Goal: Task Accomplishment & Management: Complete application form

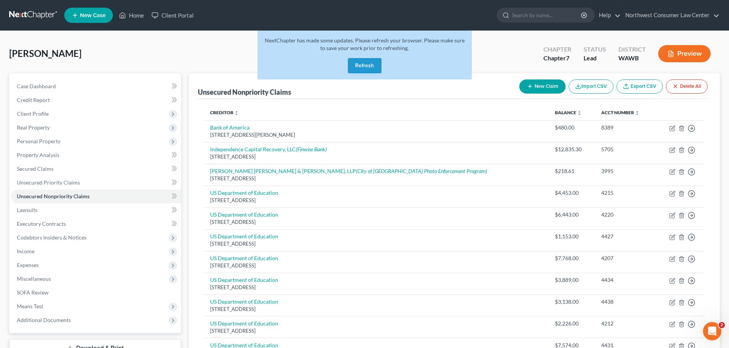
click at [365, 70] on button "Refresh" at bounding box center [365, 65] width 34 height 15
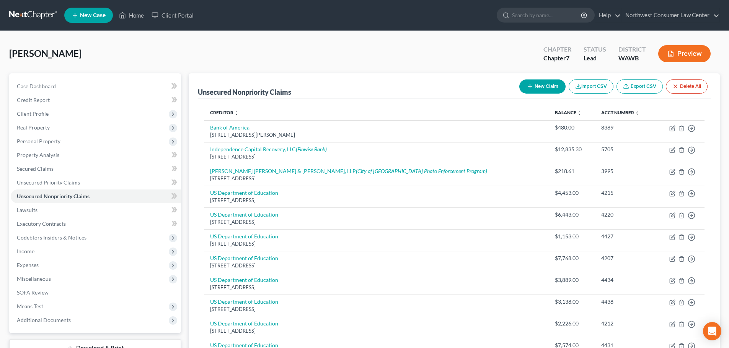
click at [41, 18] on link at bounding box center [33, 15] width 49 height 14
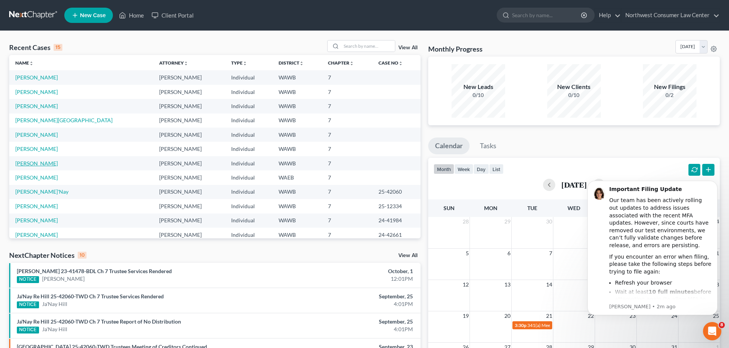
click at [38, 164] on link "Kaur, Navjot" at bounding box center [36, 163] width 42 height 7
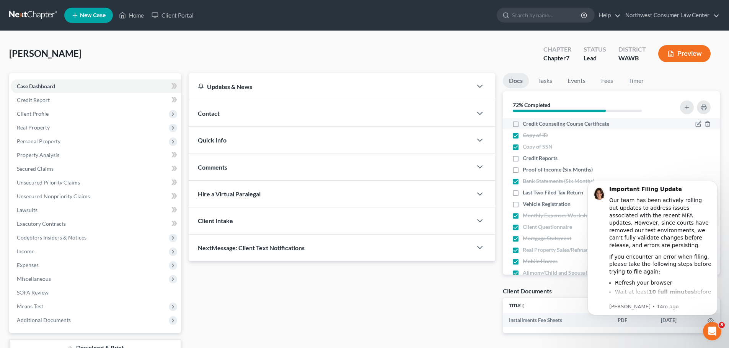
click at [573, 124] on span "Credit Counseling Course Certificate" at bounding box center [565, 124] width 86 height 8
click at [531, 124] on input "Credit Counseling Course Certificate" at bounding box center [528, 122] width 5 height 5
checkbox input "true"
click at [557, 204] on span "Vehicle Registration" at bounding box center [546, 204] width 48 height 8
click at [531, 204] on input "Vehicle Registration" at bounding box center [528, 202] width 5 height 5
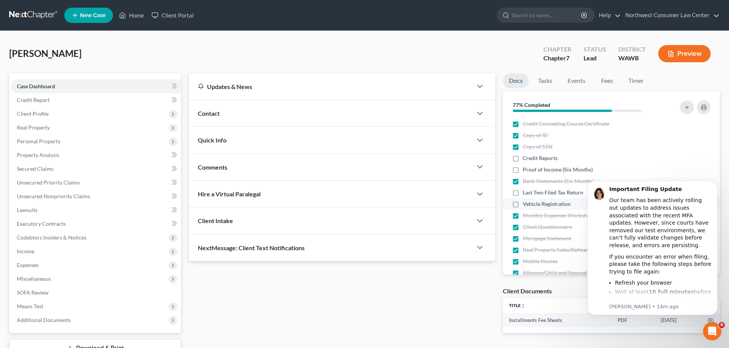
checkbox input "true"
click at [716, 181] on icon "Dismiss notification" at bounding box center [715, 183] width 4 height 4
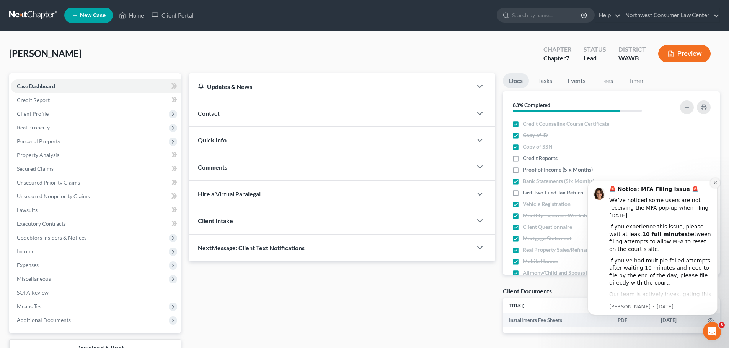
click at [714, 181] on icon "Dismiss notification" at bounding box center [715, 183] width 4 height 4
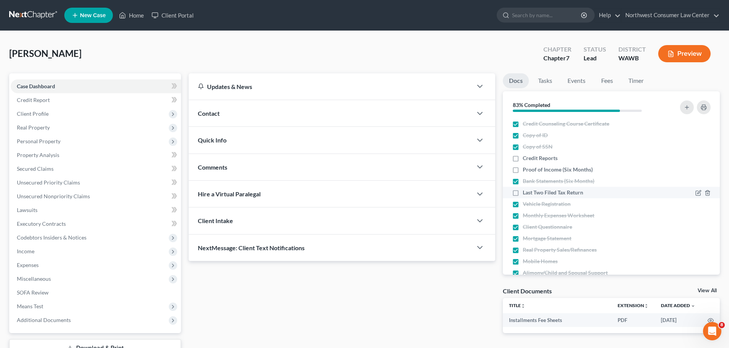
click at [543, 192] on span "Last Two Filed Tax Return" at bounding box center [552, 193] width 60 height 8
click at [531, 192] on input "Last Two Filed Tax Return" at bounding box center [528, 191] width 5 height 5
checkbox input "true"
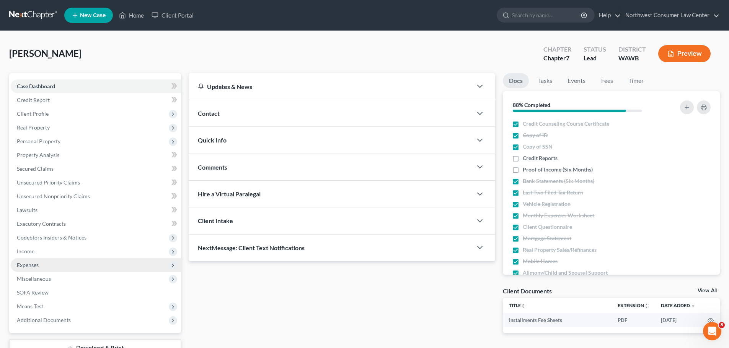
click at [79, 264] on span "Expenses" at bounding box center [96, 266] width 170 height 14
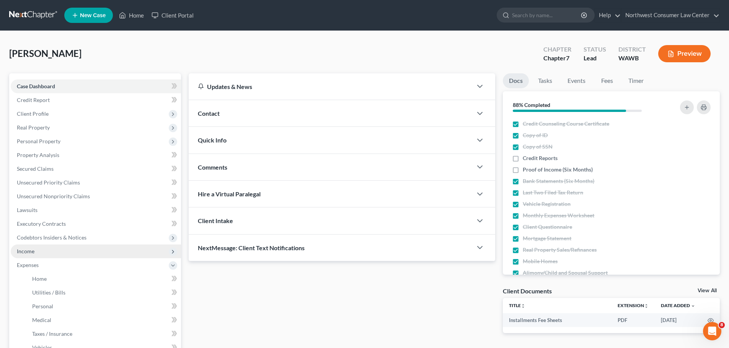
click at [152, 251] on span "Income" at bounding box center [96, 252] width 170 height 14
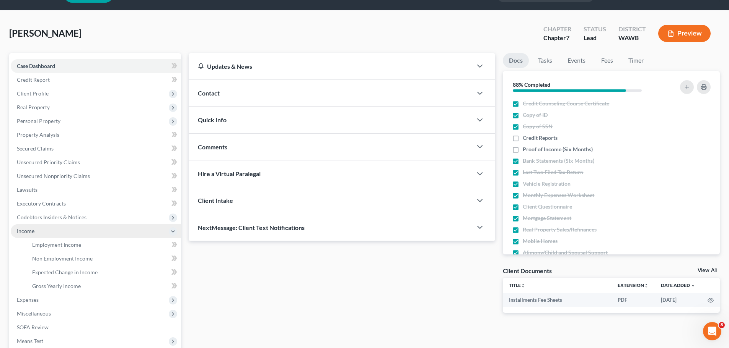
scroll to position [38, 0]
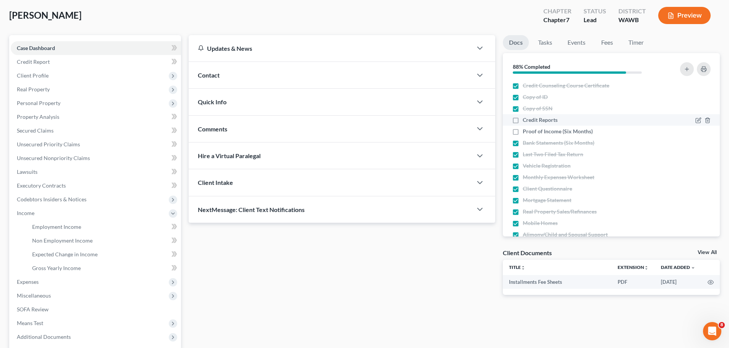
click at [558, 124] on div "Credit Reports" at bounding box center [585, 120] width 147 height 8
click at [552, 120] on span "Credit Reports" at bounding box center [539, 120] width 35 height 8
click at [531, 120] on input "Credit Reports" at bounding box center [528, 118] width 5 height 5
checkbox input "true"
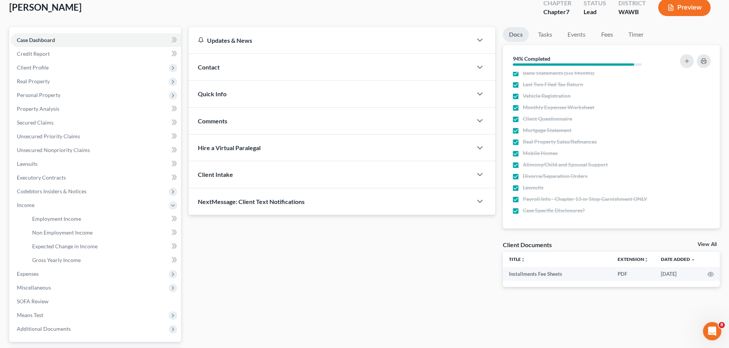
scroll to position [0, 0]
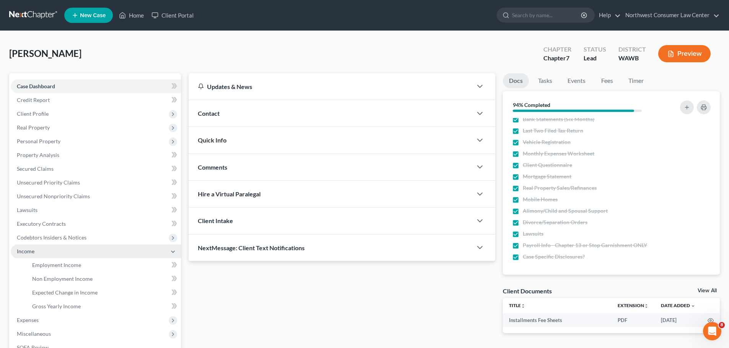
click at [99, 254] on span "Income" at bounding box center [96, 252] width 170 height 14
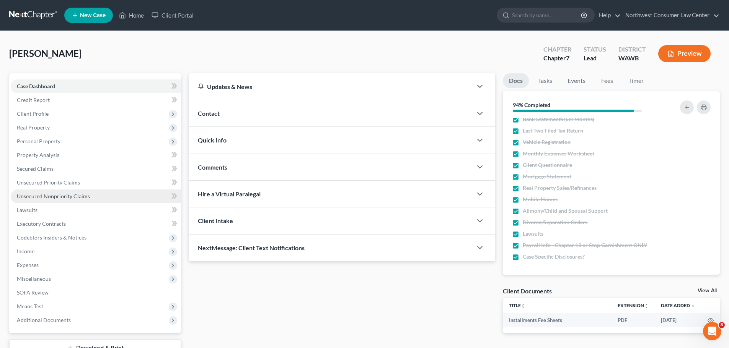
click at [129, 199] on link "Unsecured Nonpriority Claims" at bounding box center [96, 197] width 170 height 14
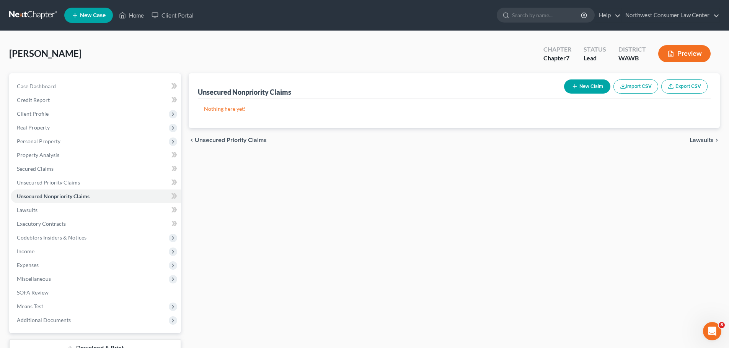
click at [591, 86] on button "New Claim" at bounding box center [587, 87] width 46 height 14
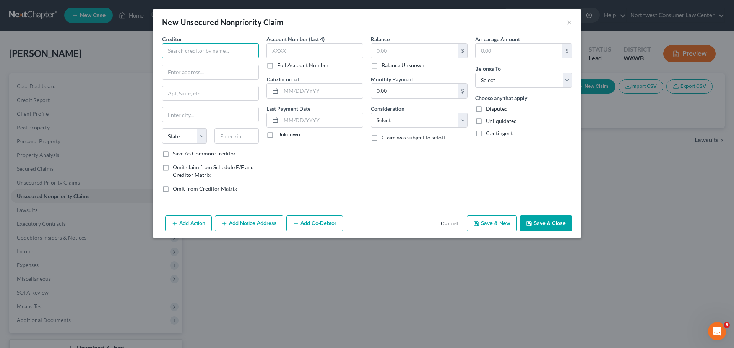
click at [209, 52] on input "text" at bounding box center [210, 50] width 97 height 15
type input "Barclays Bank Delaware"
click at [184, 70] on input "text" at bounding box center [211, 72] width 96 height 15
paste input "125 S WEST ST,"
drag, startPoint x: 208, startPoint y: 72, endPoint x: 182, endPoint y: 77, distance: 25.7
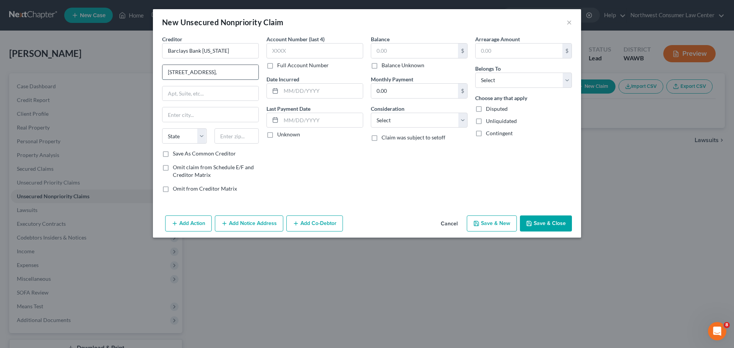
click at [182, 77] on input "125 S WEST ST," at bounding box center [211, 72] width 96 height 15
type input "125 S West St"
type input "Wilmington"
click at [185, 138] on select "State AL AK AR AZ CA CO CT DE DC FL GA GU HI ID IL IN IA KS KY LA ME MD MA MI M…" at bounding box center [184, 136] width 45 height 15
select select "7"
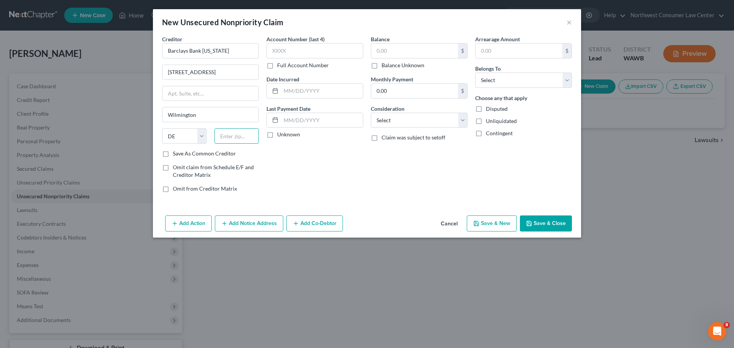
click at [221, 134] on input "text" at bounding box center [237, 136] width 45 height 15
click at [240, 142] on input "text" at bounding box center [237, 136] width 45 height 15
paste input "19801"
type input "19801"
click at [324, 49] on input "text" at bounding box center [315, 50] width 97 height 15
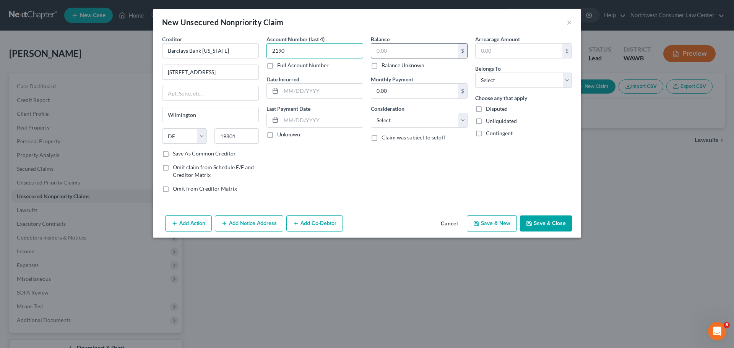
type input "2190"
click at [379, 49] on input "text" at bounding box center [414, 51] width 87 height 15
type input "543"
click at [402, 121] on select "Select Cable / Satellite Services Collection Agency Credit Card Debt Debt Couns…" at bounding box center [419, 120] width 97 height 15
select select "2"
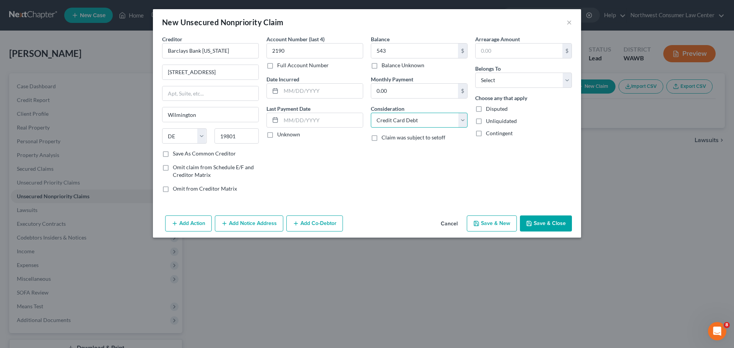
click at [371, 113] on select "Select Cable / Satellite Services Collection Agency Credit Card Debt Debt Couns…" at bounding box center [419, 120] width 97 height 15
click at [526, 85] on select "Select Debtor 1 Only Debtor 2 Only Debtor 1 And Debtor 2 Only At Least One Of T…" at bounding box center [523, 80] width 97 height 15
select select "0"
click at [475, 73] on select "Select Debtor 1 Only Debtor 2 Only Debtor 1 And Debtor 2 Only At Least One Of T…" at bounding box center [523, 80] width 97 height 15
click at [500, 220] on button "Save & New" at bounding box center [492, 224] width 50 height 16
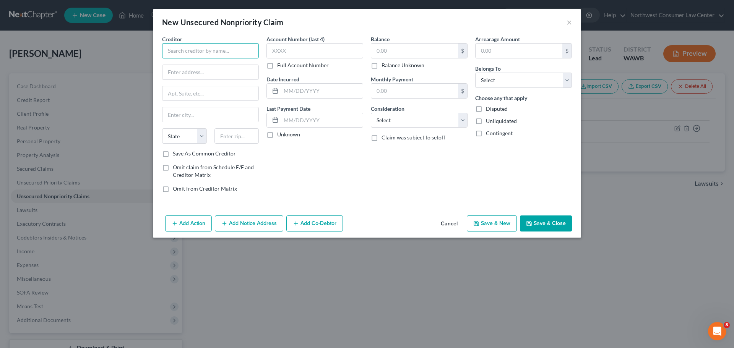
click at [178, 56] on input "text" at bounding box center [210, 50] width 97 height 15
type input "Mor Furniture/Synchrony Bank"
type input "PO Box 71757"
type input "Philadelphia"
select select "39"
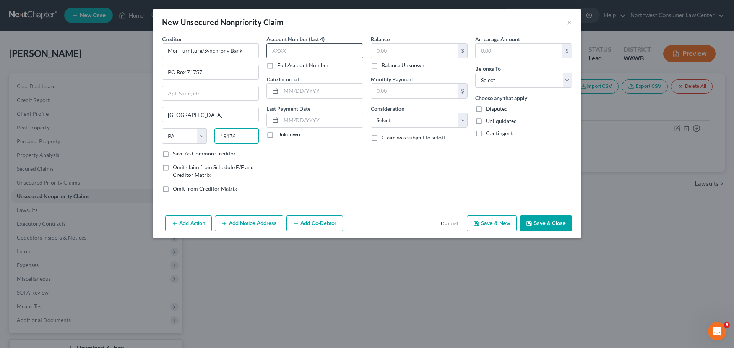
type input "19176"
click at [295, 45] on input "text" at bounding box center [315, 50] width 97 height 15
type input "4407"
click at [394, 53] on input "text" at bounding box center [414, 51] width 87 height 15
type input "1,397"
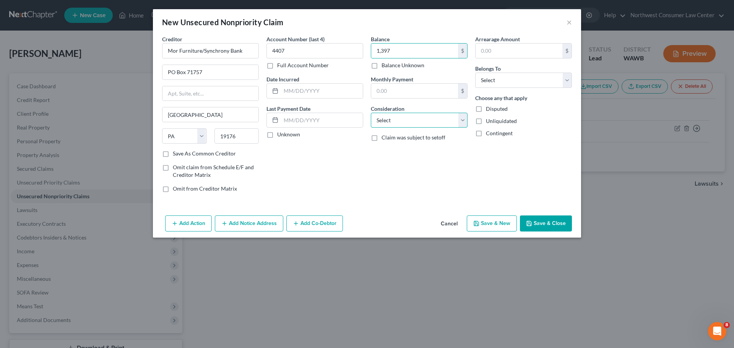
click at [422, 123] on select "Select Cable / Satellite Services Collection Agency Credit Card Debt Debt Couns…" at bounding box center [419, 120] width 97 height 15
select select "2"
click at [371, 113] on select "Select Cable / Satellite Services Collection Agency Credit Card Debt Debt Couns…" at bounding box center [419, 120] width 97 height 15
click at [505, 85] on select "Select Debtor 1 Only Debtor 2 Only Debtor 1 And Debtor 2 Only At Least One Of T…" at bounding box center [523, 80] width 97 height 15
select select "0"
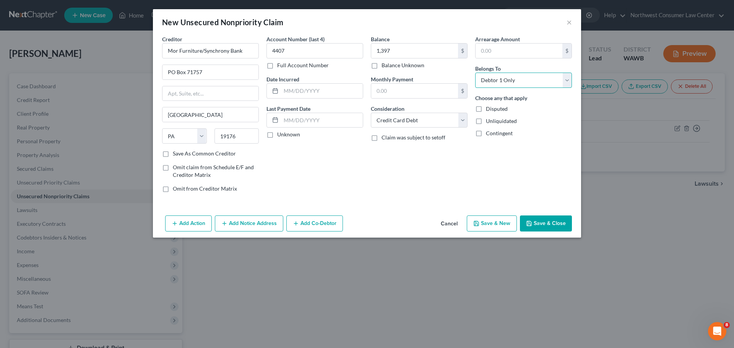
click at [475, 73] on select "Select Debtor 1 Only Debtor 2 Only Debtor 1 And Debtor 2 Only At Least One Of T…" at bounding box center [523, 80] width 97 height 15
click at [498, 225] on button "Save & New" at bounding box center [492, 224] width 50 height 16
type input "1,397.00"
type input "0.00"
click at [395, 47] on input "text" at bounding box center [414, 51] width 87 height 15
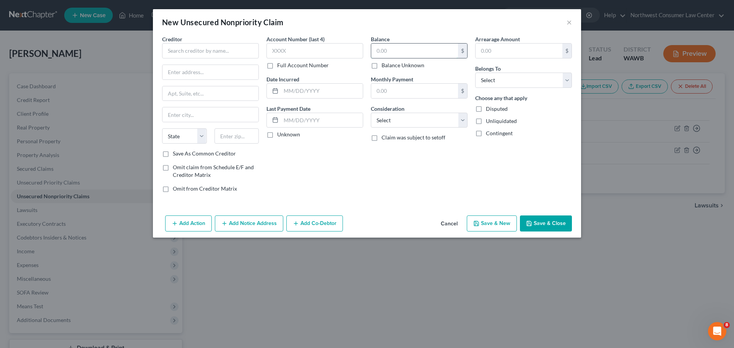
paste input "4,699"
type input "4,699"
click at [535, 82] on select "Select Debtor 1 Only Debtor 2 Only Debtor 1 And Debtor 2 Only At Least One Of T…" at bounding box center [523, 80] width 97 height 15
select select "0"
click at [475, 73] on select "Select Debtor 1 Only Debtor 2 Only Debtor 1 And Debtor 2 Only At Least One Of T…" at bounding box center [523, 80] width 97 height 15
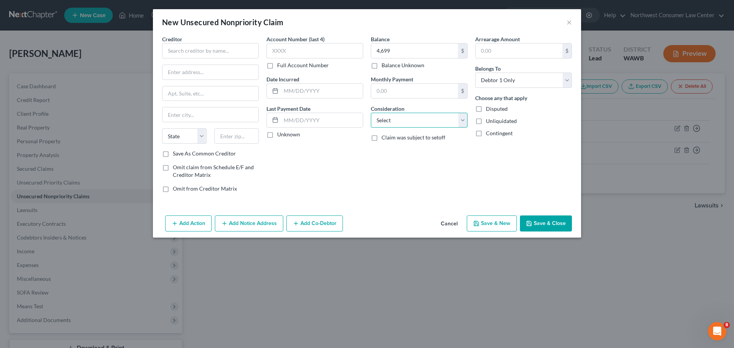
click at [429, 124] on select "Select Cable / Satellite Services Collection Agency Credit Card Debt Debt Couns…" at bounding box center [419, 120] width 97 height 15
select select "2"
click at [371, 113] on select "Select Cable / Satellite Services Collection Agency Credit Card Debt Debt Couns…" at bounding box center [419, 120] width 97 height 15
click at [200, 52] on input "text" at bounding box center [210, 50] width 97 height 15
type input "M"
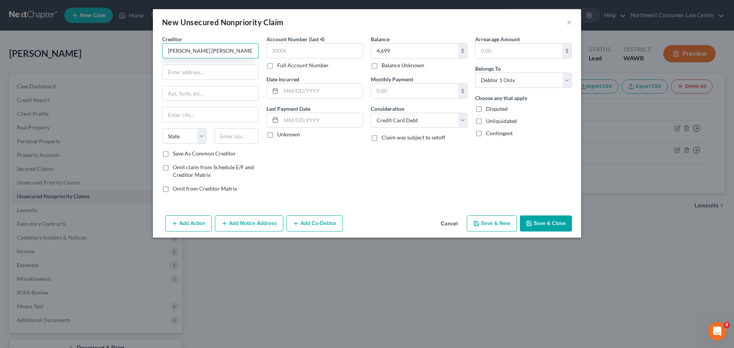
type input "JP Morgan Chase"
type input "PO Box 15298"
type input "Wilmington"
select select "7"
click at [241, 132] on input "text" at bounding box center [237, 136] width 45 height 15
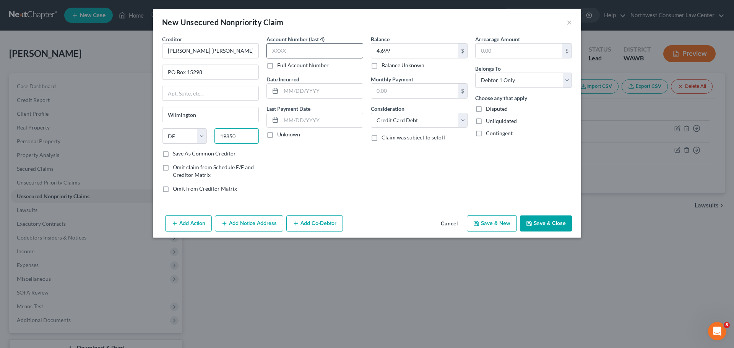
type input "19850"
click at [327, 46] on input "text" at bounding box center [315, 50] width 97 height 15
type input "8090"
click at [488, 227] on button "Save & New" at bounding box center [492, 224] width 50 height 16
type input "4,699.00"
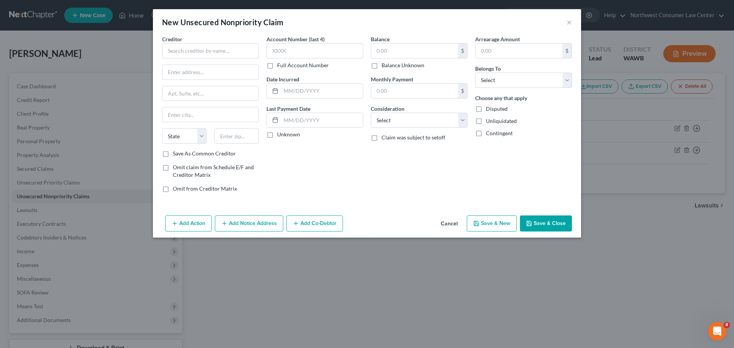
type input "0.00"
click at [394, 44] on input "text" at bounding box center [414, 51] width 87 height 15
paste input "5,220"
type input "5,220"
click at [511, 79] on select "Select Debtor 1 Only Debtor 2 Only Debtor 1 And Debtor 2 Only At Least One Of T…" at bounding box center [523, 80] width 97 height 15
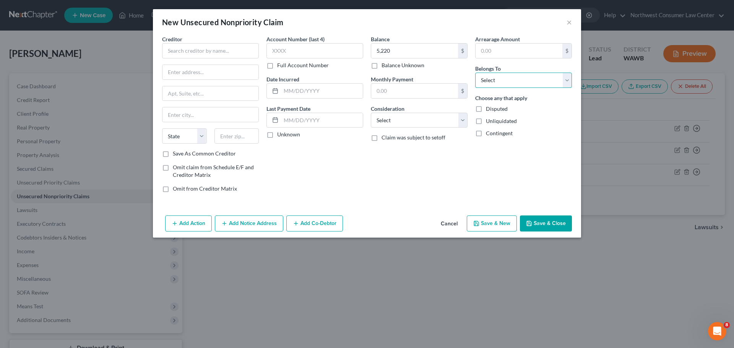
select select "0"
click at [475, 73] on select "Select Debtor 1 Only Debtor 2 Only Debtor 1 And Debtor 2 Only At Least One Of T…" at bounding box center [523, 80] width 97 height 15
click at [306, 54] on input "text" at bounding box center [315, 50] width 97 height 15
type input "8203"
click at [196, 73] on input "text" at bounding box center [211, 72] width 96 height 15
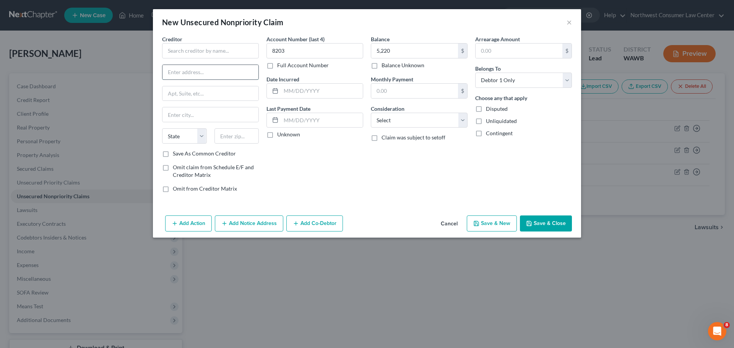
paste input "PO Box 981537"
type input "PO Box 981537"
click at [211, 52] on input "text" at bounding box center [210, 50] width 97 height 15
type input "American Express"
type input "El Paso"
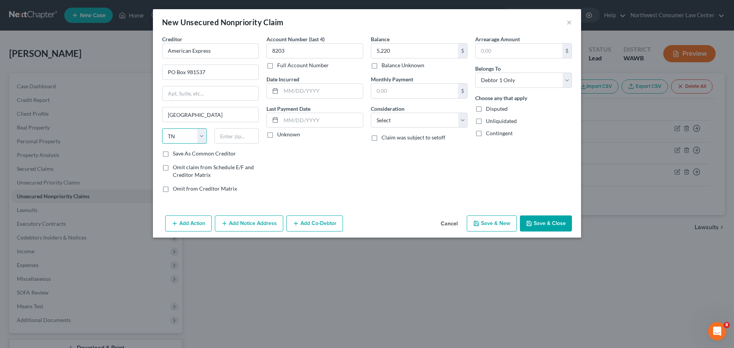
click at [189, 137] on select "State AL AK AR AZ CA CO CT DE DC FL GA GU HI ID IL IN IA KS KY LA ME MD MA MI M…" at bounding box center [184, 136] width 45 height 15
select select "45"
click at [221, 137] on input "text" at bounding box center [237, 136] width 45 height 15
type input "79998"
click at [419, 117] on select "Select Cable / Satellite Services Collection Agency Credit Card Debt Debt Couns…" at bounding box center [419, 120] width 97 height 15
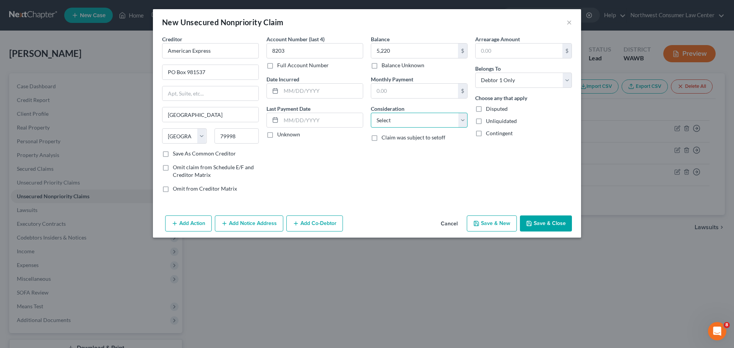
select select "2"
click at [371, 113] on select "Select Cable / Satellite Services Collection Agency Credit Card Debt Debt Couns…" at bounding box center [419, 120] width 97 height 15
click at [482, 228] on button "Save & New" at bounding box center [492, 224] width 50 height 16
type input "5,220.00"
type input "0.00"
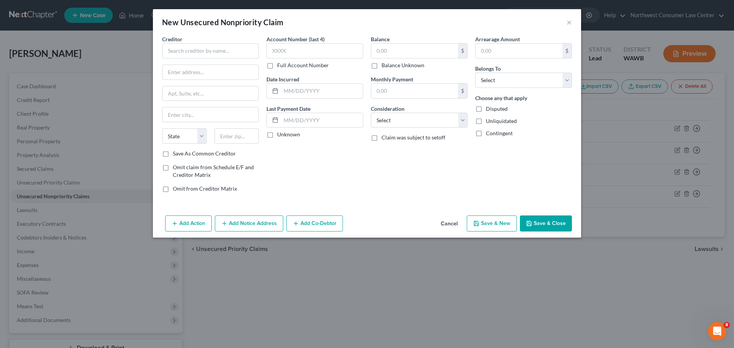
click at [464, 225] on button "Cancel" at bounding box center [449, 223] width 29 height 15
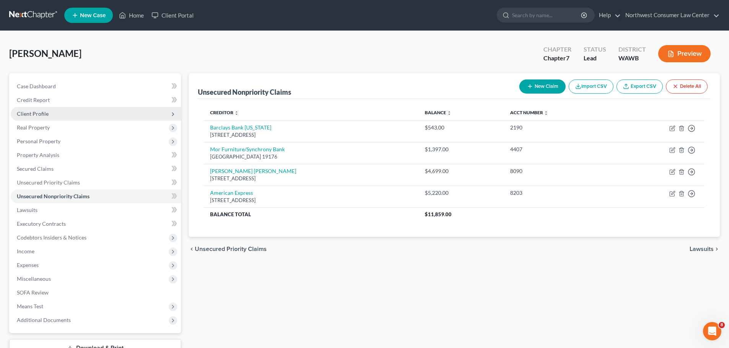
click at [86, 107] on span "Client Profile" at bounding box center [96, 114] width 170 height 14
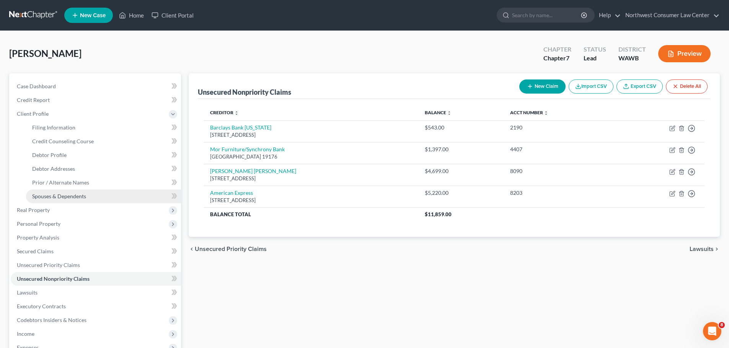
click at [88, 195] on link "Spouses & Dependents" at bounding box center [103, 197] width 155 height 14
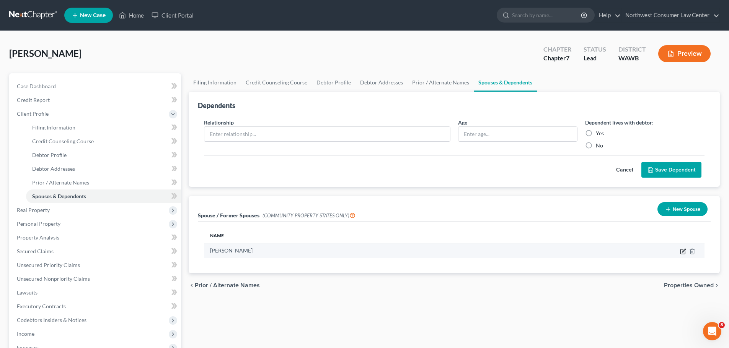
click at [682, 254] on icon "button" at bounding box center [683, 252] width 6 height 6
select select "9"
select select "50"
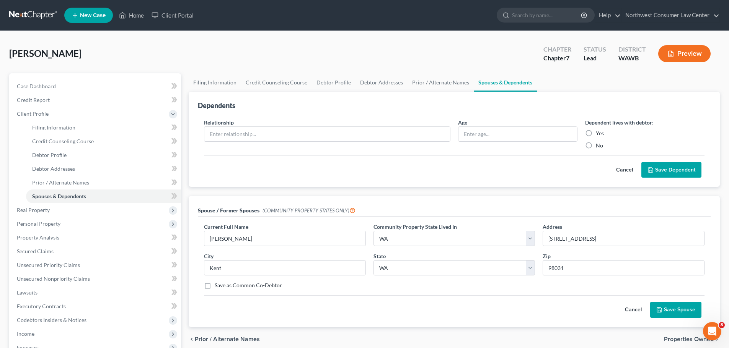
click at [685, 312] on button "Save Spouse" at bounding box center [675, 310] width 51 height 16
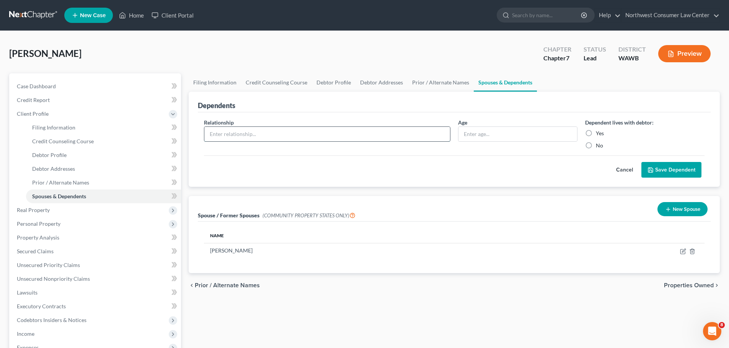
click at [311, 131] on input "text" at bounding box center [327, 134] width 246 height 15
type input "Daughter"
type input "4"
click at [595, 132] on div "Yes" at bounding box center [644, 134] width 119 height 8
click at [596, 135] on label "Yes" at bounding box center [600, 134] width 8 height 8
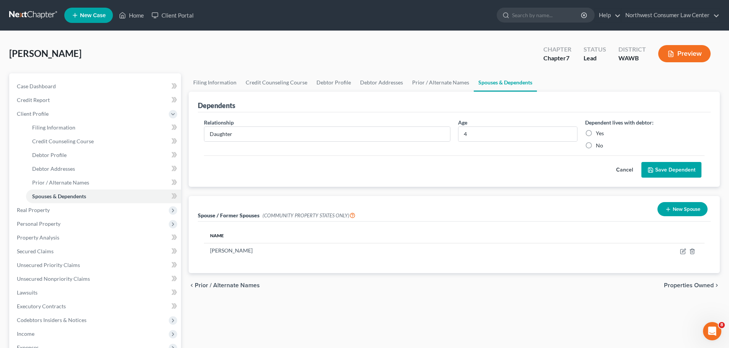
click at [599, 135] on input "Yes" at bounding box center [601, 132] width 5 height 5
radio input "true"
click at [677, 163] on button "Save Dependent" at bounding box center [671, 170] width 60 height 16
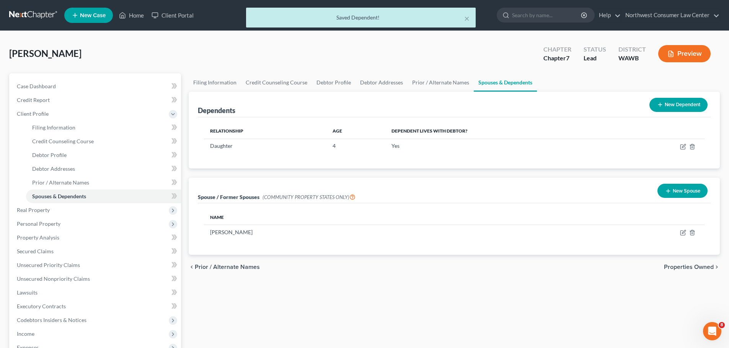
click at [683, 99] on button "New Dependent" at bounding box center [678, 105] width 58 height 14
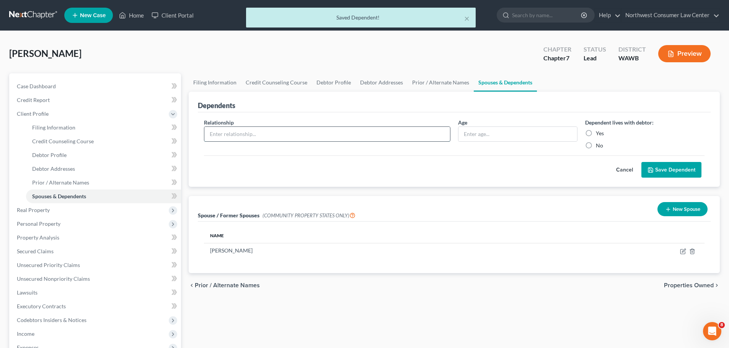
click at [278, 130] on input "text" at bounding box center [327, 134] width 246 height 15
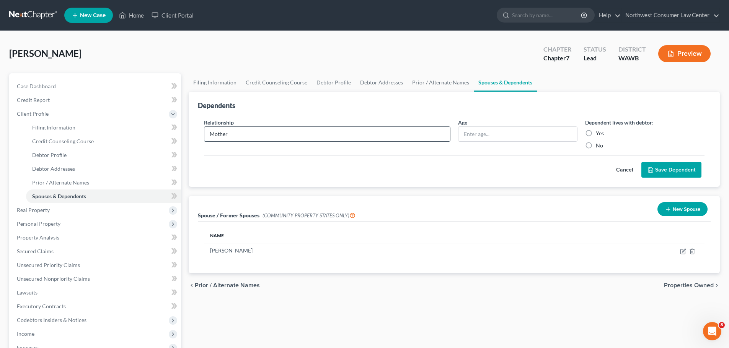
type input "Mother"
type input "63"
click at [641, 162] on button "Save Dependent" at bounding box center [671, 170] width 60 height 16
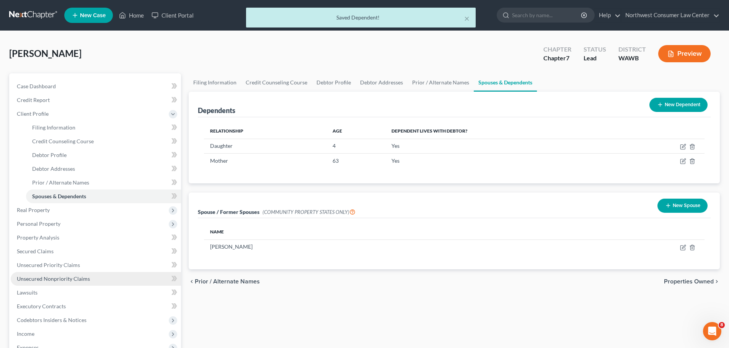
click at [87, 278] on span "Unsecured Nonpriority Claims" at bounding box center [53, 279] width 73 height 7
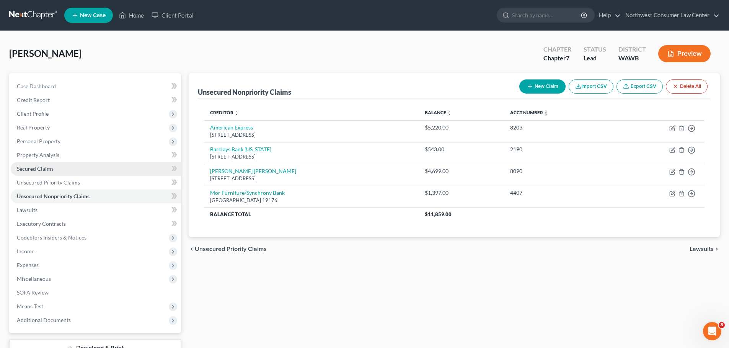
click at [93, 175] on link "Secured Claims" at bounding box center [96, 169] width 170 height 14
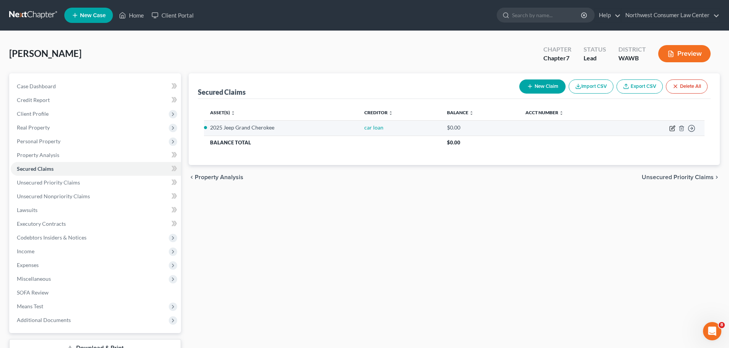
click at [672, 127] on icon "button" at bounding box center [672, 127] width 3 height 3
select select "2"
select select "4"
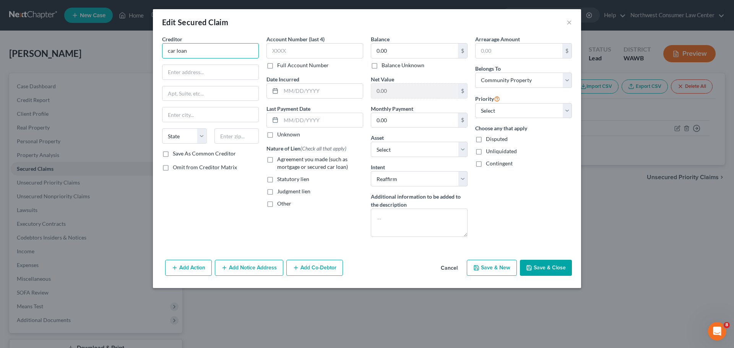
click at [215, 49] on input "car loan" at bounding box center [210, 50] width 97 height 15
click at [213, 52] on input "car loan" at bounding box center [210, 50] width 97 height 15
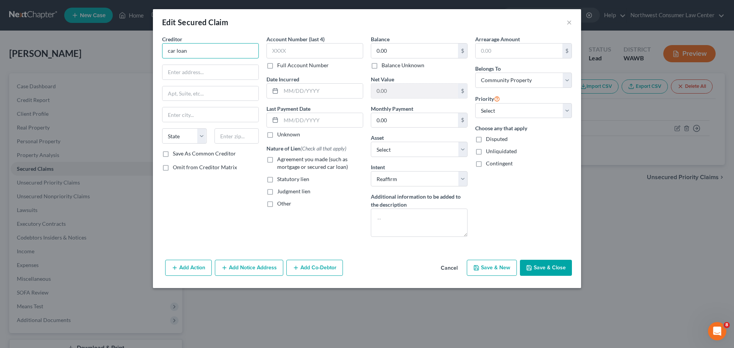
click at [213, 52] on input "car loan" at bounding box center [210, 50] width 97 height 15
type input "c"
type input "Ally Financial"
type input "O Box 380901"
type input "Bloomington"
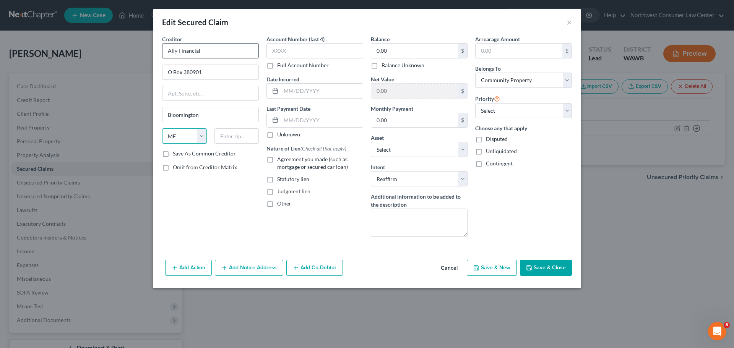
select select "24"
type input "55438"
click at [167, 71] on input "O Box 380901" at bounding box center [211, 72] width 96 height 15
type input "Minneapolis"
type input "PO Box 380901"
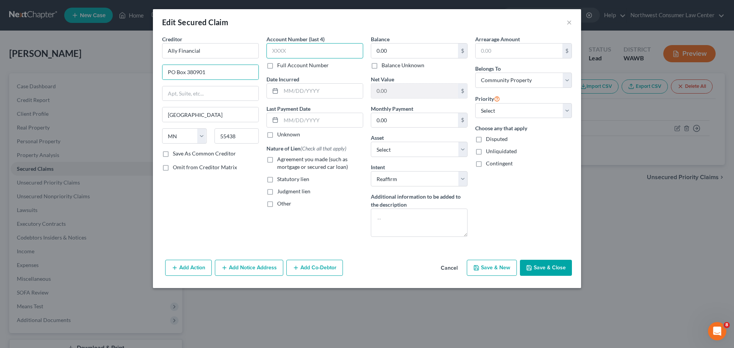
click at [296, 49] on input "text" at bounding box center [315, 50] width 97 height 15
type input "6523"
click at [396, 52] on input "0.00" at bounding box center [414, 51] width 87 height 15
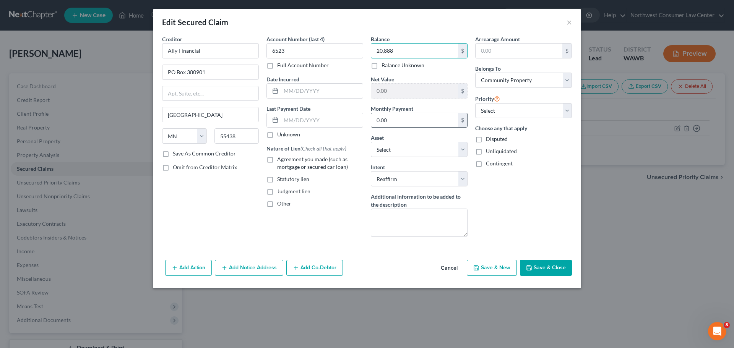
type input "20,888"
click at [418, 113] on div "0.00 $" at bounding box center [419, 120] width 97 height 15
click at [414, 122] on input "0.00" at bounding box center [414, 120] width 87 height 15
click at [506, 181] on div "Arrearage Amount $ Belongs To * Select Debtor 1 Only Debtor 2 Only Debtor 1 And…" at bounding box center [524, 139] width 104 height 208
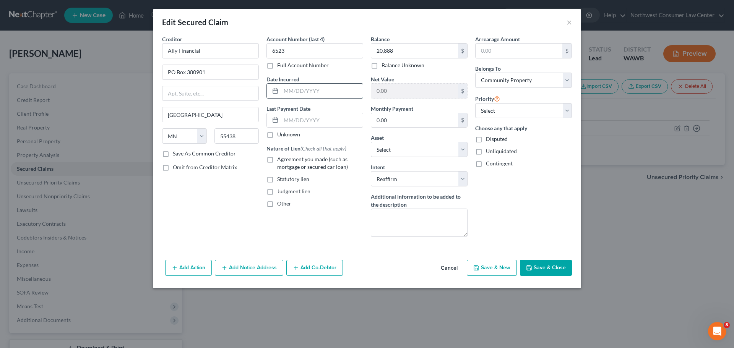
click at [321, 89] on input "text" at bounding box center [322, 91] width 82 height 15
type input "8/27/2019"
click at [547, 269] on button "Save & Close" at bounding box center [546, 268] width 52 height 16
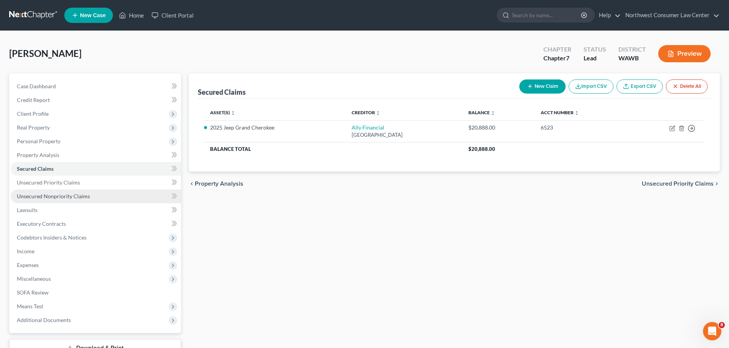
drag, startPoint x: 95, startPoint y: 199, endPoint x: 130, endPoint y: 201, distance: 35.3
click at [95, 199] on link "Unsecured Nonpriority Claims" at bounding box center [96, 197] width 170 height 14
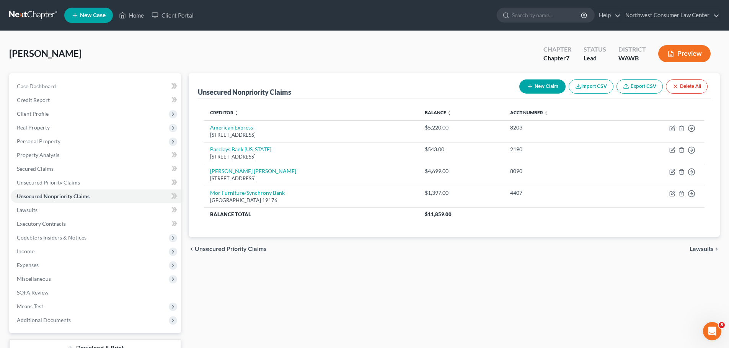
click at [527, 85] on icon "button" at bounding box center [530, 86] width 6 height 6
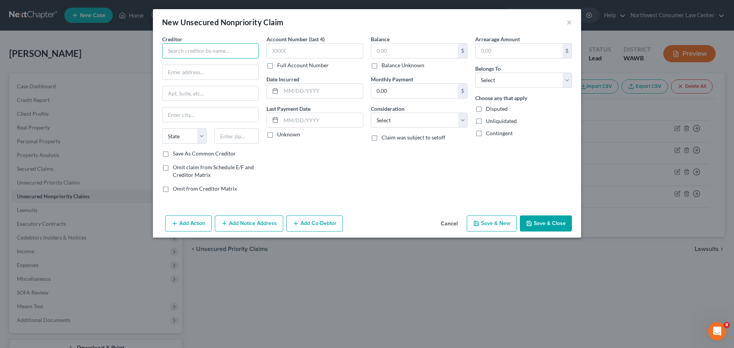
click at [206, 55] on input "text" at bounding box center [210, 50] width 97 height 15
type input "Key Bank"
click at [228, 69] on input "text" at bounding box center [211, 72] width 96 height 15
paste input "4910 Tiedeman Rd"
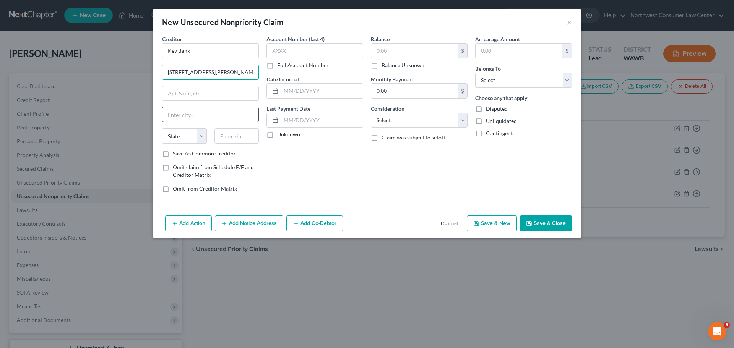
type input "4910 Tiedeman Rd"
click at [208, 111] on input "text" at bounding box center [211, 114] width 96 height 15
type input "Brooklyn"
select select "36"
type input "44144"
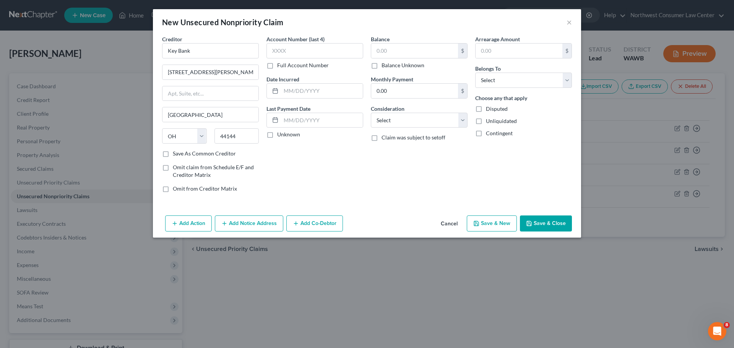
type input "Cleveland"
click at [308, 48] on input "text" at bounding box center [315, 50] width 97 height 15
paste input "9185"
type input "9185"
click at [393, 48] on input "text" at bounding box center [414, 51] width 87 height 15
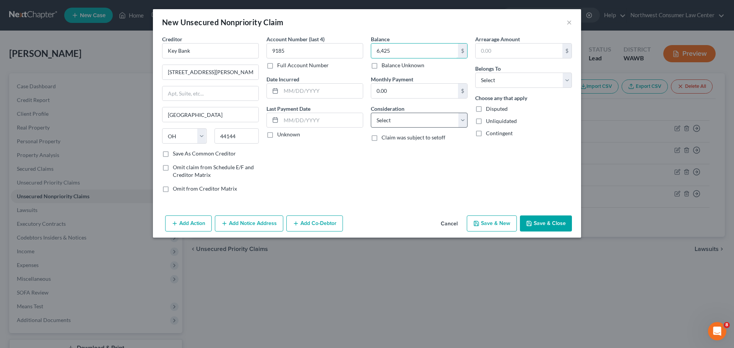
type input "6,425"
click at [406, 127] on select "Select Cable / Satellite Services Collection Agency Credit Card Debt Debt Couns…" at bounding box center [419, 120] width 97 height 15
select select "2"
click at [371, 113] on select "Select Cable / Satellite Services Collection Agency Credit Card Debt Debt Couns…" at bounding box center [419, 120] width 97 height 15
click at [432, 111] on div "Consideration Select Cable / Satellite Services Collection Agency Credit Card D…" at bounding box center [419, 116] width 97 height 23
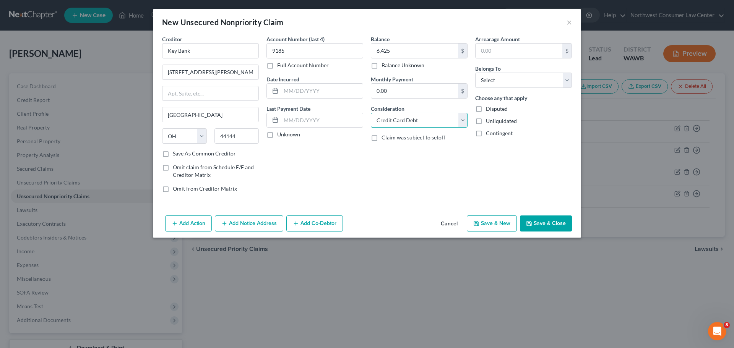
click at [430, 119] on select "Select Cable / Satellite Services Collection Agency Credit Card Debt Debt Couns…" at bounding box center [419, 120] width 97 height 15
click at [371, 113] on select "Select Cable / Satellite Services Collection Agency Credit Card Debt Debt Couns…" at bounding box center [419, 120] width 97 height 15
drag, startPoint x: 521, startPoint y: 80, endPoint x: 517, endPoint y: 87, distance: 8.0
click at [521, 80] on select "Select Debtor 1 Only Debtor 2 Only Debtor 1 And Debtor 2 Only At Least One Of T…" at bounding box center [523, 80] width 97 height 15
select select "0"
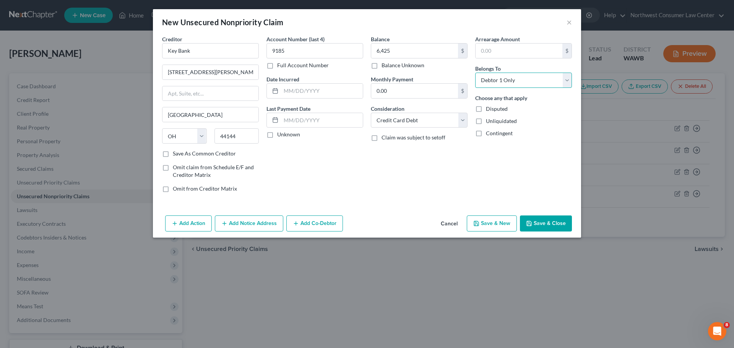
click at [475, 73] on select "Select Debtor 1 Only Debtor 2 Only Debtor 1 And Debtor 2 Only At Least One Of T…" at bounding box center [523, 80] width 97 height 15
click at [500, 222] on button "Save & New" at bounding box center [492, 224] width 50 height 16
type input "6,425.00"
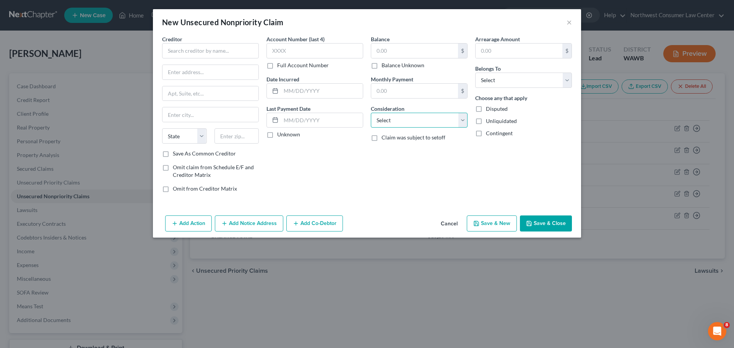
click at [427, 124] on select "Select Cable / Satellite Services Collection Agency Credit Card Debt Debt Couns…" at bounding box center [419, 120] width 97 height 15
select select "2"
click at [371, 113] on select "Select Cable / Satellite Services Collection Agency Credit Card Debt Debt Couns…" at bounding box center [419, 120] width 97 height 15
drag, startPoint x: 521, startPoint y: 81, endPoint x: 516, endPoint y: 86, distance: 7.3
click at [521, 81] on select "Select Debtor 1 Only Debtor 2 Only Debtor 1 And Debtor 2 Only At Least One Of T…" at bounding box center [523, 80] width 97 height 15
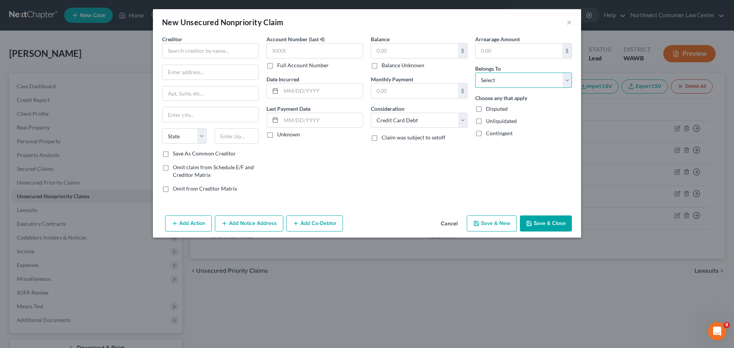
select select "0"
click at [475, 73] on select "Select Debtor 1 Only Debtor 2 Only Debtor 1 And Debtor 2 Only At Least One Of T…" at bounding box center [523, 80] width 97 height 15
click at [405, 55] on input "text" at bounding box center [414, 51] width 87 height 15
type input "3,182"
click at [304, 52] on input "text" at bounding box center [315, 50] width 97 height 15
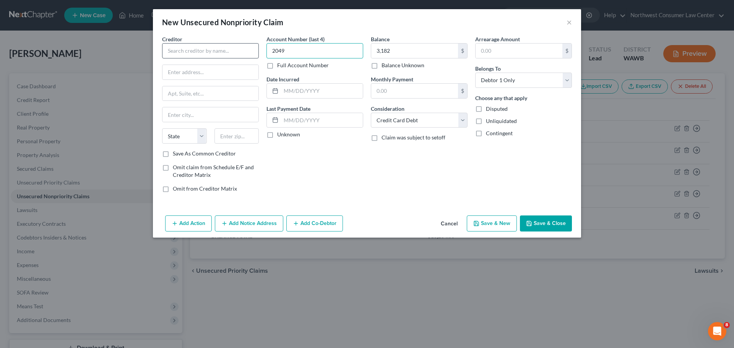
type input "2049"
click at [210, 55] on input "text" at bounding box center [210, 50] width 97 height 15
type input "Boeing Employees Credit Union"
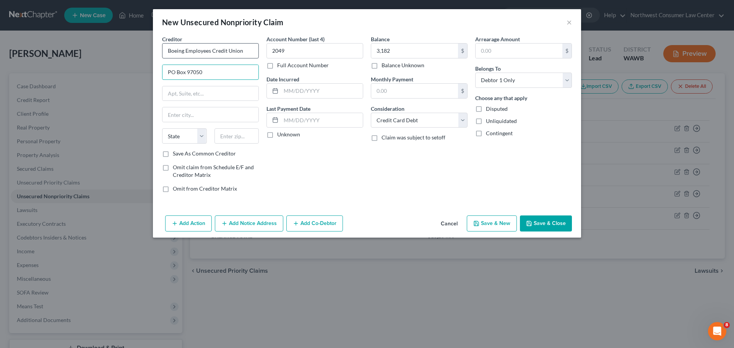
type input "PO Box 97050"
type input "Seattle"
click at [196, 135] on select "State AL AK AR AZ CA CO CT DE DC FL GA GU HI ID IL IN IA KS KY LA ME MD MA MI M…" at bounding box center [184, 136] width 45 height 15
select select "50"
click at [230, 138] on input "text" at bounding box center [237, 136] width 45 height 15
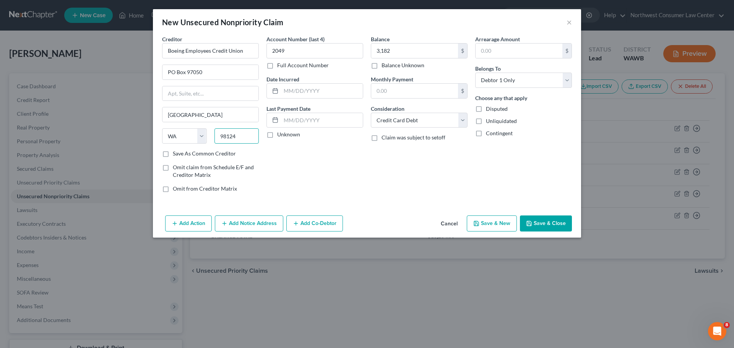
type input "98124"
click at [496, 226] on button "Save & New" at bounding box center [492, 224] width 50 height 16
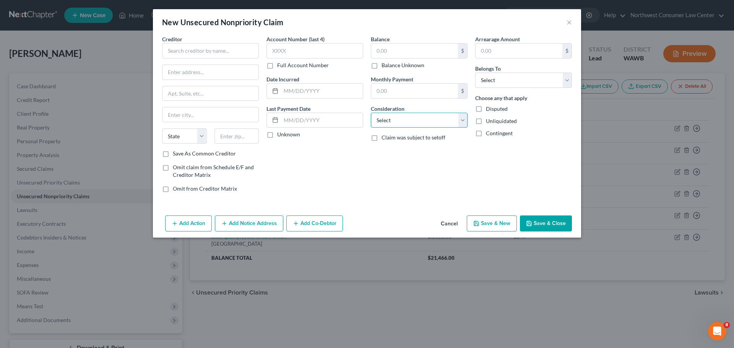
click at [429, 125] on select "Select Cable / Satellite Services Collection Agency Credit Card Debt Debt Couns…" at bounding box center [419, 120] width 97 height 15
select select "2"
click at [371, 113] on select "Select Cable / Satellite Services Collection Agency Credit Card Debt Debt Couns…" at bounding box center [419, 120] width 97 height 15
drag, startPoint x: 558, startPoint y: 73, endPoint x: 555, endPoint y: 79, distance: 6.8
click at [558, 73] on select "Select Debtor 1 Only Debtor 2 Only Debtor 1 And Debtor 2 Only At Least One Of T…" at bounding box center [523, 80] width 97 height 15
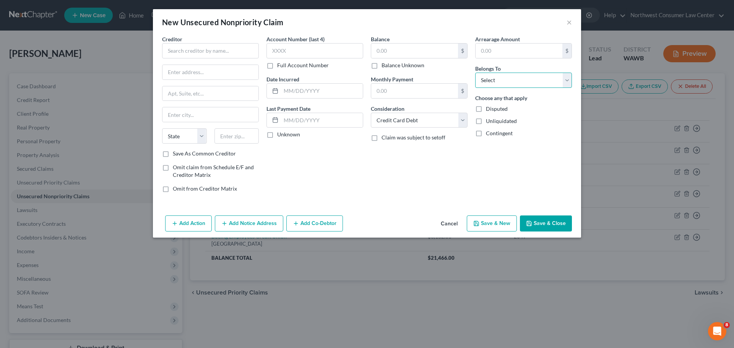
select select "0"
click at [475, 73] on select "Select Debtor 1 Only Debtor 2 Only Debtor 1 And Debtor 2 Only At Least One Of T…" at bounding box center [523, 80] width 97 height 15
click at [295, 52] on input "text" at bounding box center [315, 50] width 97 height 15
type input "2054"
click at [389, 48] on input "text" at bounding box center [414, 51] width 87 height 15
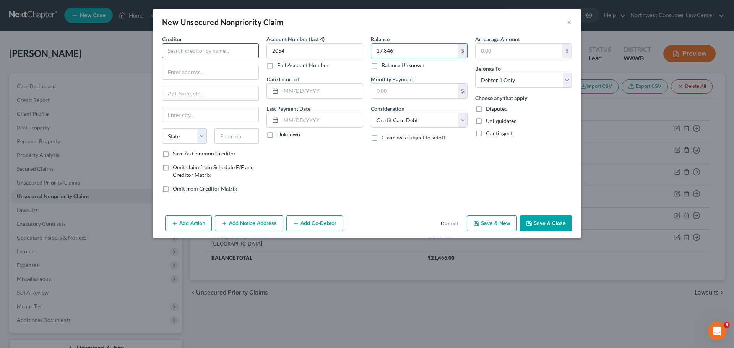
type input "17,846"
click at [203, 51] on input "text" at bounding box center [210, 50] width 97 height 15
type input "Boeing Employees Credit Union"
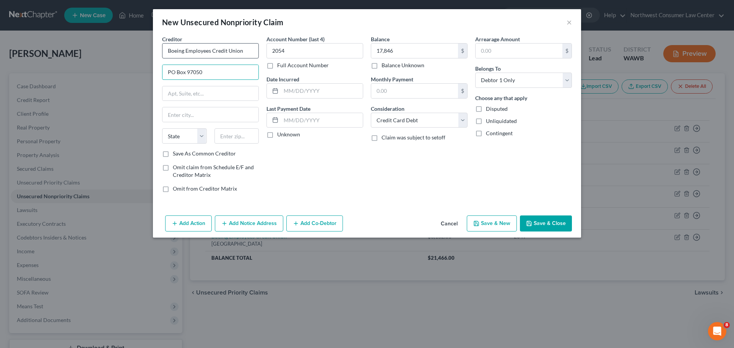
type input "PO Box 97050"
type input "Seattle"
select select "50"
type input "98124"
click at [511, 224] on button "Save & New" at bounding box center [492, 224] width 50 height 16
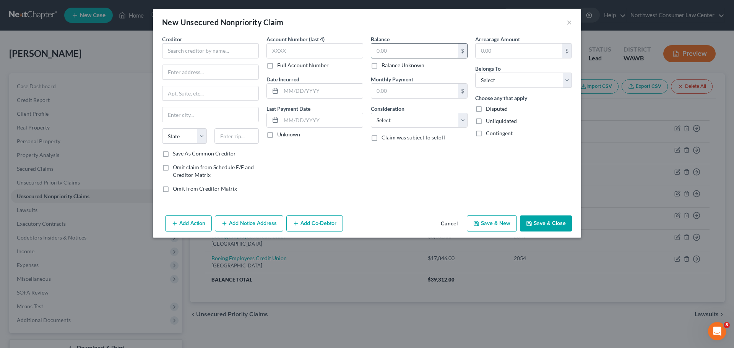
click at [431, 44] on input "text" at bounding box center [414, 51] width 87 height 15
paste input "2,862"
type input "2,862"
click at [501, 74] on select "Select Debtor 1 Only Debtor 2 Only Debtor 1 And Debtor 2 Only At Least One Of T…" at bounding box center [523, 80] width 97 height 15
select select "0"
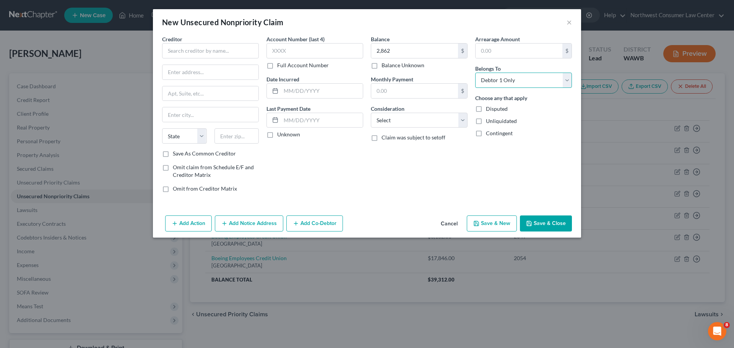
click at [475, 73] on select "Select Debtor 1 Only Debtor 2 Only Debtor 1 And Debtor 2 Only At Least One Of T…" at bounding box center [523, 80] width 97 height 15
click at [432, 119] on select "Select Cable / Satellite Services Collection Agency Credit Card Debt Debt Couns…" at bounding box center [419, 120] width 97 height 15
select select "2"
click at [371, 113] on select "Select Cable / Satellite Services Collection Agency Credit Card Debt Debt Couns…" at bounding box center [419, 120] width 97 height 15
click at [310, 47] on input "text" at bounding box center [315, 50] width 97 height 15
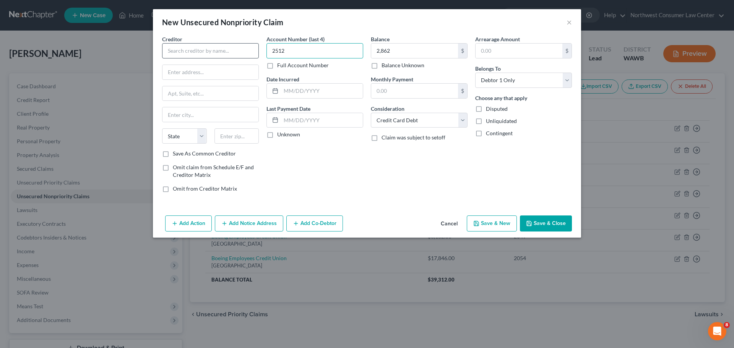
type input "2512"
click at [215, 49] on input "text" at bounding box center [210, 50] width 97 height 15
type input "Boeing Employees Credit Union"
type input "O"
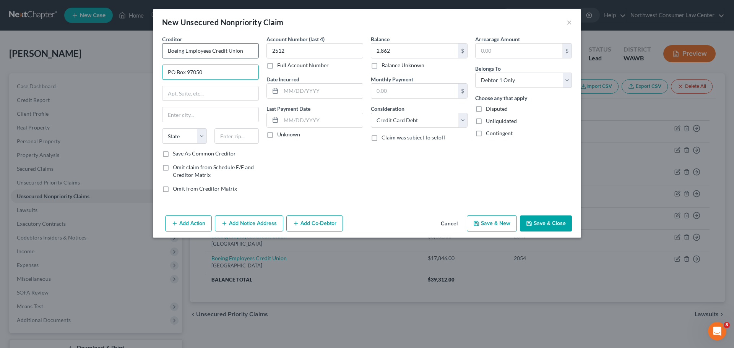
type input "PO Box 97050"
type input "Seattle"
select select "50"
type input "98124"
click at [504, 220] on button "Save & New" at bounding box center [492, 224] width 50 height 16
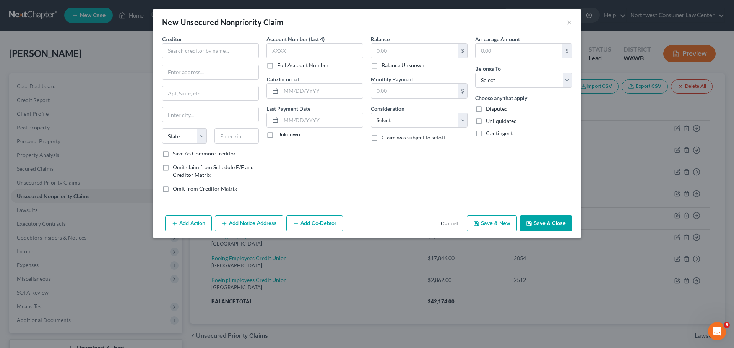
click at [457, 220] on button "Cancel" at bounding box center [449, 223] width 29 height 15
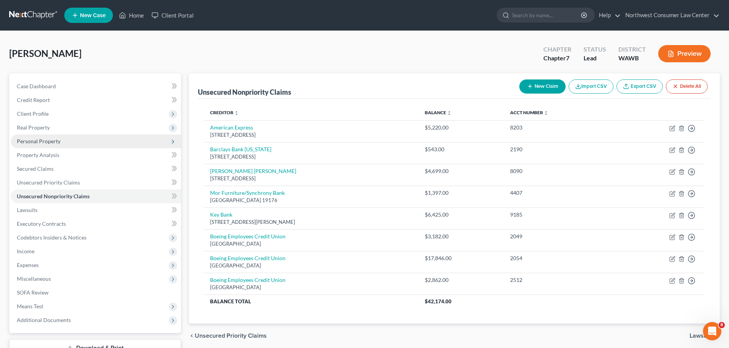
click at [107, 144] on span "Personal Property" at bounding box center [96, 142] width 170 height 14
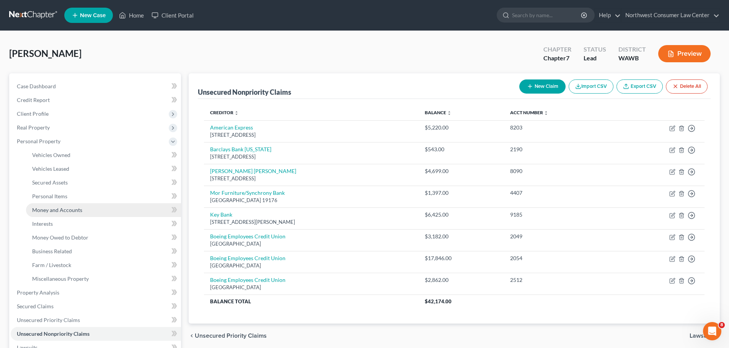
click at [93, 207] on link "Money and Accounts" at bounding box center [103, 210] width 155 height 14
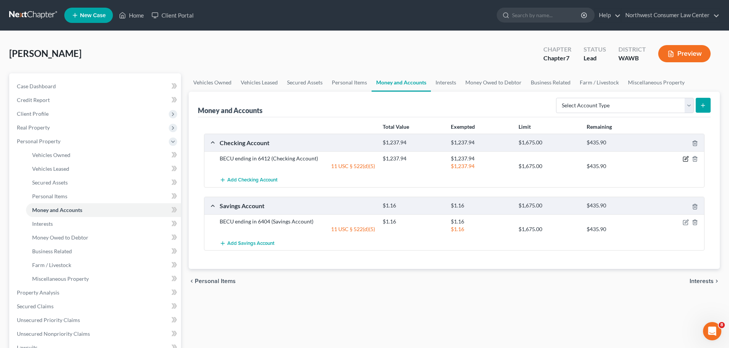
click at [686, 156] on icon "button" at bounding box center [685, 159] width 6 height 6
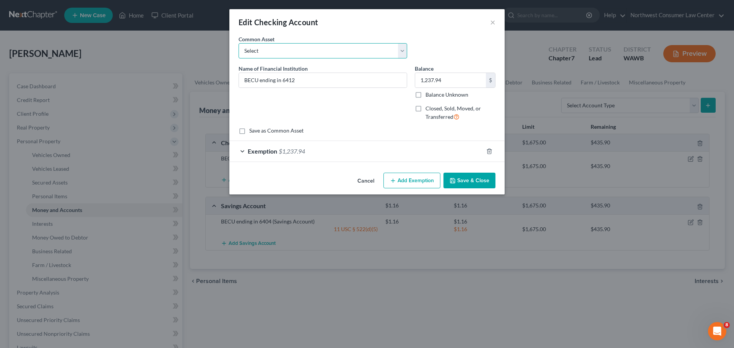
click at [346, 53] on select "Select Wells Fargo" at bounding box center [323, 50] width 169 height 15
click at [484, 181] on button "Save & Close" at bounding box center [470, 181] width 52 height 16
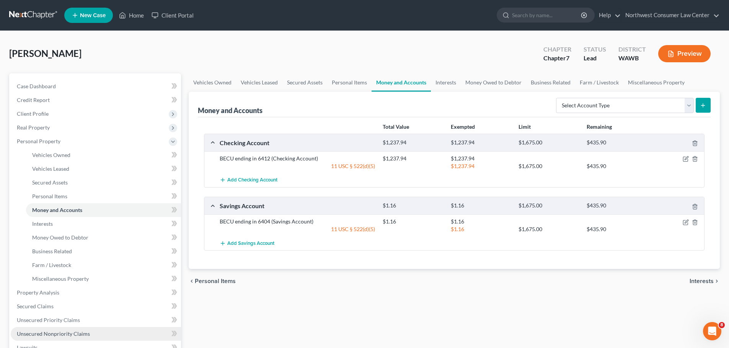
click at [103, 333] on link "Unsecured Nonpriority Claims" at bounding box center [96, 334] width 170 height 14
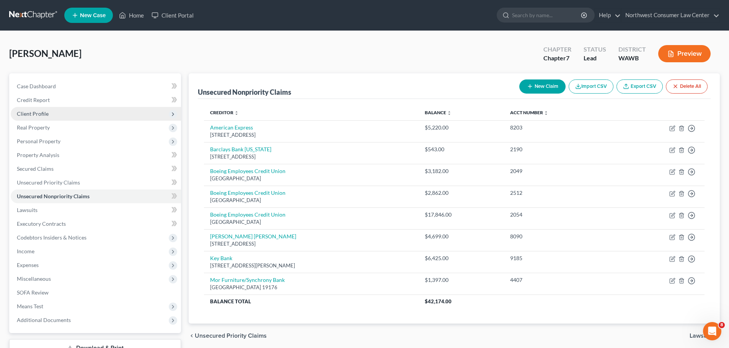
click at [85, 117] on span "Client Profile" at bounding box center [96, 114] width 170 height 14
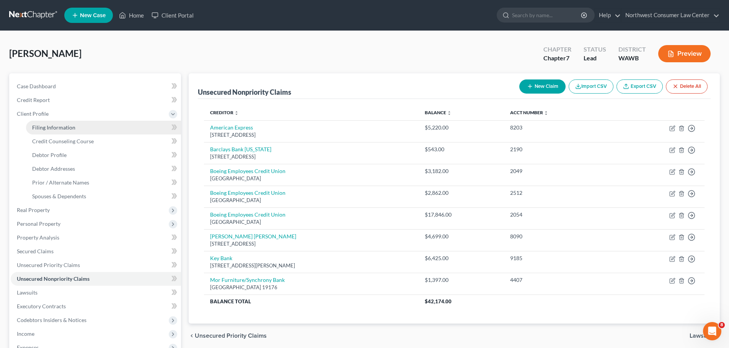
click at [84, 127] on link "Filing Information" at bounding box center [103, 128] width 155 height 14
select select "1"
select select "0"
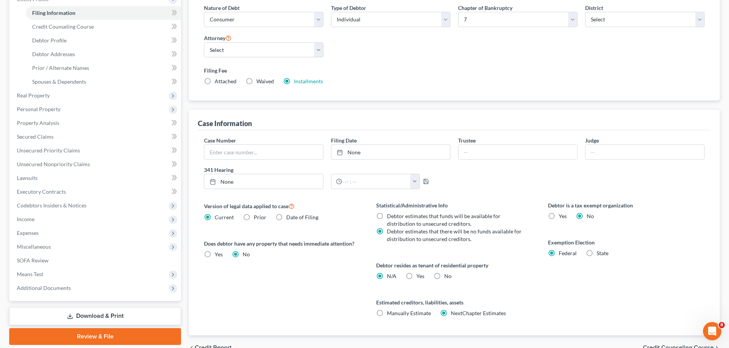
scroll to position [153, 0]
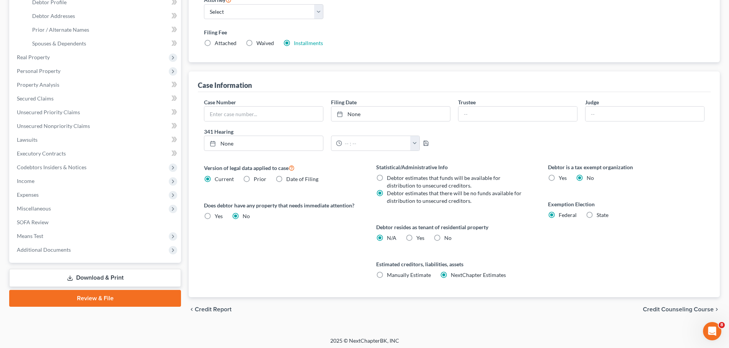
click at [415, 238] on div "Yes Yes" at bounding box center [414, 238] width 19 height 8
click at [416, 238] on label "Yes Yes" at bounding box center [420, 238] width 8 height 8
click at [419, 238] on input "Yes Yes" at bounding box center [421, 236] width 5 height 5
radio input "true"
radio input "false"
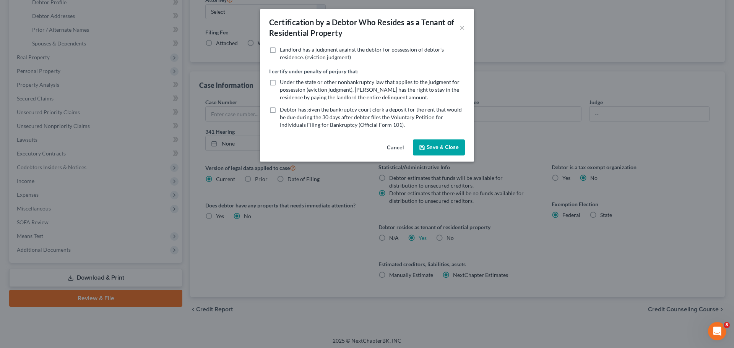
click at [431, 143] on button "Save & Close" at bounding box center [439, 148] width 52 height 16
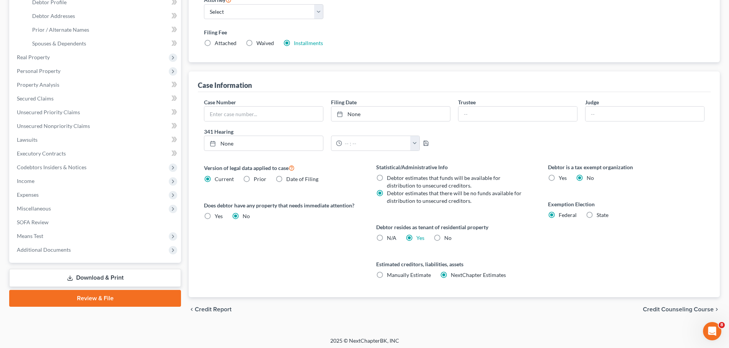
click at [685, 309] on span "Credit Counseling Course" at bounding box center [678, 310] width 71 height 6
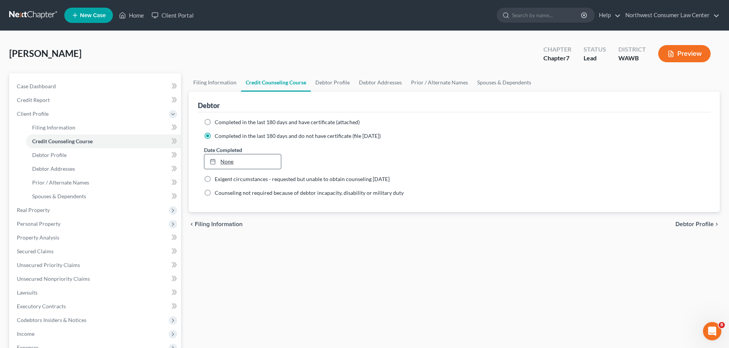
click at [237, 161] on link "None" at bounding box center [242, 162] width 76 height 15
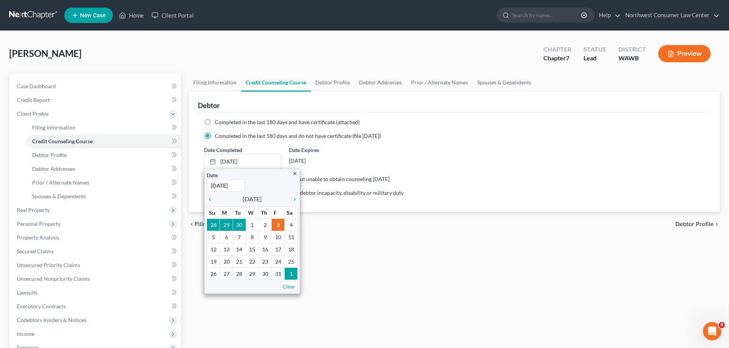
type input "9/25/2025"
click at [593, 129] on ng-include "Completed in the last 180 days and have certificate (attached) Date Completed 1…" at bounding box center [454, 158] width 500 height 78
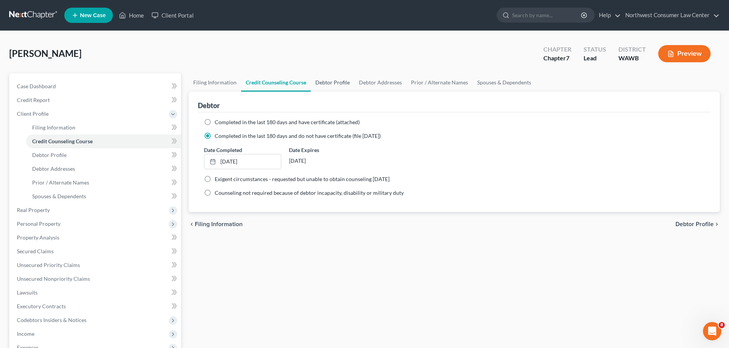
click at [332, 83] on link "Debtor Profile" at bounding box center [333, 82] width 44 height 18
select select "1"
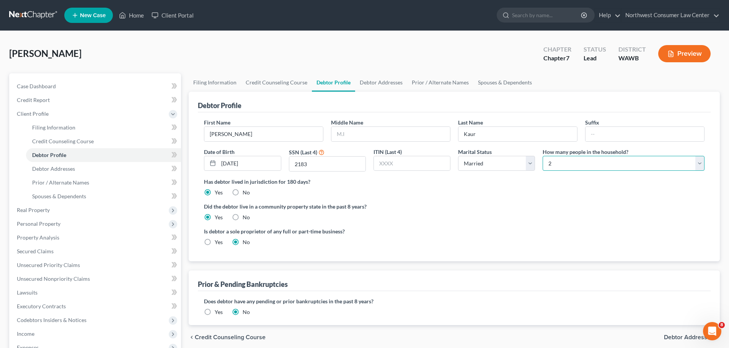
drag, startPoint x: 609, startPoint y: 161, endPoint x: 594, endPoint y: 173, distance: 18.3
click at [609, 161] on select "Select 1 2 3 4 5 6 7 8 9 10 11 12 13 14 15 16 17 18 19 20" at bounding box center [623, 163] width 162 height 15
select select "3"
click at [542, 156] on select "Select 1 2 3 4 5 6 7 8 9 10 11 12 13 14 15 16 17 18 19 20" at bounding box center [623, 163] width 162 height 15
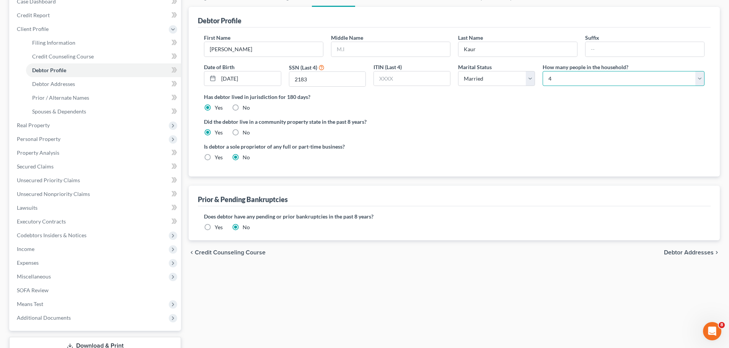
scroll to position [115, 0]
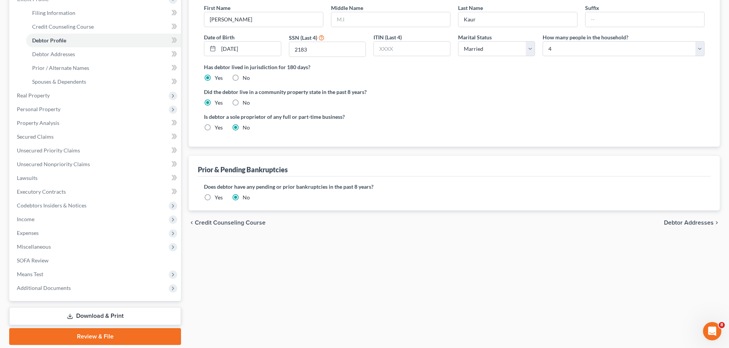
click at [708, 221] on span "Debtor Addresses" at bounding box center [689, 223] width 50 height 6
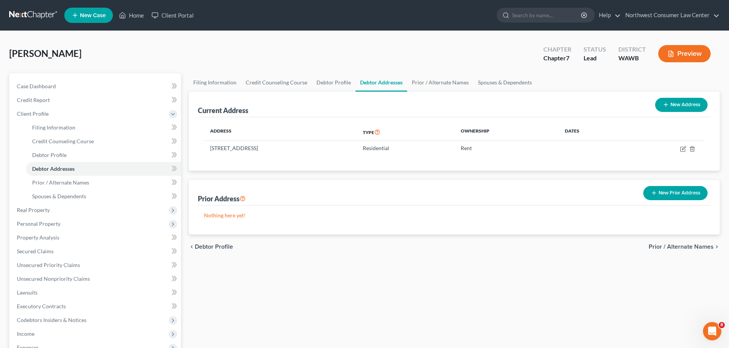
click at [679, 246] on span "Prior / Alternate Names" at bounding box center [680, 247] width 65 height 6
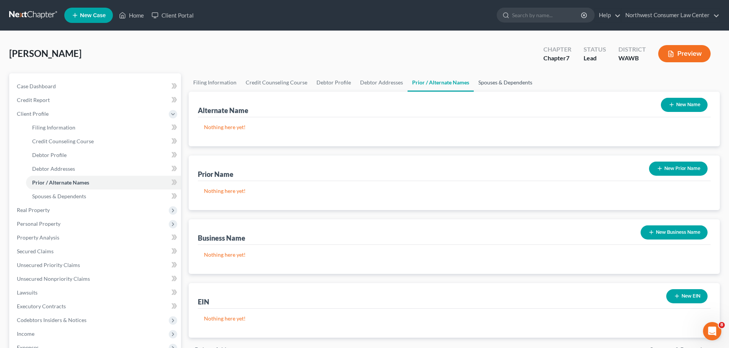
drag, startPoint x: 492, startPoint y: 76, endPoint x: 501, endPoint y: 90, distance: 16.5
click at [492, 76] on link "Spouses & Dependents" at bounding box center [505, 82] width 63 height 18
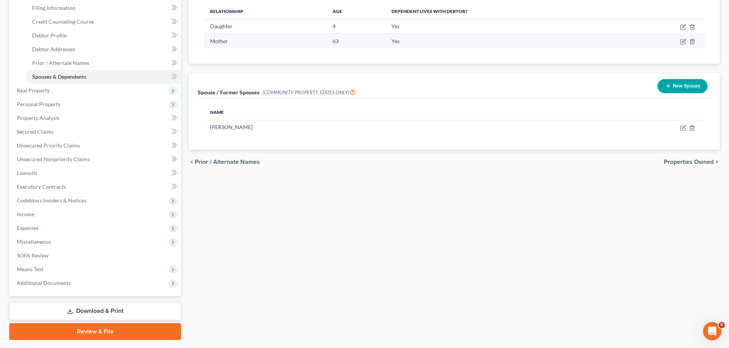
scroll to position [141, 0]
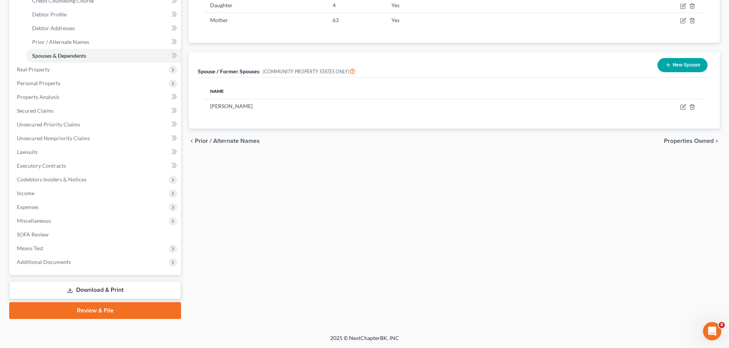
click at [687, 140] on span "Properties Owned" at bounding box center [689, 141] width 50 height 6
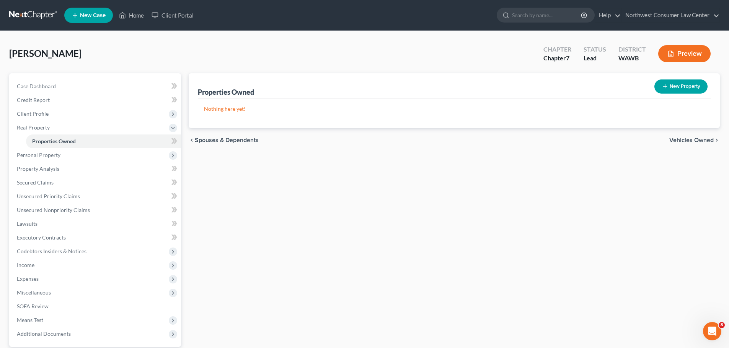
click at [706, 137] on span "Vehicles Owned" at bounding box center [691, 140] width 44 height 6
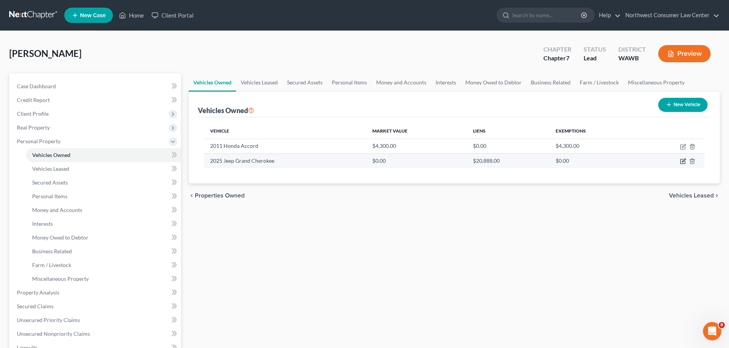
click at [682, 159] on icon "button" at bounding box center [682, 161] width 5 height 5
select select "0"
select select "1"
select select "0"
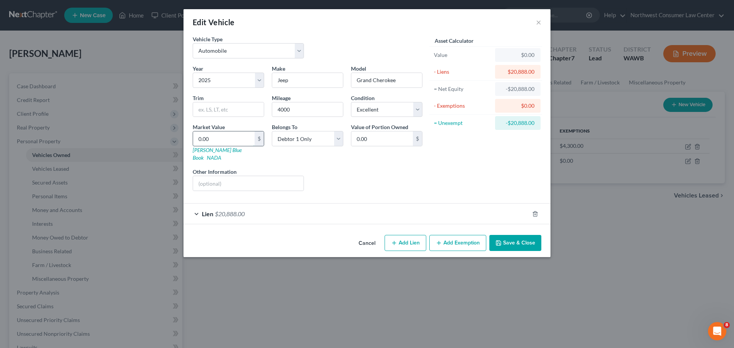
click at [226, 140] on input "0.00" at bounding box center [224, 139] width 62 height 15
type input "3"
type input "3.00"
type input "38"
type input "38.00"
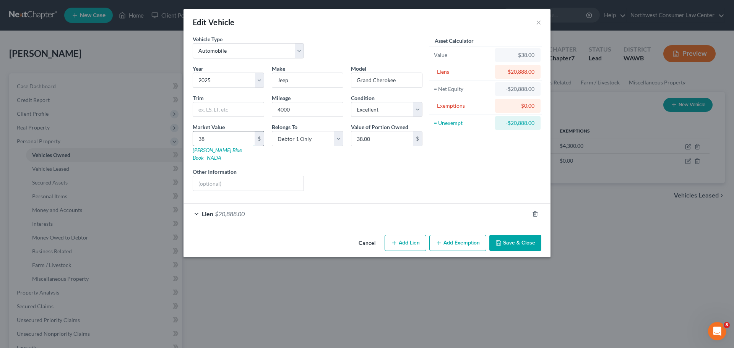
type input "380"
type input "380.00"
type input "3800"
type input "3,800.00"
type input "3,8000"
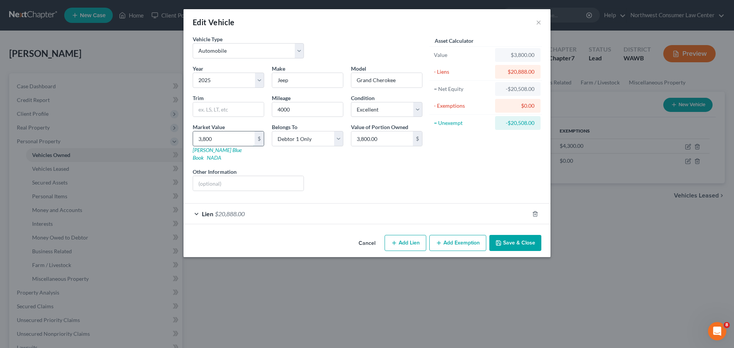
type input "38,000.00"
type input "38,000"
click at [452, 236] on button "Add Exemption" at bounding box center [458, 243] width 57 height 16
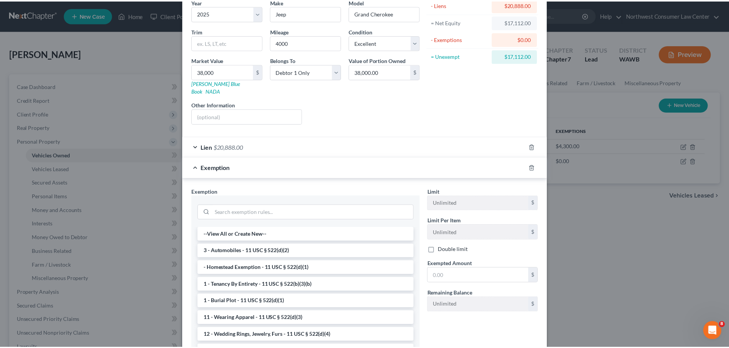
scroll to position [76, 0]
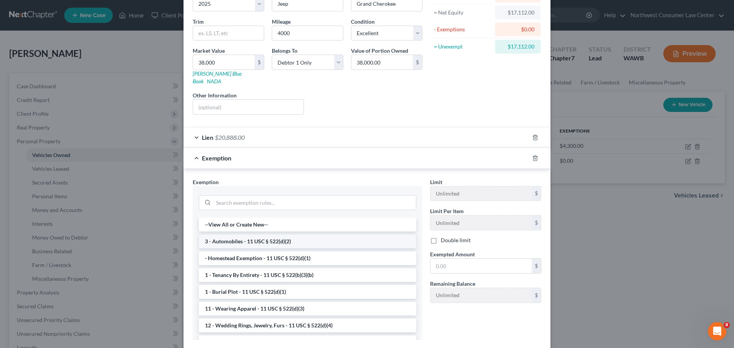
click at [274, 237] on li "3 - Automobiles - 11 USC § 522(d)(2)" at bounding box center [308, 242] width 218 height 14
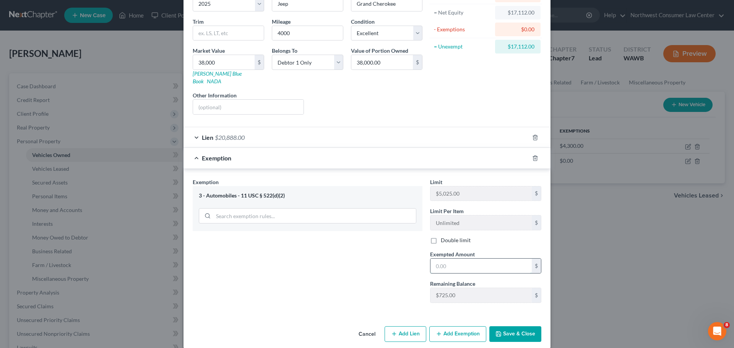
click at [444, 259] on input "text" at bounding box center [481, 266] width 101 height 15
type input "17,112"
click at [509, 328] on button "Save & Close" at bounding box center [516, 335] width 52 height 16
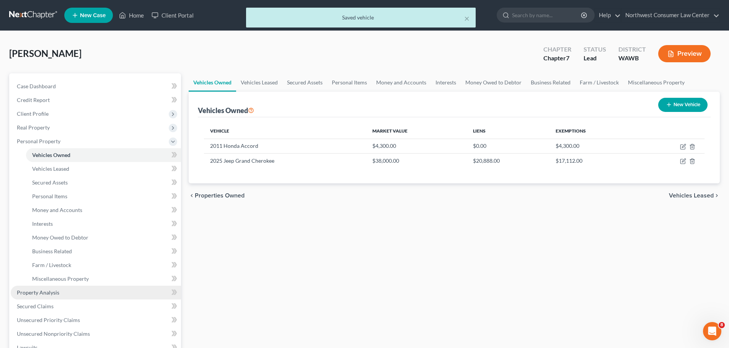
drag, startPoint x: 100, startPoint y: 287, endPoint x: 106, endPoint y: 289, distance: 5.7
click at [100, 287] on link "Property Analysis" at bounding box center [96, 293] width 170 height 14
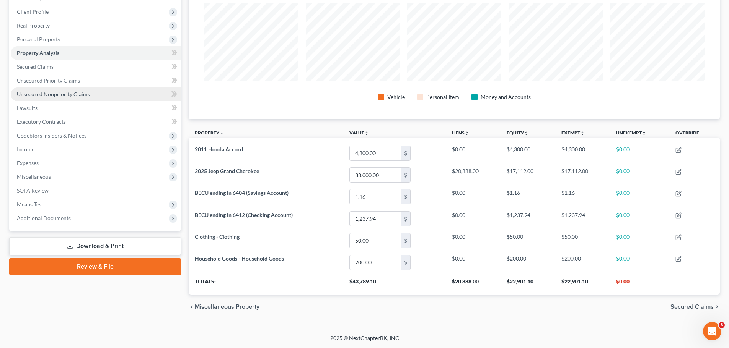
click at [108, 96] on link "Unsecured Nonpriority Claims" at bounding box center [96, 95] width 170 height 14
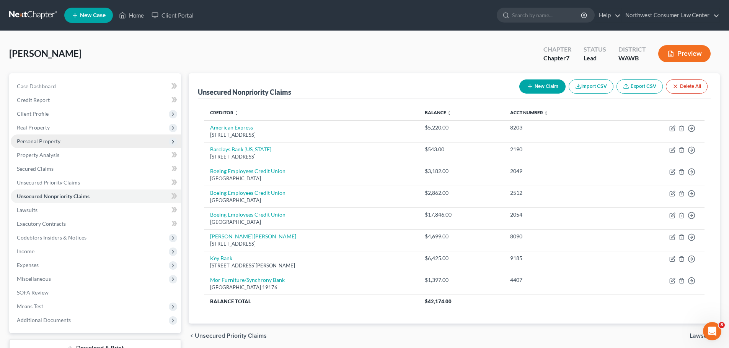
click at [100, 138] on span "Personal Property" at bounding box center [96, 142] width 170 height 14
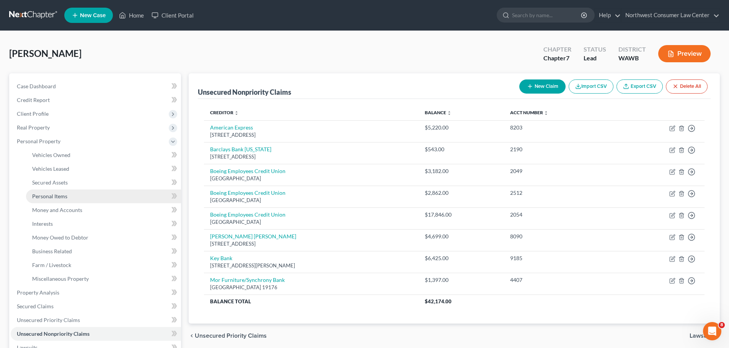
click at [115, 190] on link "Personal Items" at bounding box center [103, 197] width 155 height 14
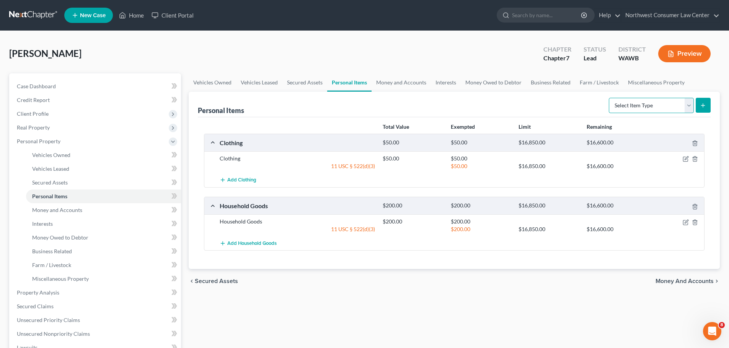
click at [627, 105] on select "Select Item Type Clothing Collectibles Of Value Electronics Firearms Household …" at bounding box center [651, 105] width 85 height 15
click at [398, 78] on link "Money and Accounts" at bounding box center [400, 82] width 59 height 18
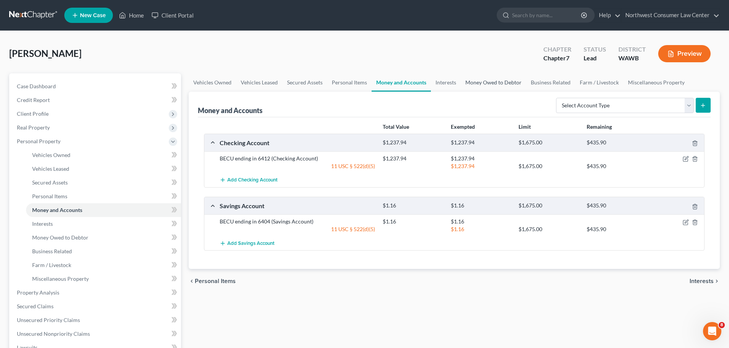
click at [481, 86] on link "Money Owed to Debtor" at bounding box center [493, 82] width 65 height 18
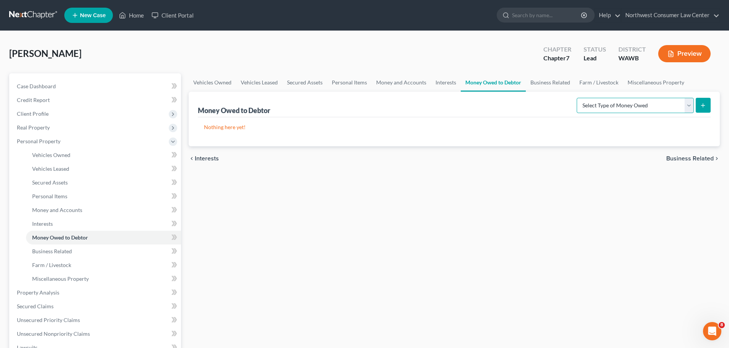
click at [625, 106] on select "Select Type of Money Owed Accounts Receivable Alimony Child Support Claims Agai…" at bounding box center [634, 105] width 117 height 15
click at [311, 81] on link "Secured Assets" at bounding box center [304, 82] width 45 height 18
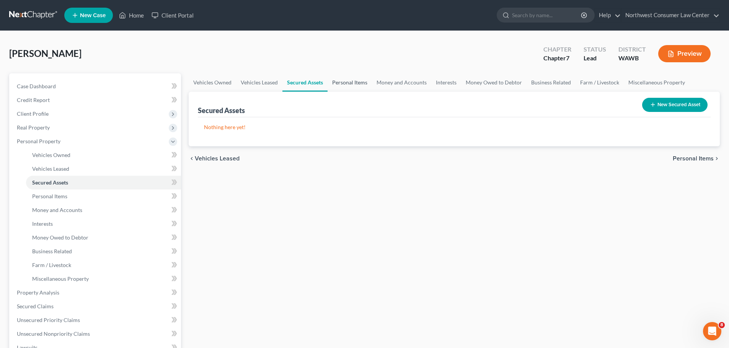
click at [358, 81] on link "Personal Items" at bounding box center [349, 82] width 44 height 18
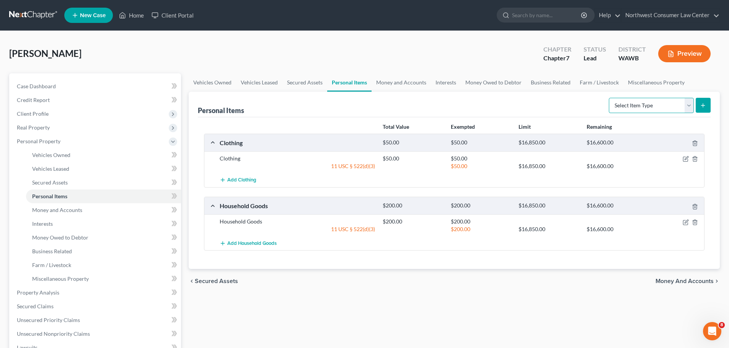
click at [623, 99] on select "Select Item Type Clothing Collectibles Of Value Electronics Firearms Household …" at bounding box center [651, 105] width 85 height 15
click at [408, 86] on link "Money and Accounts" at bounding box center [400, 82] width 59 height 18
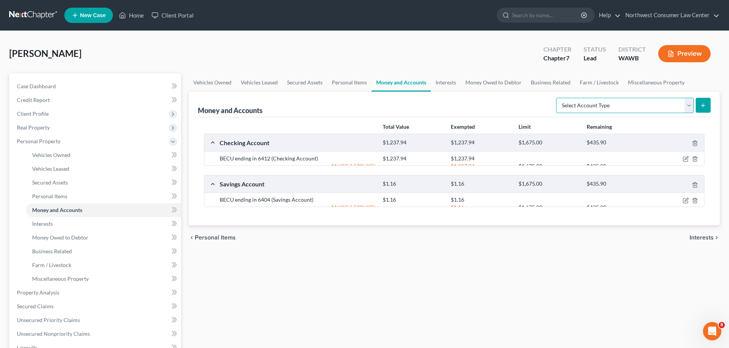
click at [602, 99] on select "Select Account Type Brokerage Cash on Hand Certificates of Deposit Checking Acc…" at bounding box center [625, 105] width 138 height 15
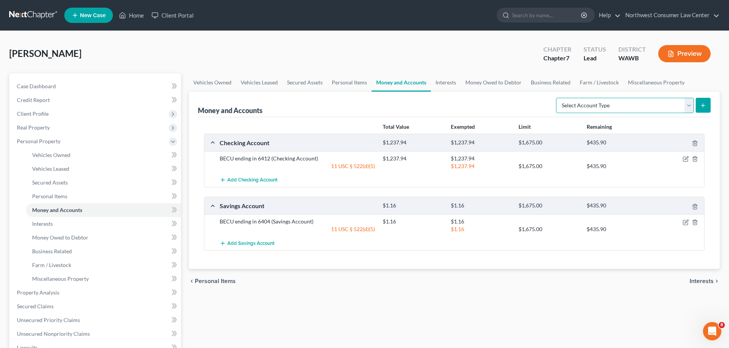
select select "security_deposits"
click at [557, 98] on select "Select Account Type Brokerage Cash on Hand Certificates of Deposit Checking Acc…" at bounding box center [625, 105] width 138 height 15
click at [702, 101] on button "submit" at bounding box center [702, 105] width 15 height 15
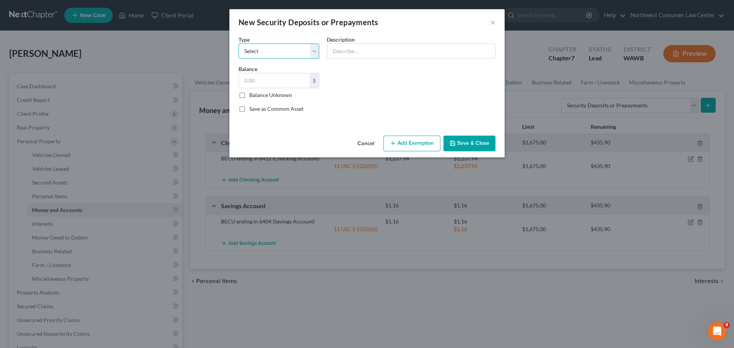
click at [280, 52] on select "Select Electric Gas Heating Oil Security Deposit On Rental Unit Prepaid Rent Te…" at bounding box center [279, 51] width 81 height 15
select select "3"
click at [239, 44] on select "Select Electric Gas Heating Oil Security Deposit On Rental Unit Prepaid Rent Te…" at bounding box center [279, 51] width 81 height 15
click at [350, 54] on input "text" at bounding box center [411, 51] width 168 height 15
type input "Rental Deposit"
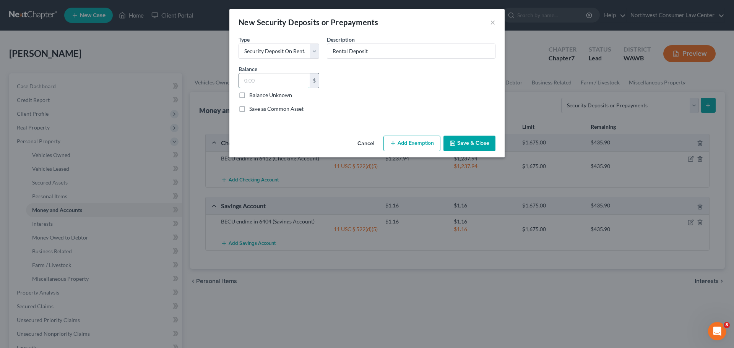
click at [279, 78] on input "text" at bounding box center [274, 80] width 71 height 15
type input "2,800"
click at [402, 143] on button "Add Exemption" at bounding box center [412, 144] width 57 height 16
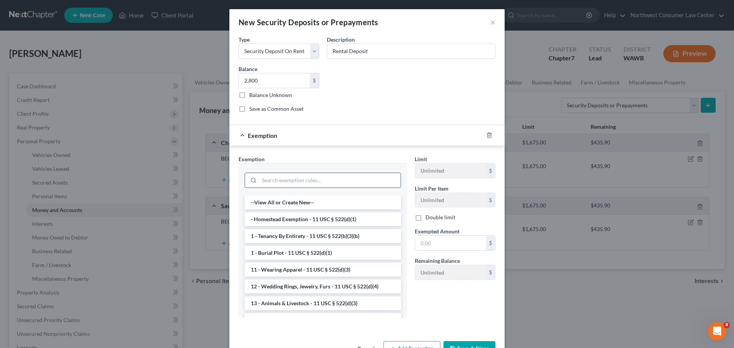
click at [315, 180] on input "search" at bounding box center [330, 180] width 142 height 15
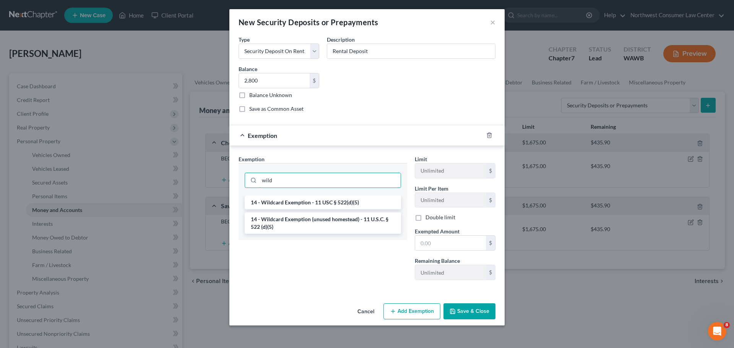
type input "wild"
click at [322, 205] on li "14 - Wildcard Exemption - 11 USC § 522(d)(5)" at bounding box center [323, 203] width 156 height 14
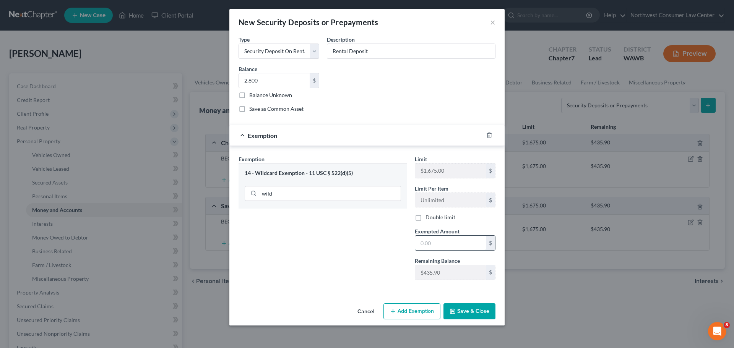
click at [426, 247] on input "text" at bounding box center [450, 243] width 71 height 15
type input "2,800"
click at [468, 308] on button "Save & Close" at bounding box center [470, 312] width 52 height 16
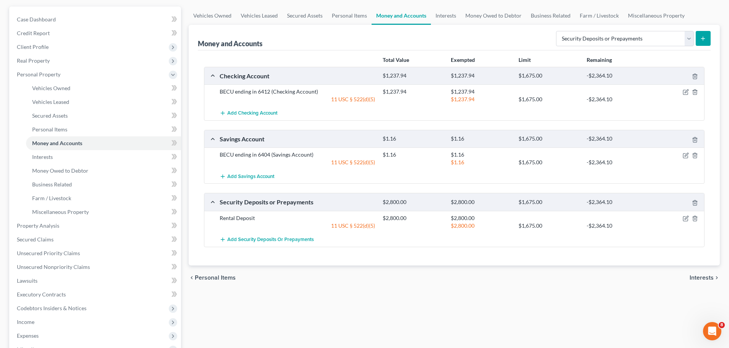
scroll to position [76, 0]
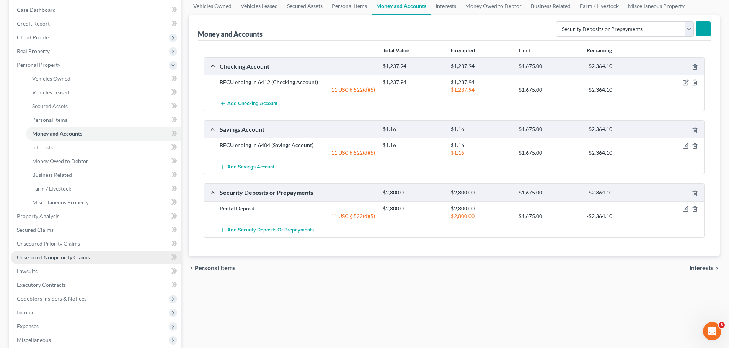
click at [114, 259] on link "Unsecured Nonpriority Claims" at bounding box center [96, 258] width 170 height 14
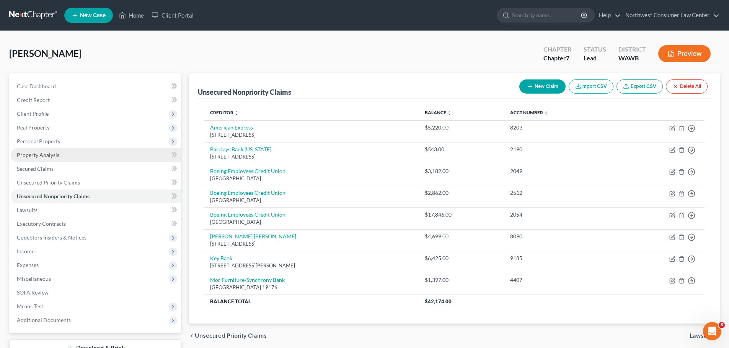
click at [98, 157] on link "Property Analysis" at bounding box center [96, 155] width 170 height 14
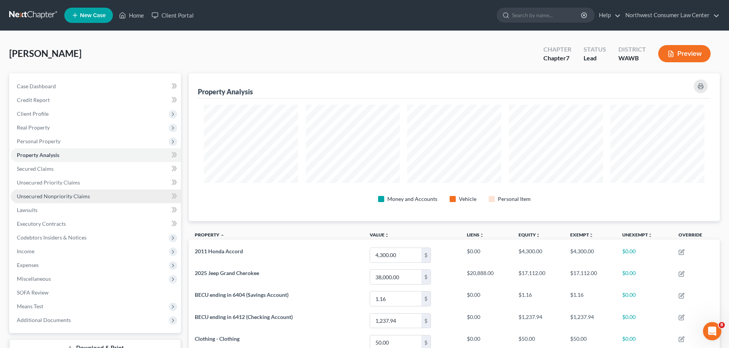
click at [94, 193] on link "Unsecured Nonpriority Claims" at bounding box center [96, 197] width 170 height 14
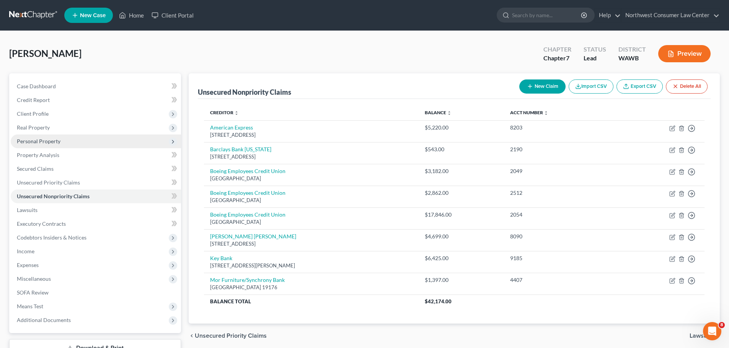
click at [107, 137] on span "Personal Property" at bounding box center [96, 142] width 170 height 14
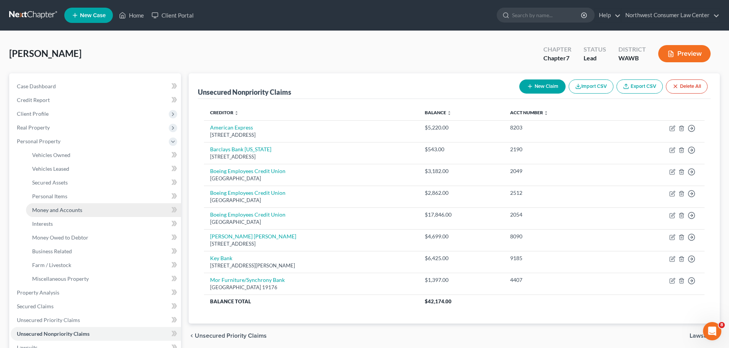
click at [138, 213] on link "Money and Accounts" at bounding box center [103, 210] width 155 height 14
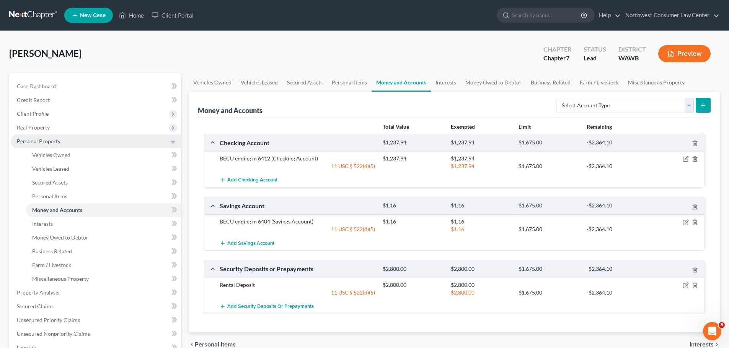
drag, startPoint x: 91, startPoint y: 142, endPoint x: 94, endPoint y: 146, distance: 5.1
click at [91, 142] on span "Personal Property" at bounding box center [96, 142] width 170 height 14
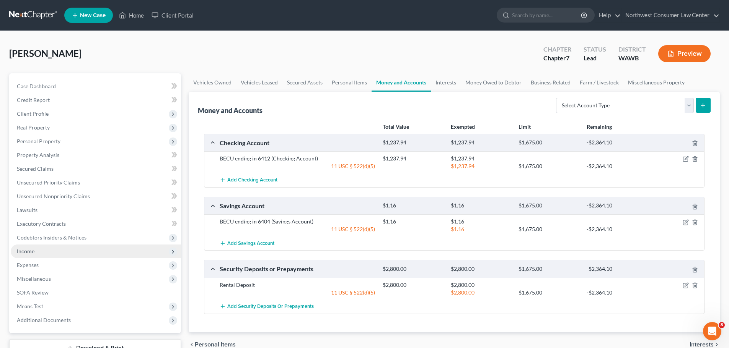
click at [84, 250] on span "Income" at bounding box center [96, 252] width 170 height 14
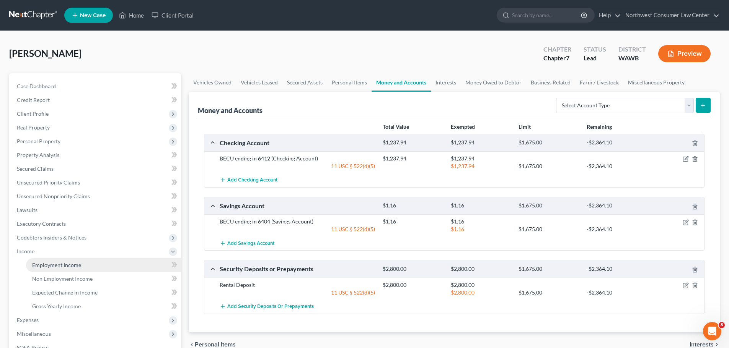
click at [99, 270] on link "Employment Income" at bounding box center [103, 266] width 155 height 14
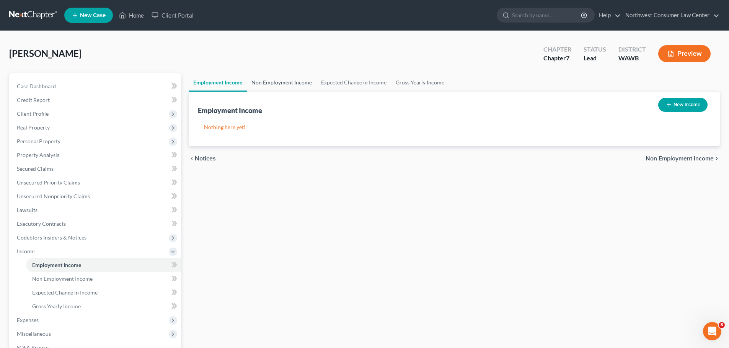
click at [286, 74] on link "Non Employment Income" at bounding box center [282, 82] width 70 height 18
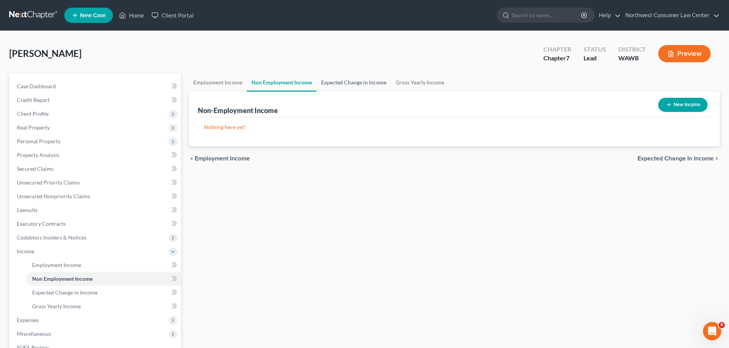
click at [350, 81] on link "Expected Change in Income" at bounding box center [353, 82] width 75 height 18
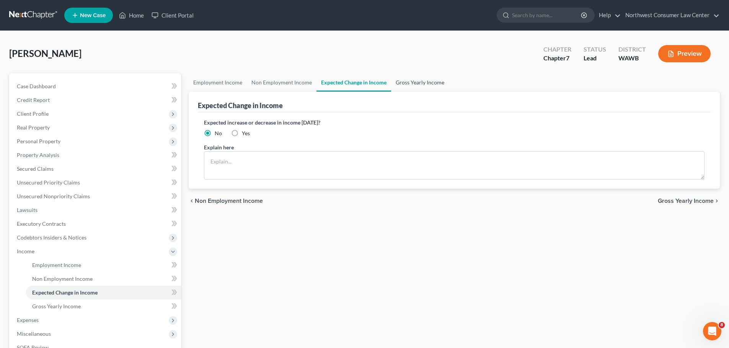
click at [406, 79] on link "Gross Yearly Income" at bounding box center [420, 82] width 58 height 18
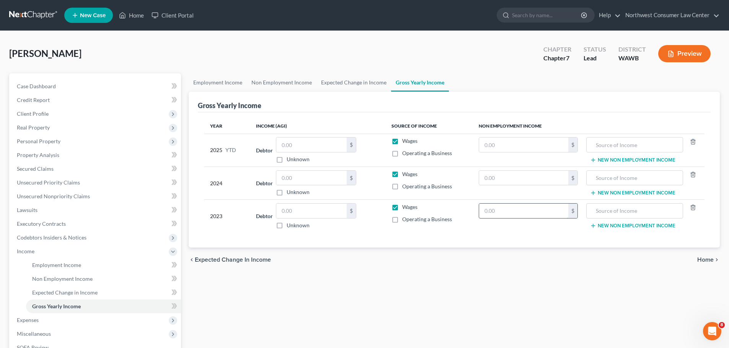
click at [510, 216] on input "text" at bounding box center [523, 211] width 89 height 15
click at [306, 208] on input "text" at bounding box center [311, 211] width 70 height 15
paste input "d0c8a5759+matter1462390623@maildrop.clio.com"
click at [320, 208] on input "0,857,591,462,390,623." at bounding box center [311, 211] width 70 height 15
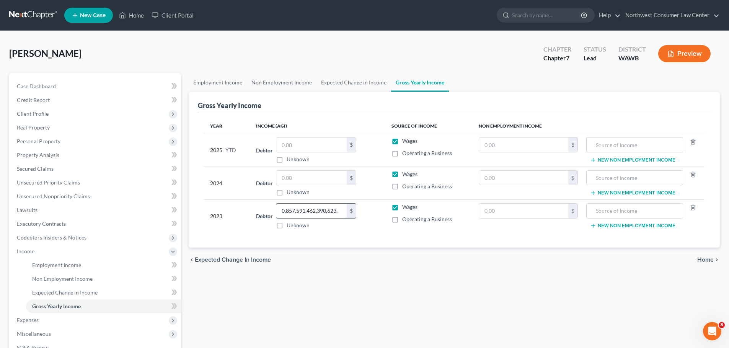
paste input "d0c8a5759+matter1462390623@maildrop.clio.com"
drag, startPoint x: 343, startPoint y: 208, endPoint x: 230, endPoint y: 225, distance: 114.5
click at [230, 225] on tr "2023 Debtor 0,857,591,462,390,623.00 $ Unknown Balance Undetermined 0,857,591,4…" at bounding box center [454, 216] width 500 height 33
type input "29,140"
click at [318, 171] on input "text" at bounding box center [311, 178] width 70 height 15
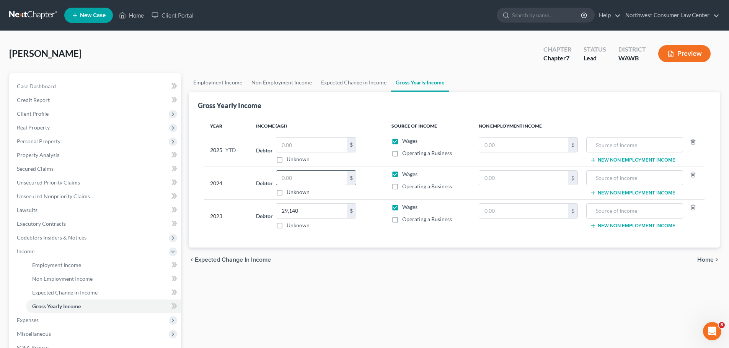
paste input "d0c8a5759+matter1462390623@maildrop.clio.com"
click at [325, 175] on input "0,857,591,462,390,623." at bounding box center [311, 178] width 70 height 15
type input "35,422"
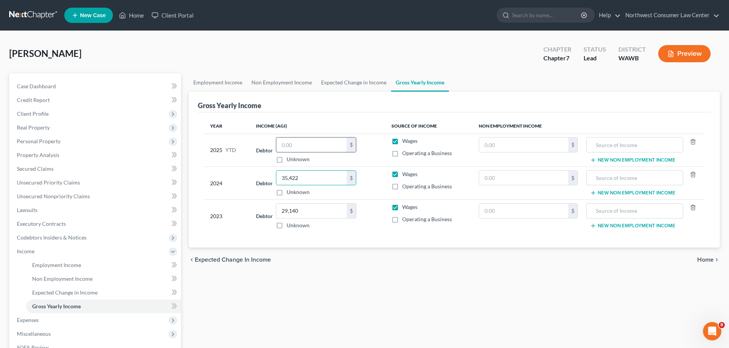
click at [325, 149] on input "text" at bounding box center [311, 145] width 70 height 15
click at [710, 258] on span "Home" at bounding box center [705, 260] width 16 height 6
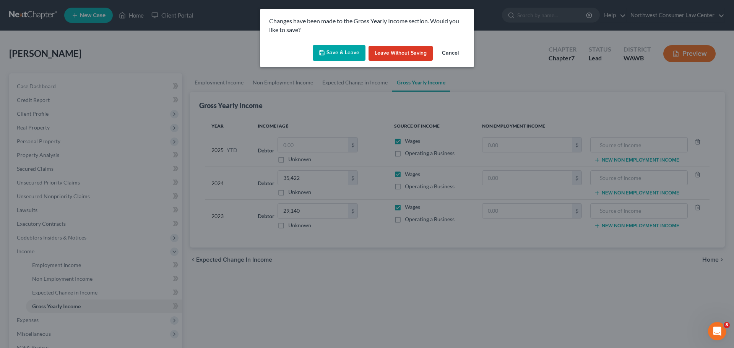
click at [341, 52] on button "Save & Leave" at bounding box center [339, 53] width 53 height 16
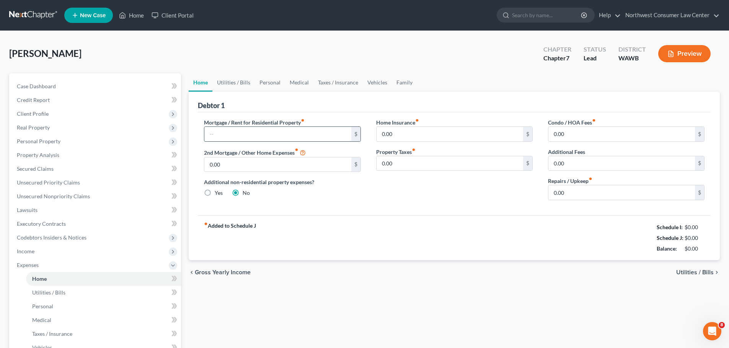
click at [319, 134] on input "text" at bounding box center [277, 134] width 146 height 15
type input "2,800"
click at [239, 82] on link "Utilities / Bills" at bounding box center [233, 82] width 42 height 18
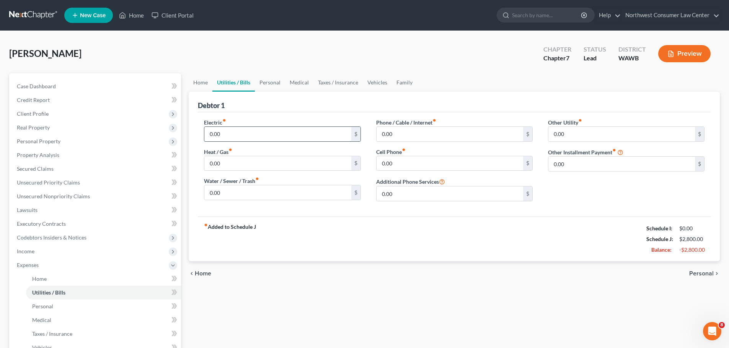
click at [265, 133] on input "0.00" at bounding box center [277, 134] width 146 height 15
type input "100"
click at [223, 166] on input "0.00" at bounding box center [277, 163] width 146 height 15
type input "100"
click at [313, 195] on input "0.00" at bounding box center [277, 193] width 146 height 15
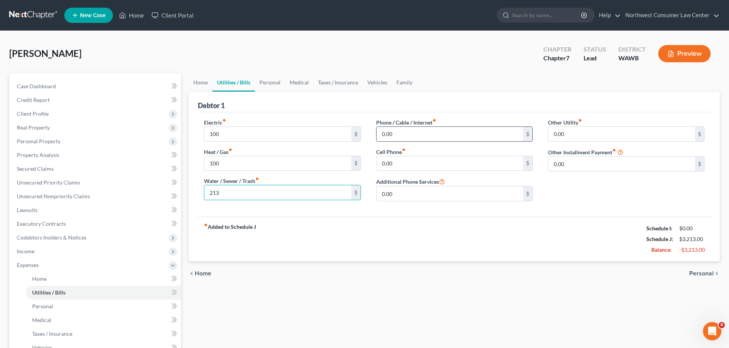
type input "213"
click at [435, 135] on input "0.00" at bounding box center [449, 134] width 146 height 15
type input "279.80"
click at [201, 86] on link "Home" at bounding box center [201, 82] width 24 height 18
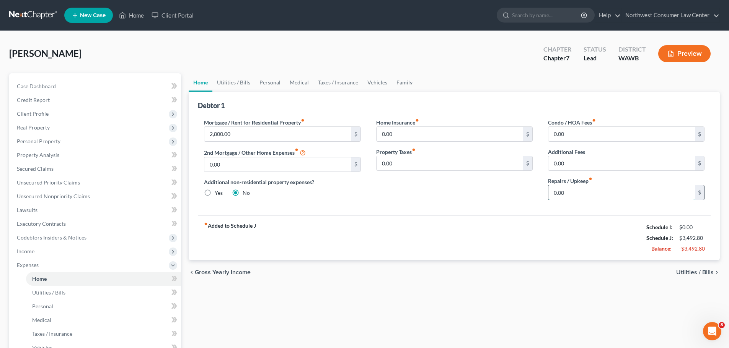
click at [581, 194] on input "0.00" at bounding box center [621, 193] width 146 height 15
type input "120"
click at [275, 84] on link "Personal" at bounding box center [270, 82] width 30 height 18
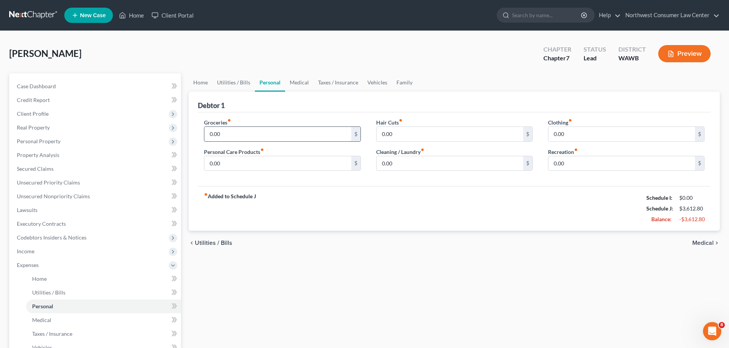
click at [242, 136] on input "0.00" at bounding box center [277, 134] width 146 height 15
type input "450"
click at [573, 128] on input "0.00" at bounding box center [621, 134] width 146 height 15
type input "100"
click at [407, 168] on input "0.00" at bounding box center [449, 163] width 146 height 15
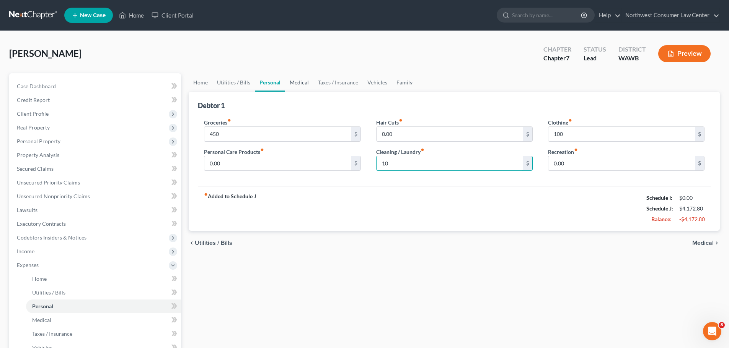
type input "10"
drag, startPoint x: 301, startPoint y: 86, endPoint x: 312, endPoint y: 89, distance: 11.0
click at [301, 86] on link "Medical" at bounding box center [299, 82] width 28 height 18
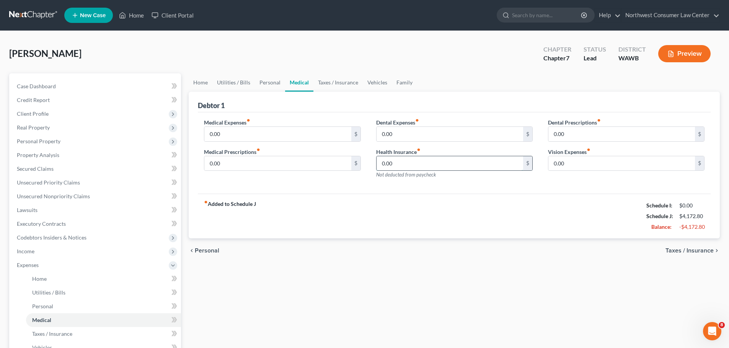
click at [466, 163] on input "0.00" at bounding box center [449, 163] width 146 height 15
type input "150"
click at [339, 86] on link "Taxes / Insurance" at bounding box center [337, 82] width 49 height 18
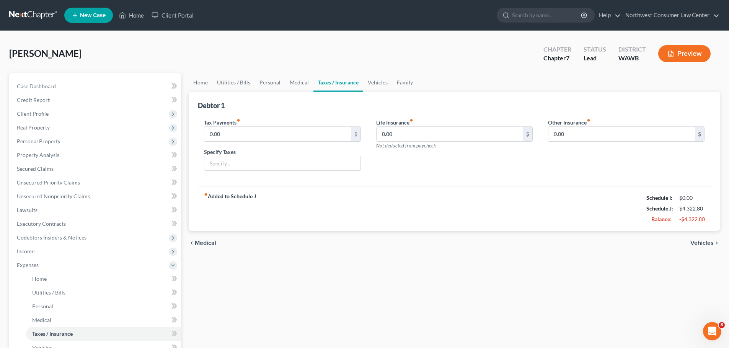
click at [356, 79] on link "Taxes / Insurance" at bounding box center [338, 82] width 50 height 18
click at [375, 81] on link "Vehicles" at bounding box center [377, 82] width 29 height 18
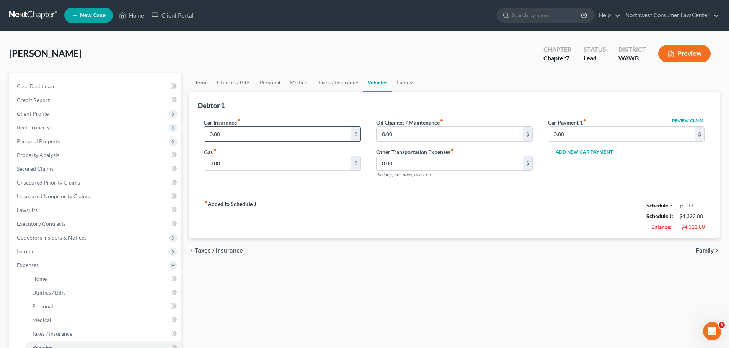
click at [264, 131] on input "0.00" at bounding box center [277, 134] width 146 height 15
type input "363.66"
click at [607, 133] on input "0.00" at bounding box center [621, 134] width 146 height 15
type input "929.51"
drag, startPoint x: 403, startPoint y: 76, endPoint x: 387, endPoint y: 89, distance: 20.7
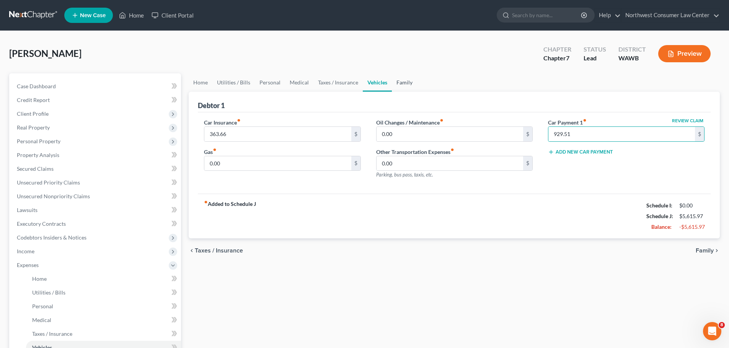
click at [403, 76] on link "Family" at bounding box center [404, 82] width 25 height 18
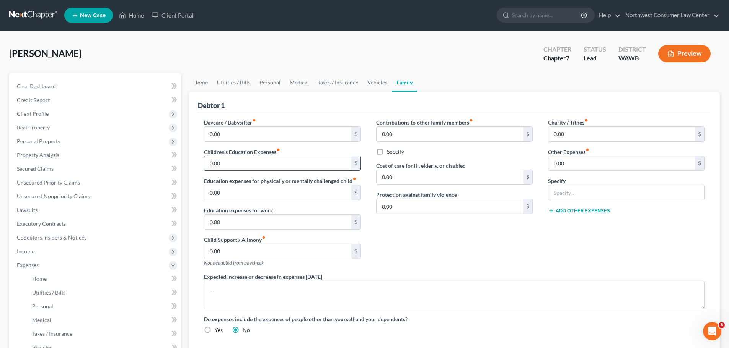
click at [257, 159] on input "0.00" at bounding box center [277, 163] width 146 height 15
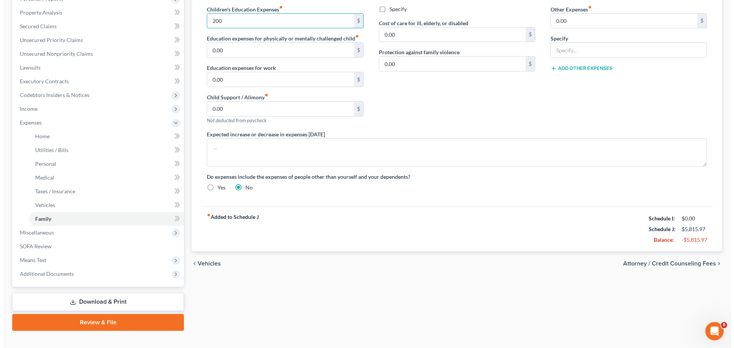
scroll to position [155, 0]
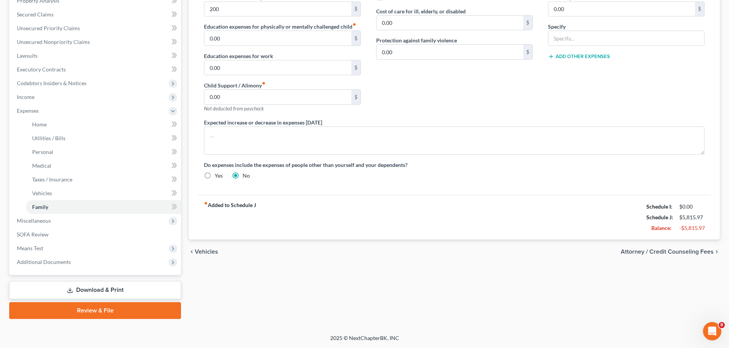
click at [668, 249] on span "Attorney / Credit Counseling Fees" at bounding box center [666, 252] width 93 height 6
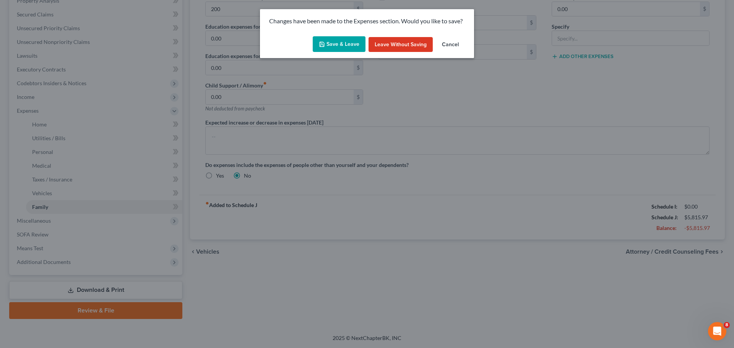
click at [341, 39] on button "Save & Leave" at bounding box center [339, 44] width 53 height 16
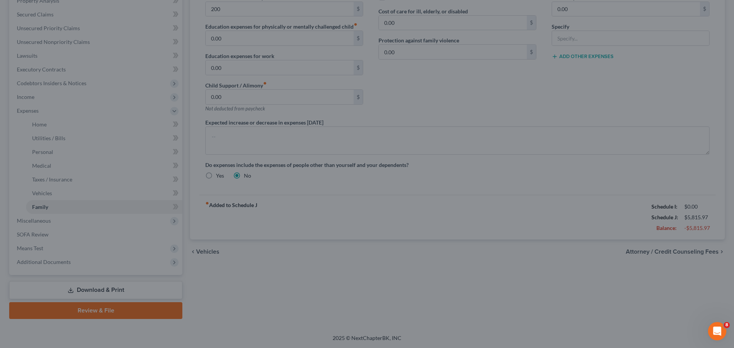
type input "200.00"
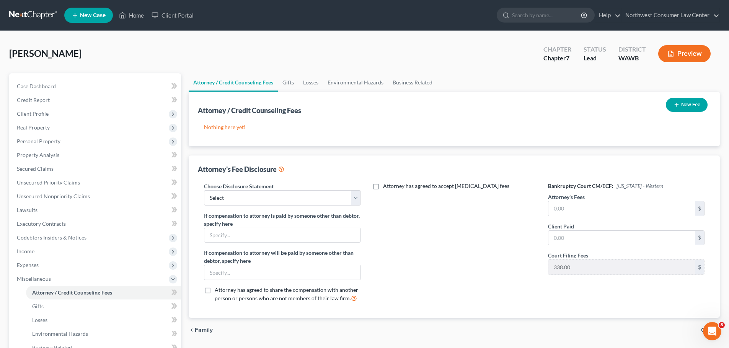
drag, startPoint x: 712, startPoint y: 92, endPoint x: 690, endPoint y: 102, distance: 24.8
click at [712, 92] on div "Attorney / Credit Counseling Fees New Fee Nothing here yet! Attorney / Credit C…" at bounding box center [454, 119] width 531 height 55
click at [690, 102] on button "New Fee" at bounding box center [687, 105] width 42 height 14
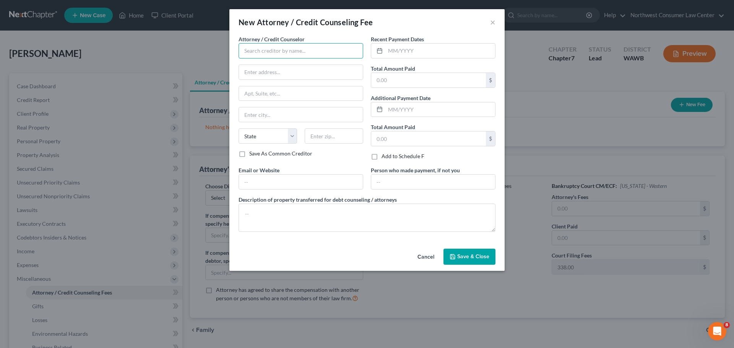
click at [305, 48] on input "text" at bounding box center [301, 50] width 125 height 15
type input "Northwest Consumer Law Center"
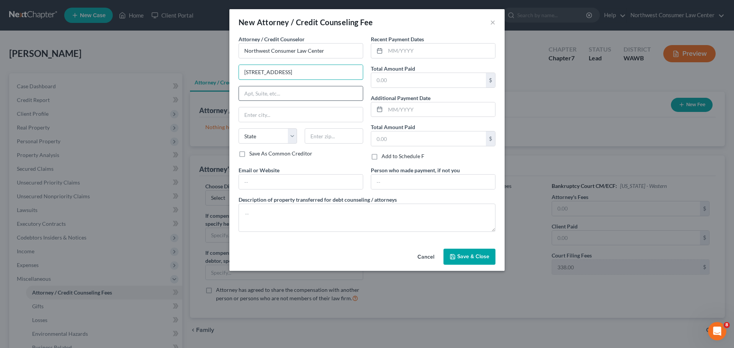
type input "936 N 34th St"
type input "Ste. 300"
click at [299, 115] on input "text" at bounding box center [301, 114] width 124 height 15
type input "Sea"
click at [260, 134] on select "State AL AK AR AZ CA CO CT DE DC FL GA GU HI ID IL IN IA KS KY LA ME MD MA MI M…" at bounding box center [268, 136] width 59 height 15
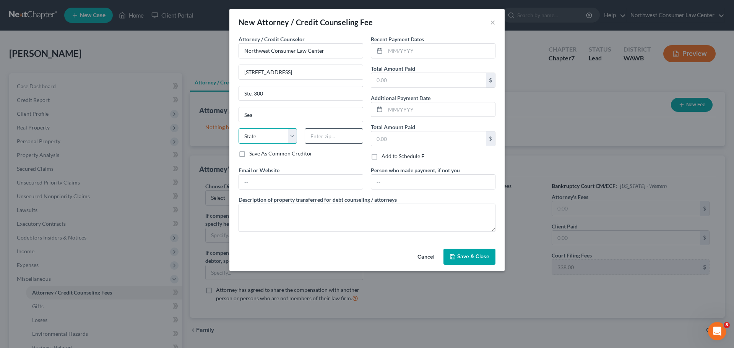
select select "50"
click at [358, 142] on input "text" at bounding box center [334, 136] width 59 height 15
type input "98103"
click at [334, 116] on input "Sea" at bounding box center [301, 114] width 124 height 15
type input "Seattle"
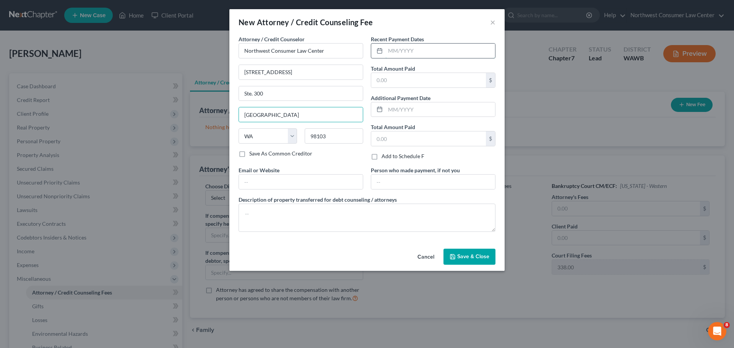
click at [428, 47] on input "text" at bounding box center [441, 51] width 110 height 15
type input "9/10/25"
type input "1,250"
click at [440, 181] on input "text" at bounding box center [433, 182] width 124 height 15
paste input "Gurinder Singh"
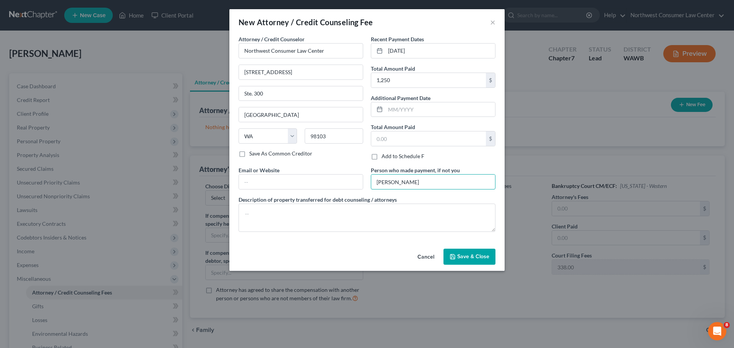
type input "Gurinder Singh"
click at [459, 257] on span "Save & Close" at bounding box center [473, 257] width 32 height 7
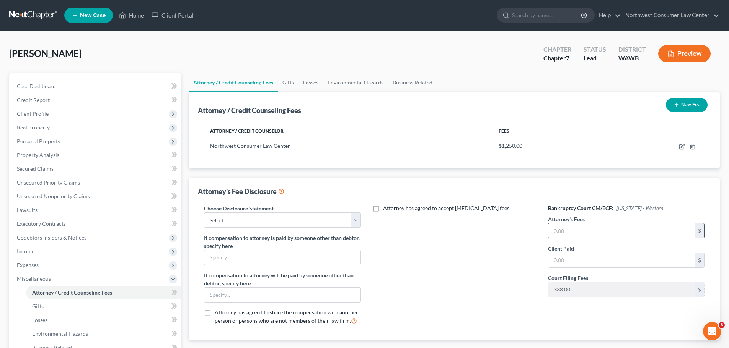
click at [552, 231] on input "text" at bounding box center [621, 231] width 146 height 15
type input "1,250"
click at [233, 226] on select "Select Disclosure of Compensation of Attorney for Debtor" at bounding box center [282, 220] width 156 height 15
select select "0"
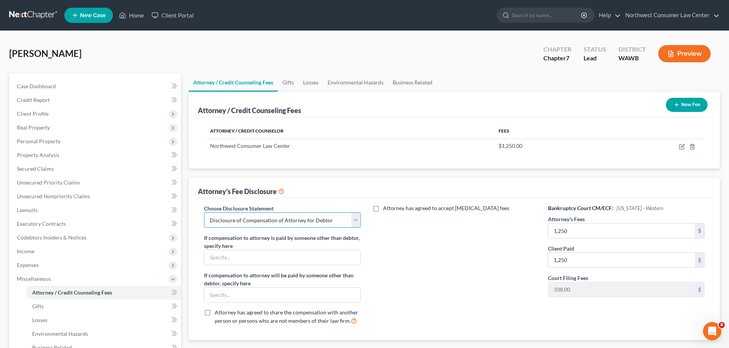
click at [204, 213] on select "Select Disclosure of Compensation of Attorney for Debtor" at bounding box center [282, 220] width 156 height 15
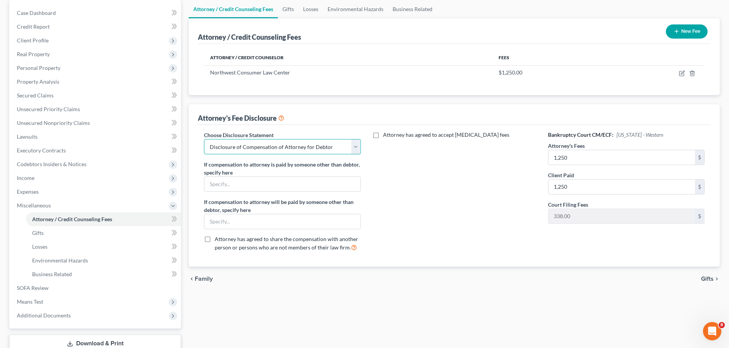
scroll to position [76, 0]
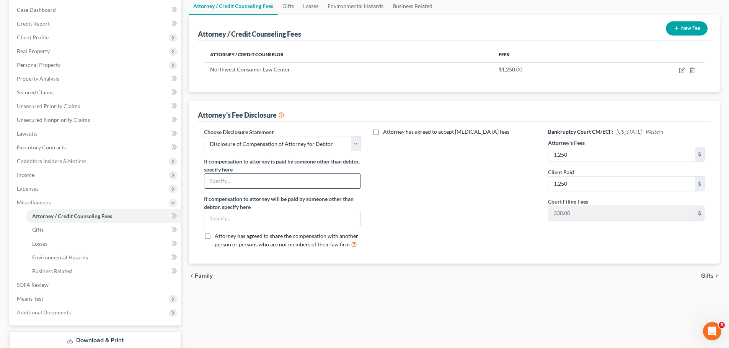
click at [268, 180] on input "text" at bounding box center [282, 181] width 156 height 15
paste input "Gurinder Singh"
type input "Gurinder Singh"
click at [708, 274] on span "Gifts" at bounding box center [707, 276] width 13 height 6
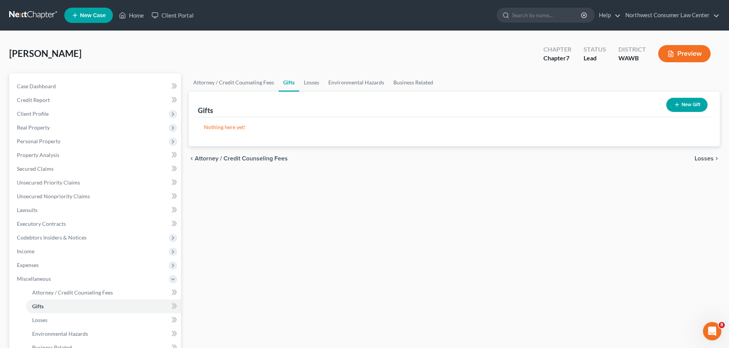
click at [694, 157] on div "chevron_left Attorney / Credit Counseling Fees Losses chevron_right" at bounding box center [454, 158] width 531 height 24
click at [707, 155] on div "chevron_left Attorney / Credit Counseling Fees Losses chevron_right" at bounding box center [454, 158] width 531 height 24
click at [708, 161] on span "Losses" at bounding box center [703, 159] width 19 height 6
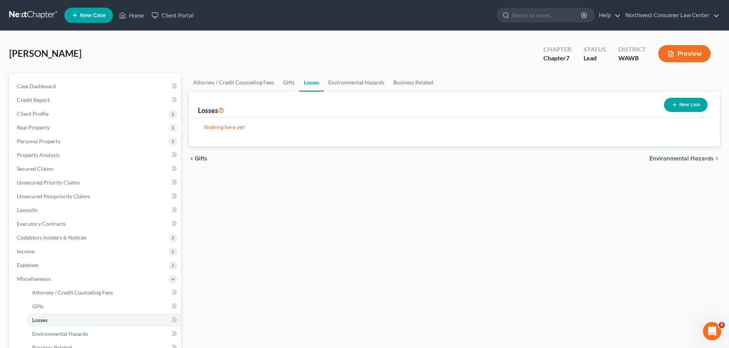
click at [708, 160] on span "Environmental Hazards" at bounding box center [681, 159] width 64 height 6
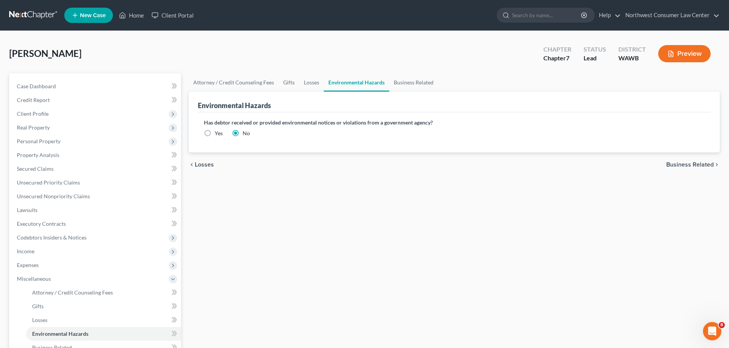
click at [708, 160] on div "chevron_left Losses Business Related chevron_right" at bounding box center [454, 165] width 531 height 24
click at [705, 164] on span "Business Related" at bounding box center [689, 165] width 47 height 6
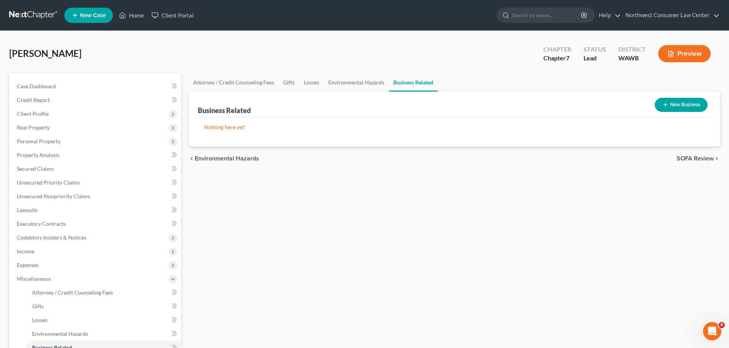
click at [696, 156] on span "SOFA Review" at bounding box center [694, 159] width 37 height 6
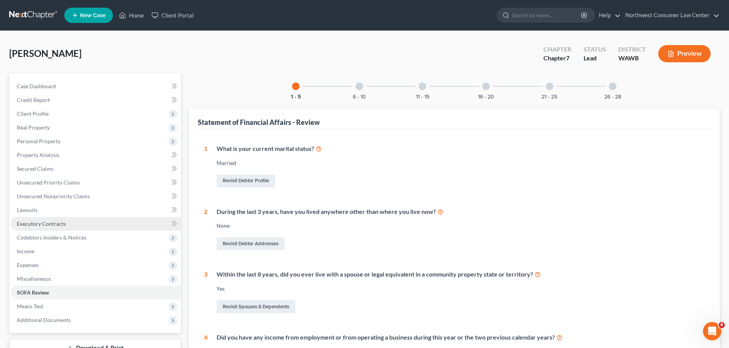
scroll to position [38, 0]
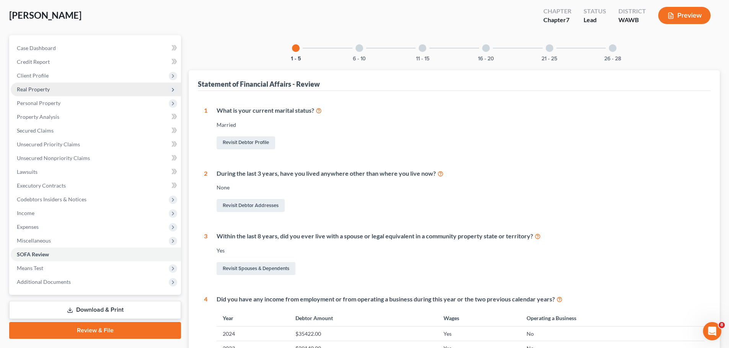
click at [102, 86] on span "Real Property" at bounding box center [96, 90] width 170 height 14
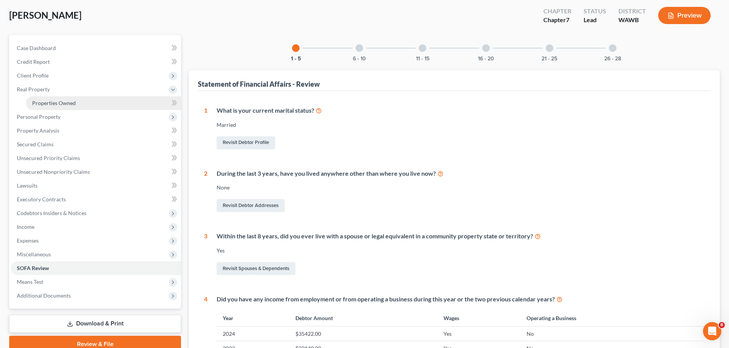
click at [103, 104] on link "Properties Owned" at bounding box center [103, 103] width 155 height 14
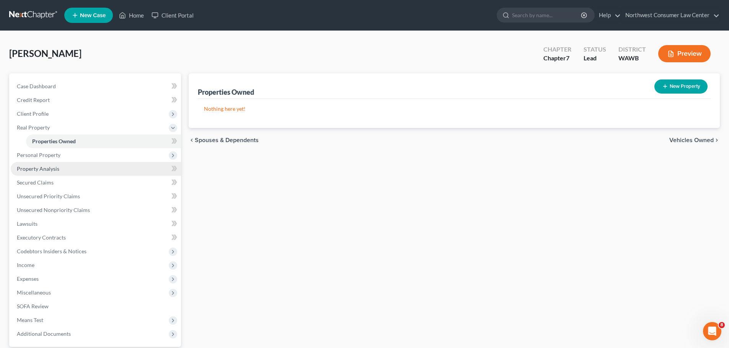
click at [72, 171] on link "Property Analysis" at bounding box center [96, 169] width 170 height 14
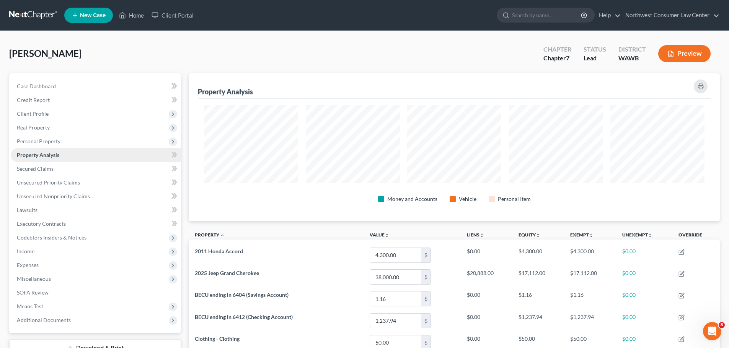
click at [100, 150] on link "Property Analysis" at bounding box center [96, 155] width 170 height 14
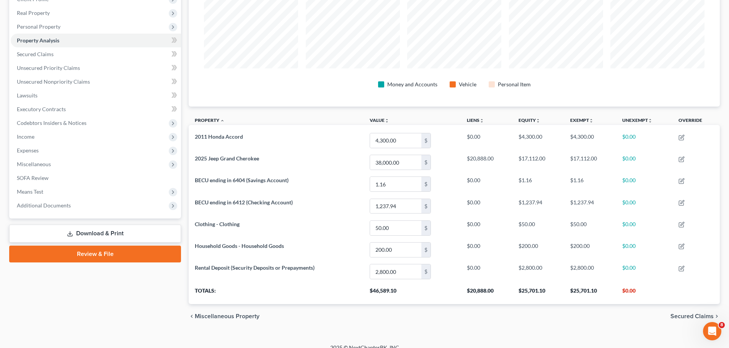
scroll to position [124, 0]
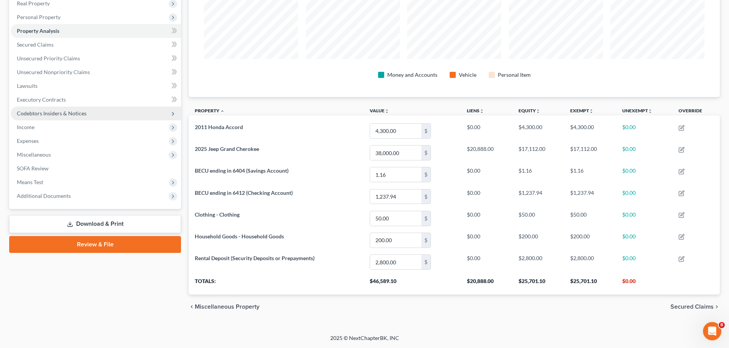
click at [102, 116] on span "Codebtors Insiders & Notices" at bounding box center [96, 114] width 170 height 14
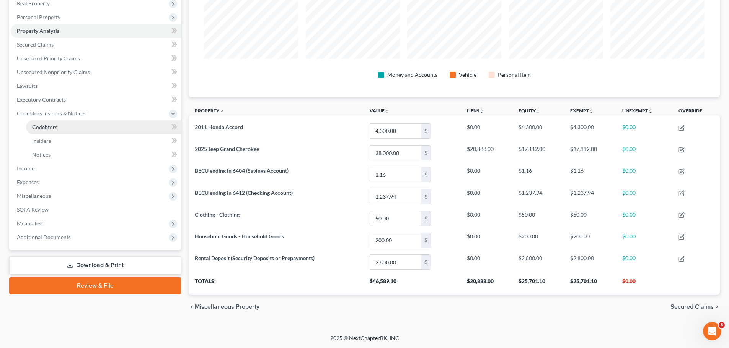
click at [99, 129] on link "Codebtors" at bounding box center [103, 127] width 155 height 14
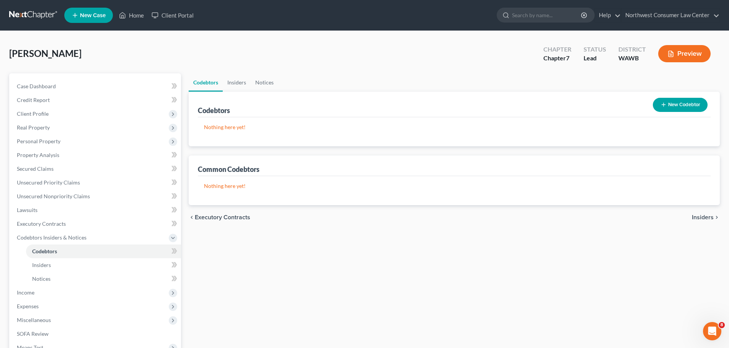
click at [703, 217] on span "Insiders" at bounding box center [703, 218] width 22 height 6
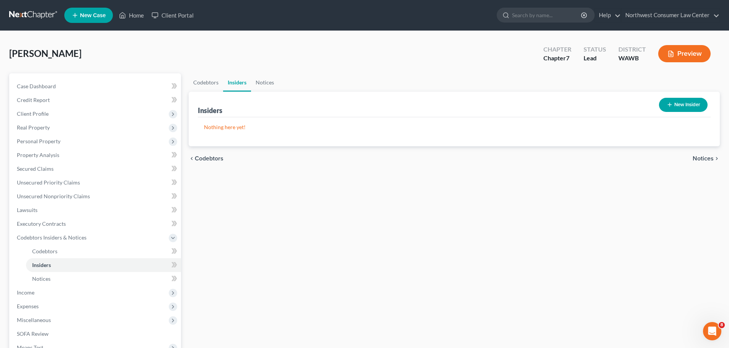
click at [695, 154] on div "chevron_left Codebtors Notices chevron_right" at bounding box center [454, 158] width 531 height 24
click at [705, 158] on span "Notices" at bounding box center [702, 159] width 21 height 6
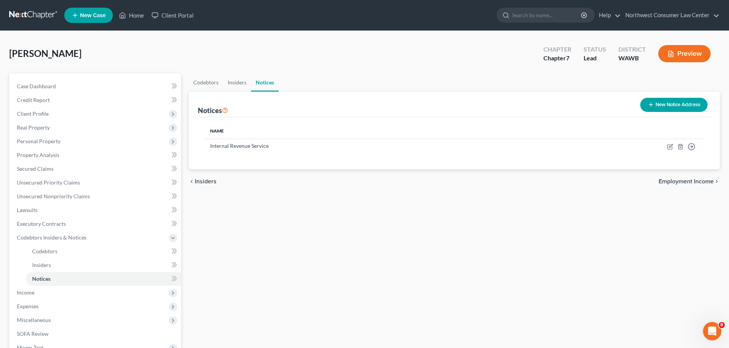
click at [41, 13] on link at bounding box center [33, 15] width 49 height 14
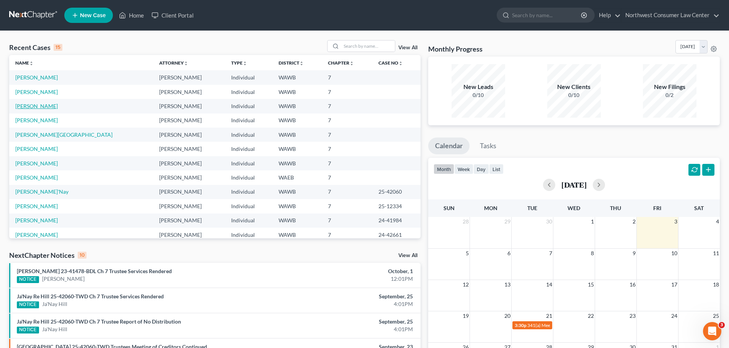
click at [32, 108] on link "[PERSON_NAME]" at bounding box center [36, 106] width 42 height 7
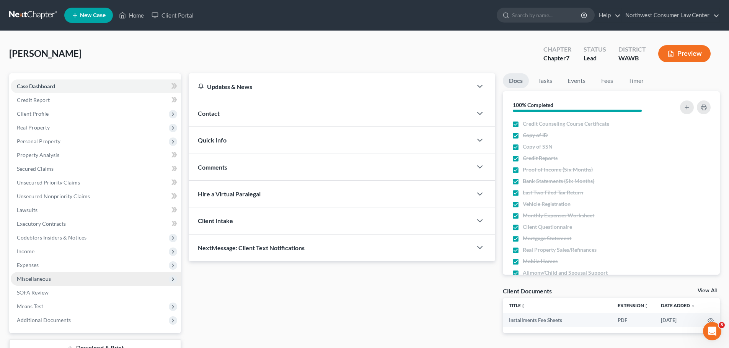
click at [138, 274] on span "Miscellaneous" at bounding box center [96, 279] width 170 height 14
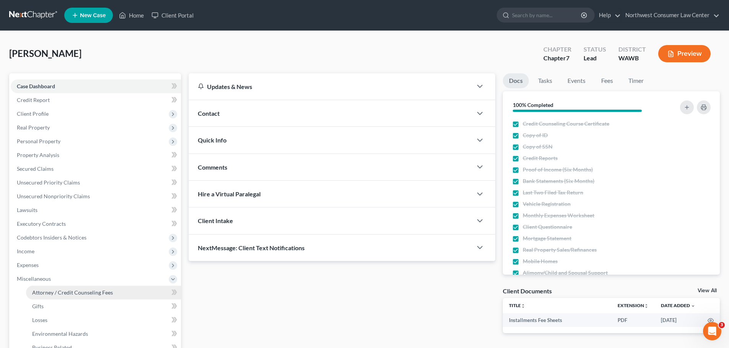
click at [137, 287] on link "Attorney / Credit Counseling Fees" at bounding box center [103, 293] width 155 height 14
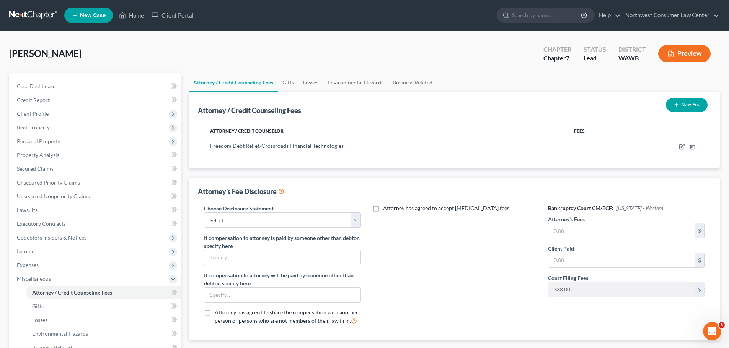
click at [691, 103] on button "New Fee" at bounding box center [687, 105] width 42 height 14
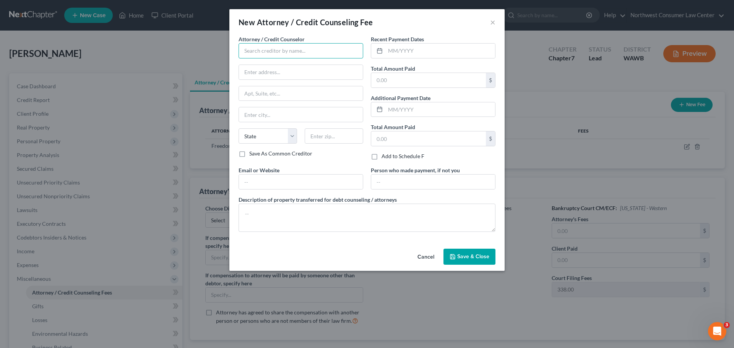
click at [288, 54] on input "text" at bounding box center [301, 50] width 125 height 15
type input "Northwest Consumer Law Center"
type input "936 N 34th St"
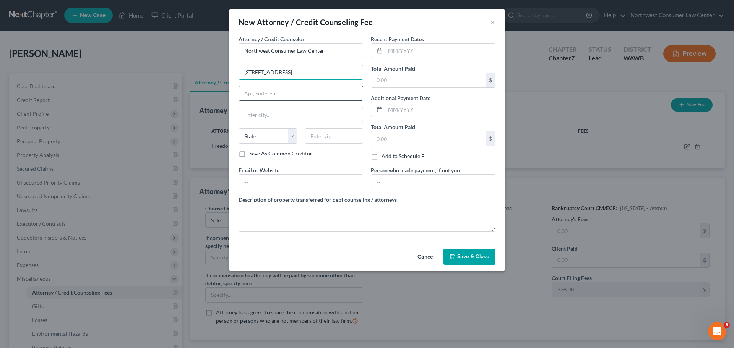
drag, startPoint x: 298, startPoint y: 76, endPoint x: 295, endPoint y: 97, distance: 20.5
click at [295, 97] on input "text" at bounding box center [301, 93] width 124 height 15
type input "Ste. 300"
click at [284, 114] on input "text" at bounding box center [301, 114] width 124 height 15
type input "Sea"
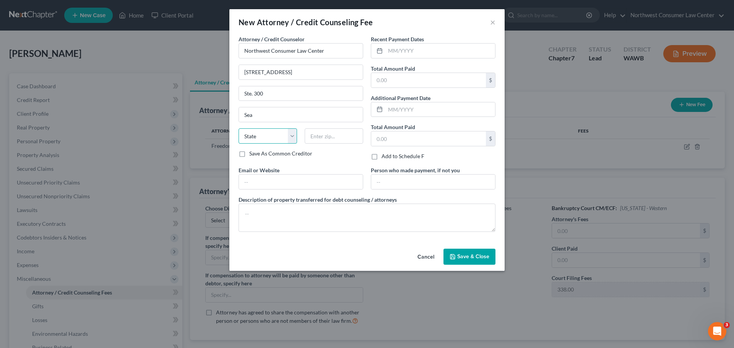
click at [265, 138] on select "State AL AK AR AZ CA CO CT DE DC FL GA GU HI ID IL IN IA KS KY LA ME MD MA MI M…" at bounding box center [268, 136] width 59 height 15
select select "50"
click at [300, 118] on input "Sea" at bounding box center [301, 114] width 124 height 15
type input "Seattle"
click at [335, 137] on input "text" at bounding box center [334, 136] width 59 height 15
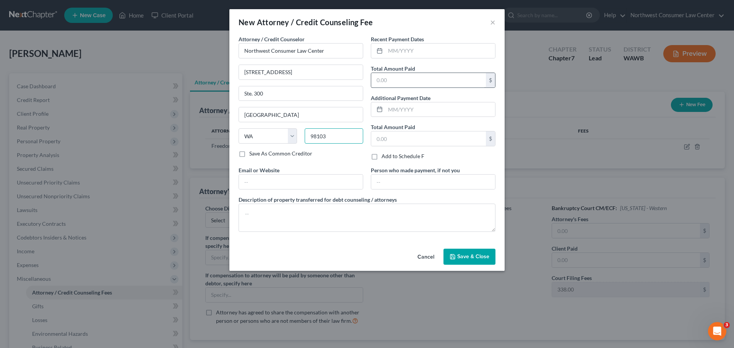
type input "98103"
click at [391, 81] on input "text" at bounding box center [428, 80] width 115 height 15
type input "1,250"
click at [411, 46] on input "text" at bounding box center [441, 51] width 110 height 15
type input "9/4/25"
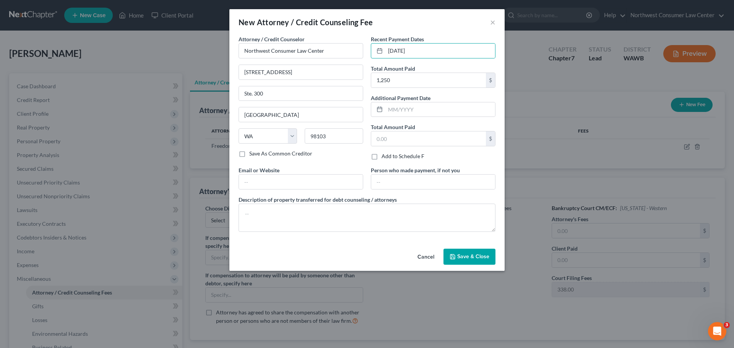
click at [459, 254] on span "Save & Close" at bounding box center [473, 257] width 32 height 7
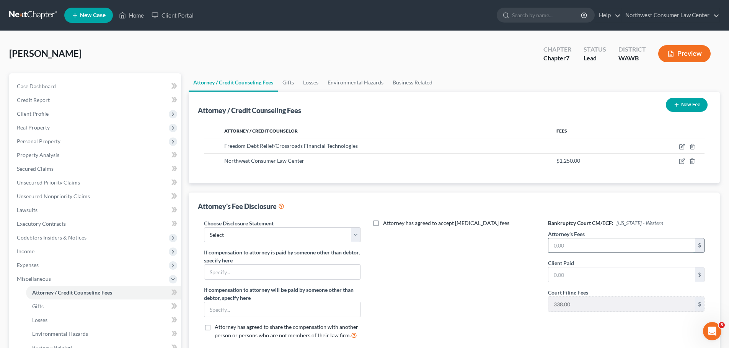
click at [574, 242] on input "text" at bounding box center [621, 246] width 146 height 15
type input "1,250"
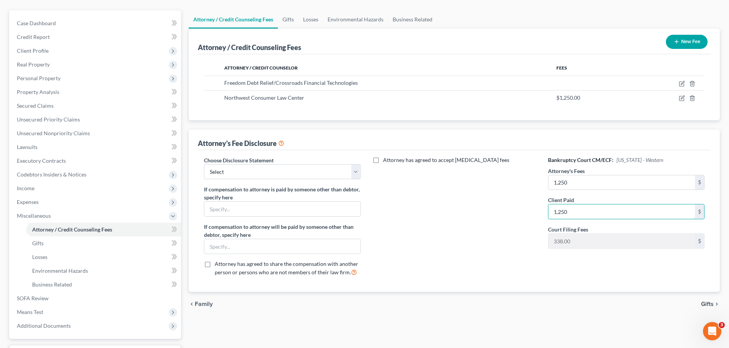
scroll to position [76, 0]
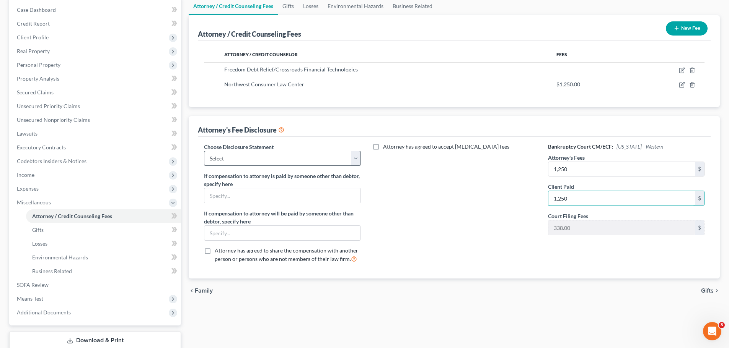
type input "1,250"
click at [301, 156] on select "Select Disclosure of Compensation of Attorney for Debtor" at bounding box center [282, 158] width 156 height 15
click at [204, 151] on select "Select Disclosure of Compensation of Attorney for Debtor" at bounding box center [282, 158] width 156 height 15
click at [278, 156] on select "Select Disclosure of Compensation of Attorney for Debtor" at bounding box center [282, 158] width 156 height 15
select select "0"
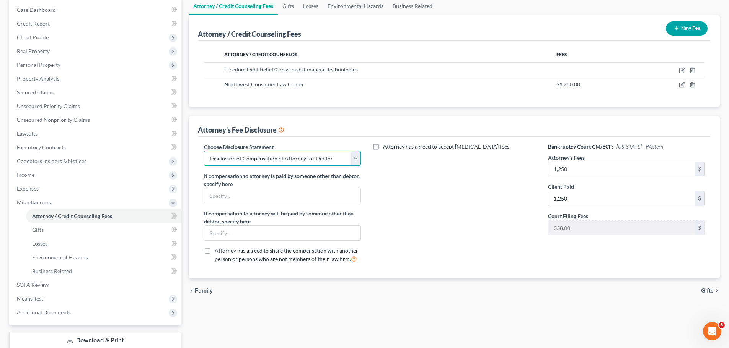
click at [204, 151] on select "Select Disclosure of Compensation of Attorney for Debtor" at bounding box center [282, 158] width 156 height 15
click at [710, 288] on span "Gifts" at bounding box center [707, 291] width 13 height 6
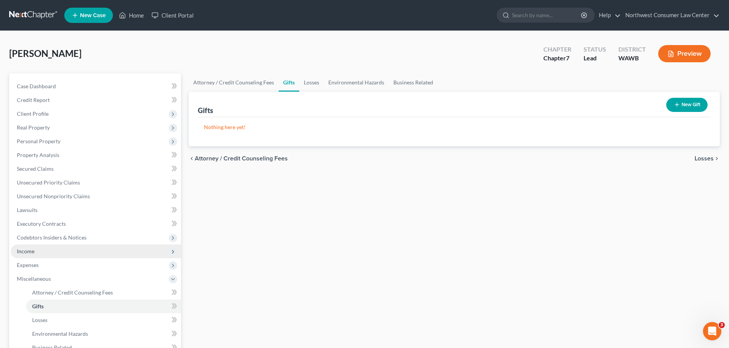
click at [55, 254] on span "Income" at bounding box center [96, 252] width 170 height 14
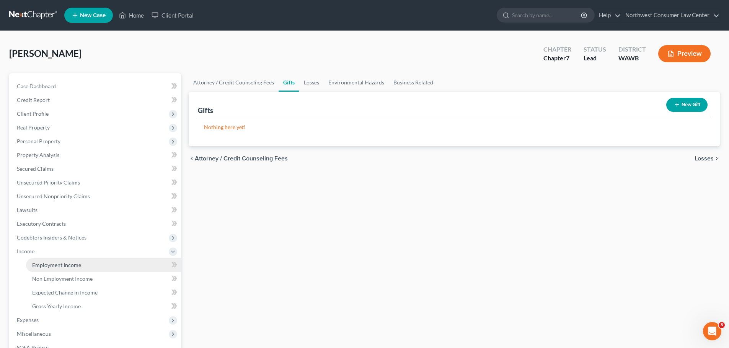
click at [62, 266] on span "Employment Income" at bounding box center [56, 265] width 49 height 7
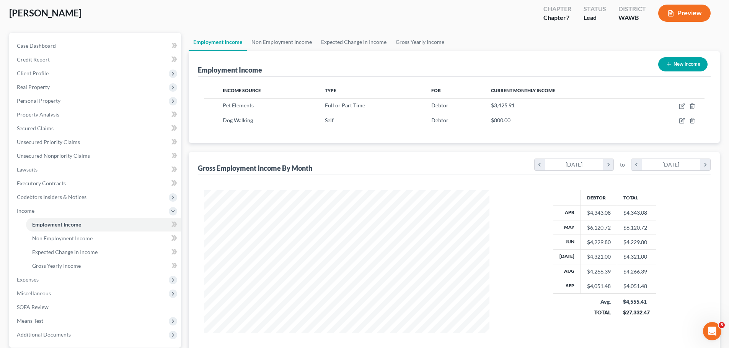
scroll to position [76, 0]
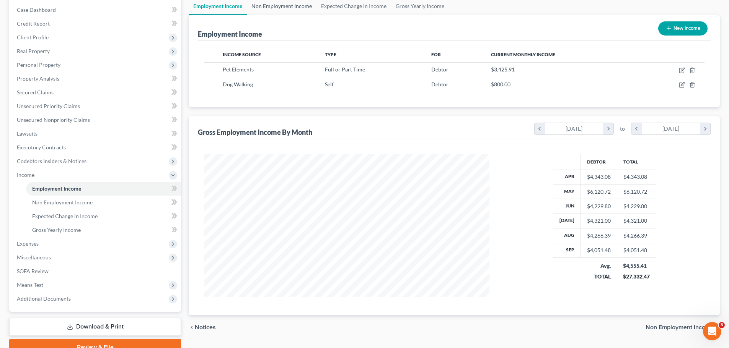
click at [283, 1] on link "Non Employment Income" at bounding box center [282, 6] width 70 height 18
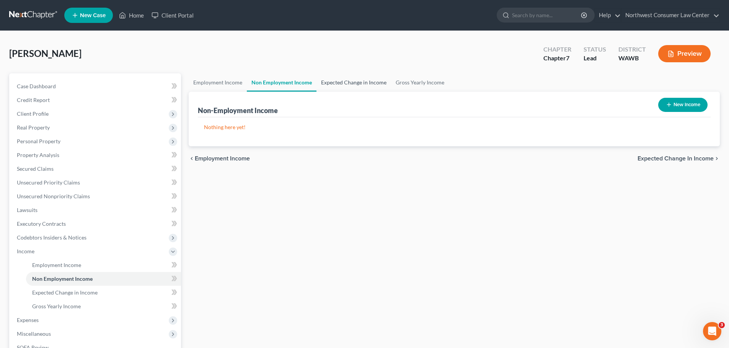
click at [352, 83] on link "Expected Change in Income" at bounding box center [353, 82] width 75 height 18
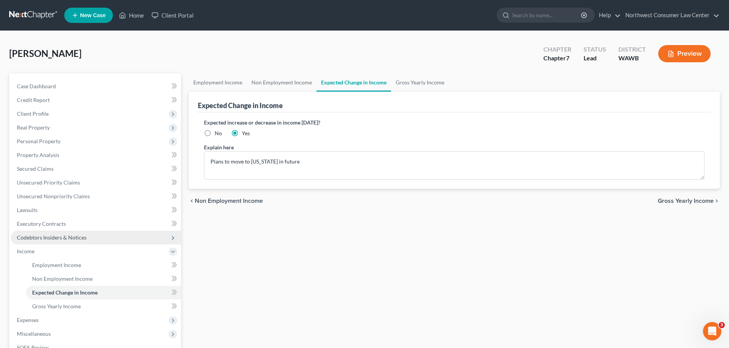
scroll to position [76, 0]
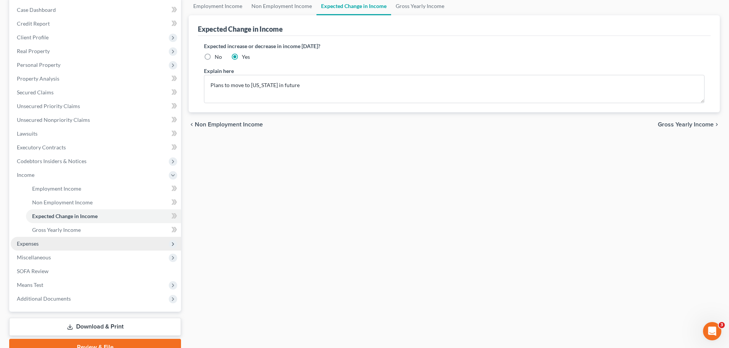
click at [56, 247] on span "Expenses" at bounding box center [96, 244] width 170 height 14
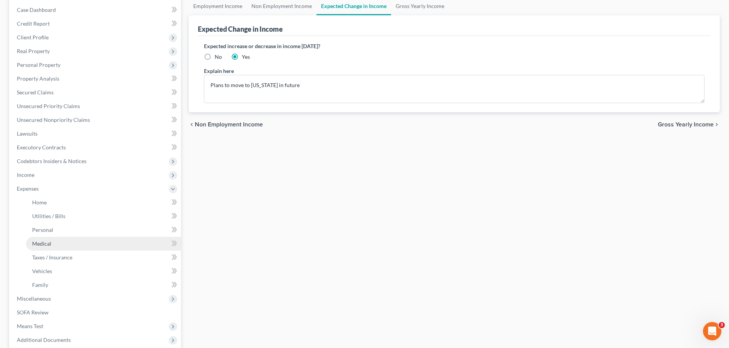
click at [72, 247] on link "Medical" at bounding box center [103, 244] width 155 height 14
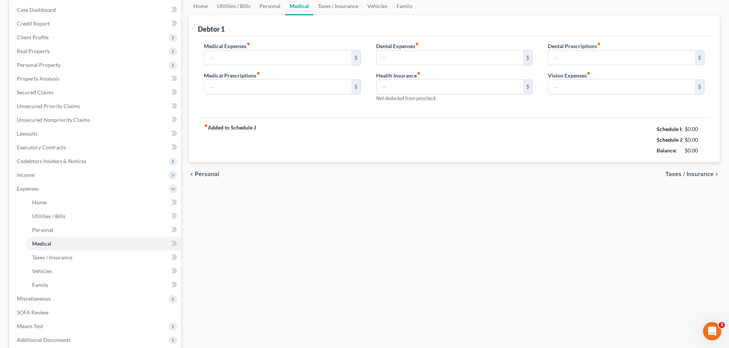
type input "0.00"
type input "163.67"
type input "0.00"
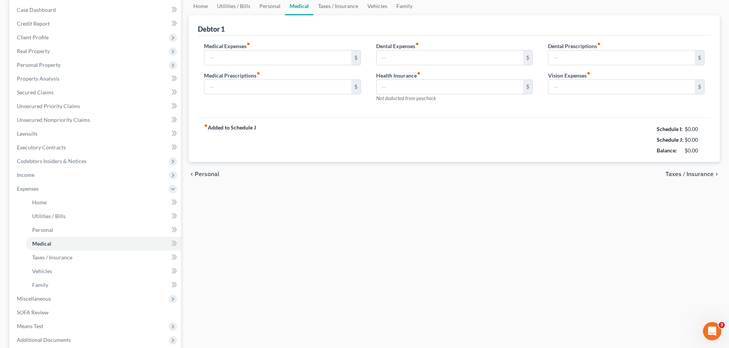
type input "0.00"
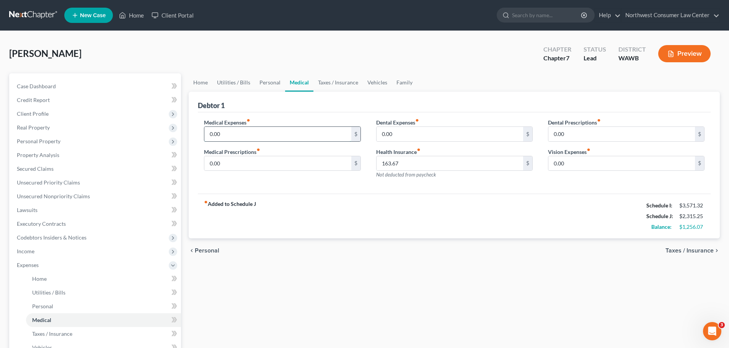
click at [240, 133] on input "0.00" at bounding box center [277, 134] width 146 height 15
type input "200"
click at [682, 251] on span "Taxes / Insurance" at bounding box center [689, 251] width 48 height 6
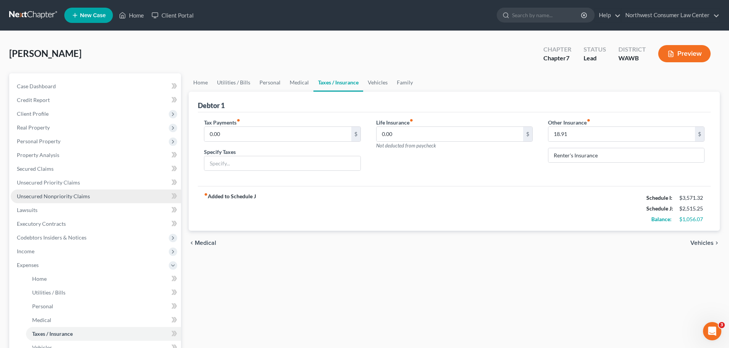
click at [83, 200] on link "Unsecured Nonpriority Claims" at bounding box center [96, 197] width 170 height 14
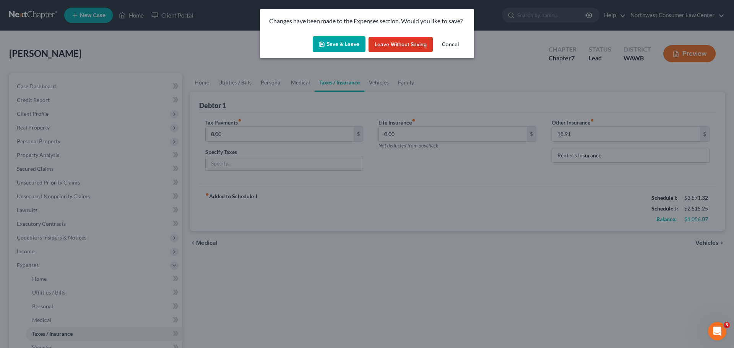
click at [339, 41] on button "Save & Leave" at bounding box center [339, 44] width 53 height 16
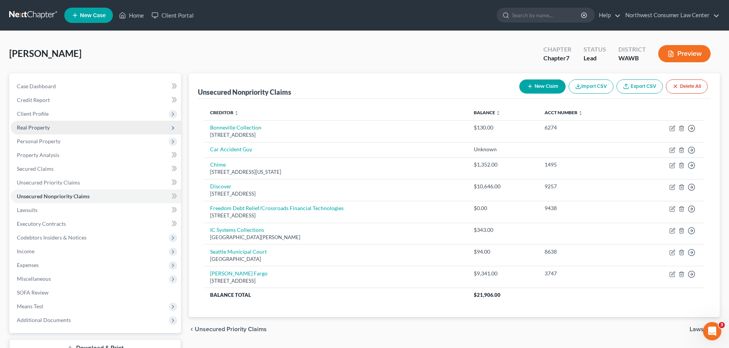
click at [88, 129] on span "Real Property" at bounding box center [96, 128] width 170 height 14
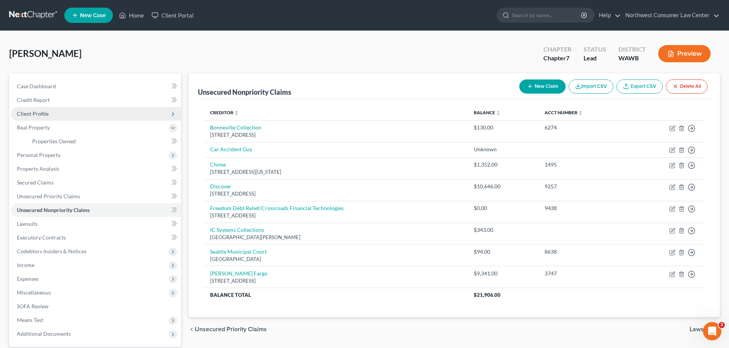
click at [88, 118] on span "Client Profile" at bounding box center [96, 114] width 170 height 14
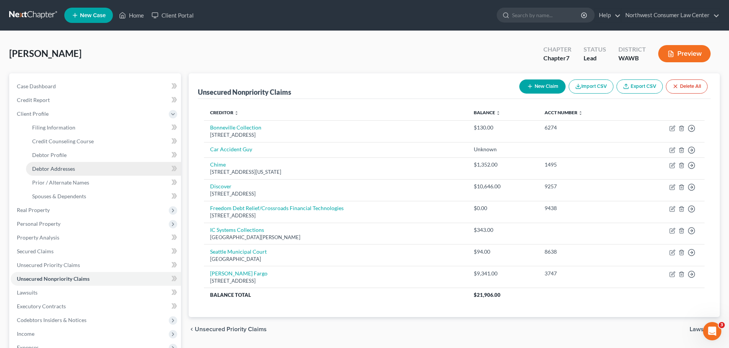
click at [83, 170] on link "Debtor Addresses" at bounding box center [103, 169] width 155 height 14
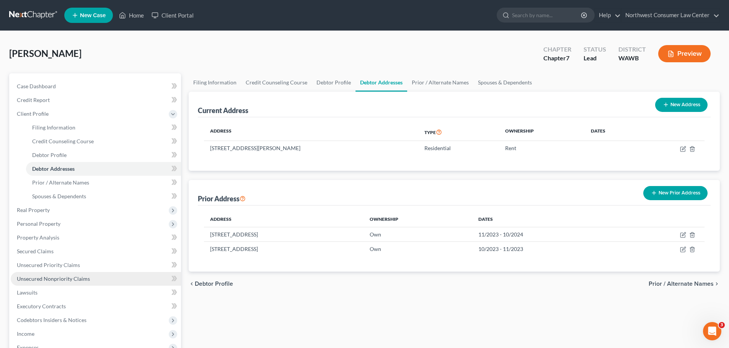
click at [100, 274] on link "Unsecured Nonpriority Claims" at bounding box center [96, 279] width 170 height 14
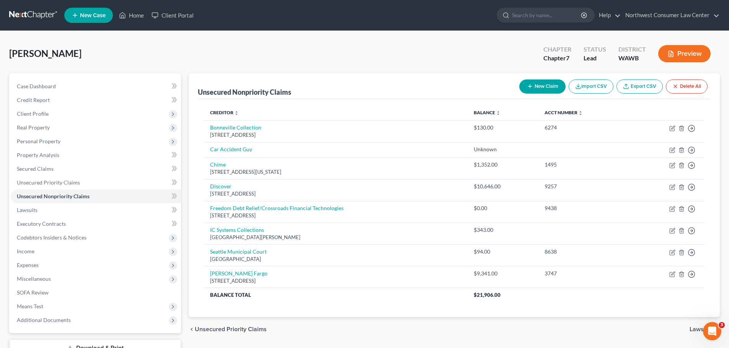
click at [544, 90] on button "New Claim" at bounding box center [542, 87] width 46 height 14
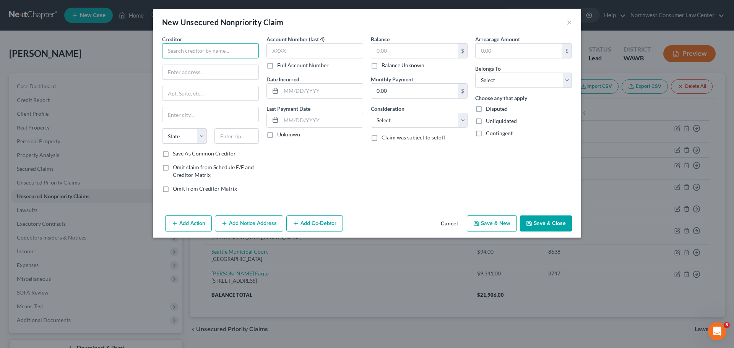
click at [234, 47] on input "text" at bounding box center [210, 50] width 97 height 15
type input "Klarna"
click at [566, 220] on button "Save & Close" at bounding box center [546, 224] width 52 height 16
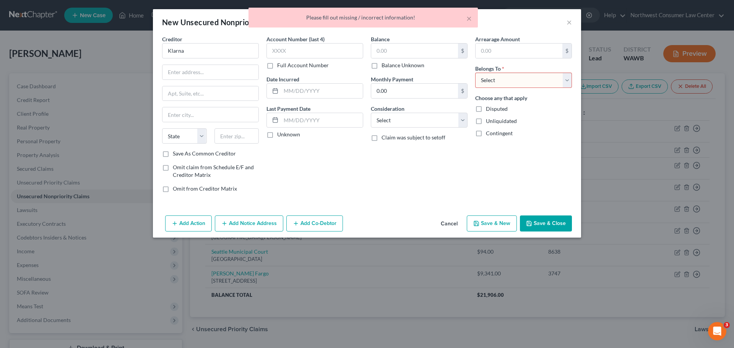
click at [516, 87] on select "Select Debtor 1 Only Debtor 2 Only Debtor 1 And Debtor 2 Only At Least One Of T…" at bounding box center [523, 80] width 97 height 15
select select "0"
click at [475, 73] on select "Select Debtor 1 Only Debtor 2 Only Debtor 1 And Debtor 2 Only At Least One Of T…" at bounding box center [523, 80] width 97 height 15
click at [552, 220] on button "Save & Close" at bounding box center [546, 224] width 52 height 16
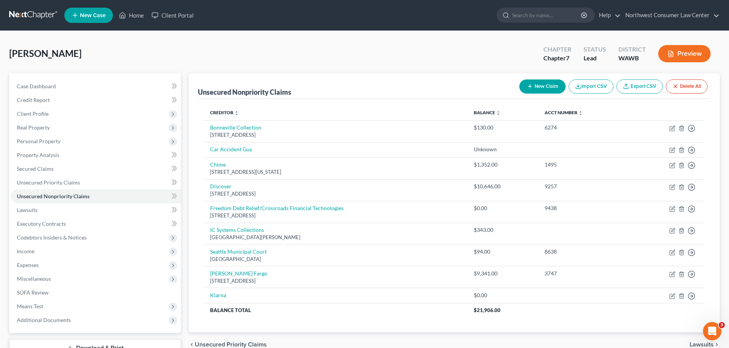
click at [42, 14] on link at bounding box center [33, 15] width 49 height 14
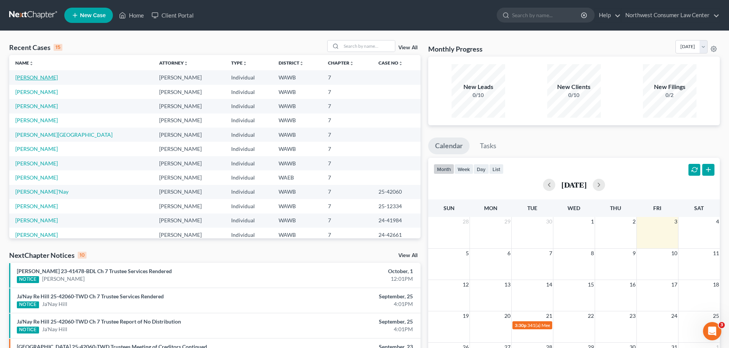
click at [41, 78] on link "[PERSON_NAME]" at bounding box center [36, 77] width 42 height 7
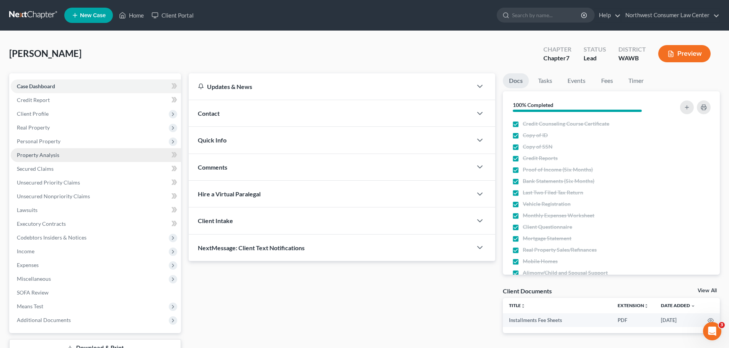
click at [99, 157] on link "Property Analysis" at bounding box center [96, 155] width 170 height 14
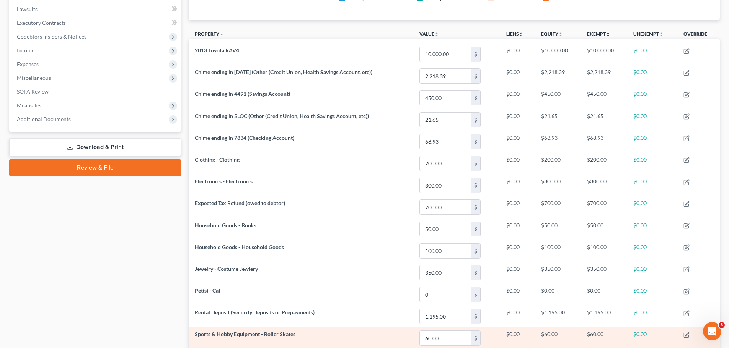
scroll to position [201, 0]
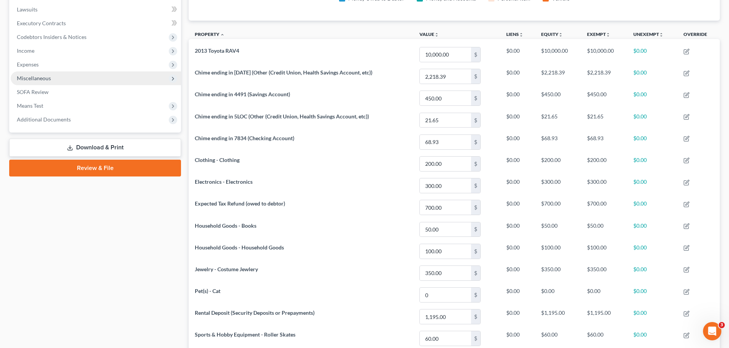
click at [69, 72] on span "Miscellaneous" at bounding box center [96, 79] width 170 height 14
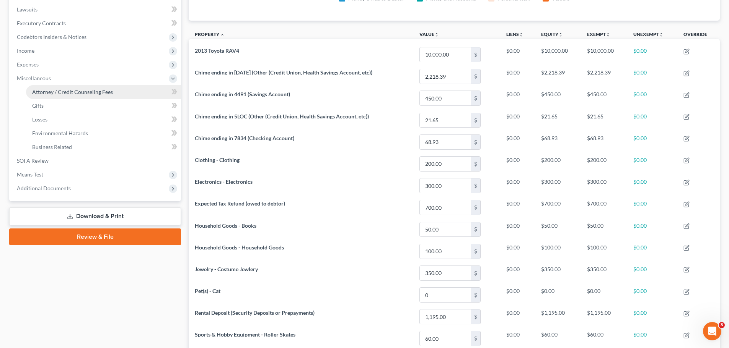
click at [69, 94] on span "Attorney / Credit Counseling Fees" at bounding box center [72, 92] width 81 height 7
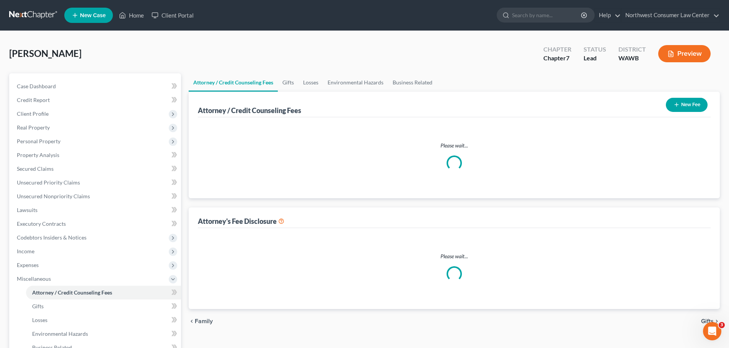
select select "0"
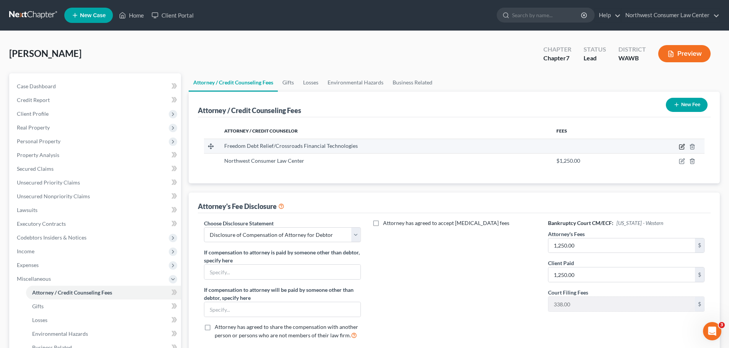
click at [680, 145] on icon "button" at bounding box center [681, 147] width 5 height 5
select select "45"
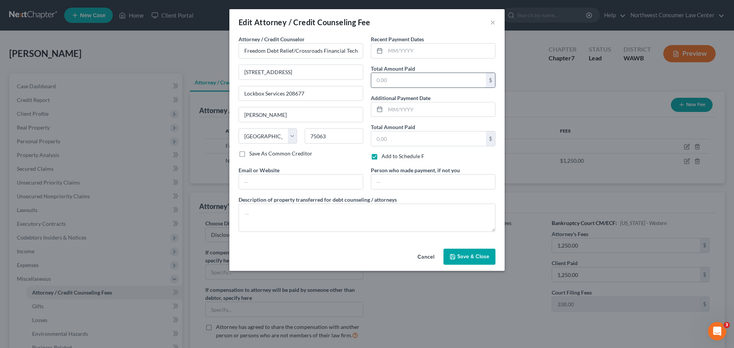
click at [401, 83] on input "text" at bounding box center [428, 80] width 115 height 15
paste input "6354.00"
type input "6,354.00"
click at [404, 57] on input "text" at bounding box center [441, 51] width 110 height 15
type input "[DATE]"
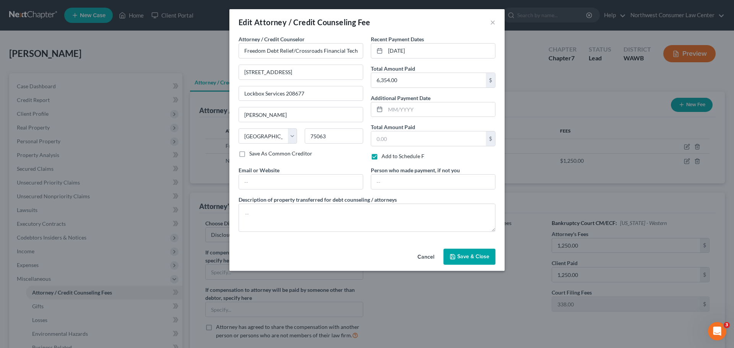
click at [464, 258] on span "Save & Close" at bounding box center [473, 257] width 32 height 7
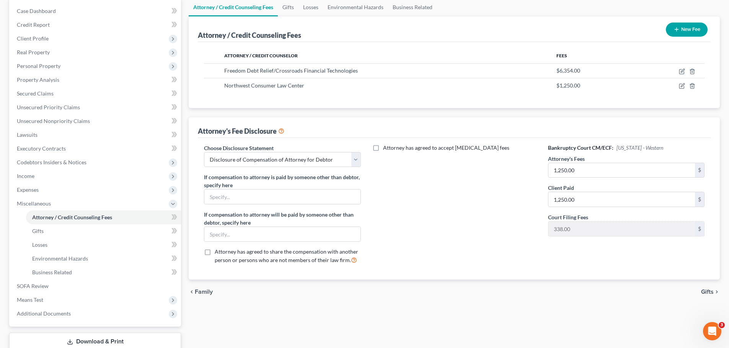
scroll to position [127, 0]
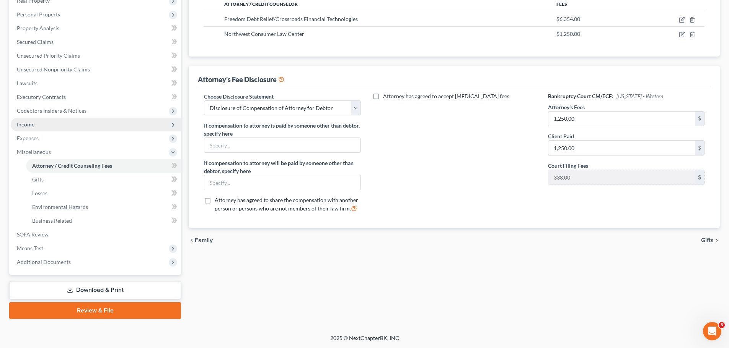
click at [89, 129] on span "Income" at bounding box center [96, 125] width 170 height 14
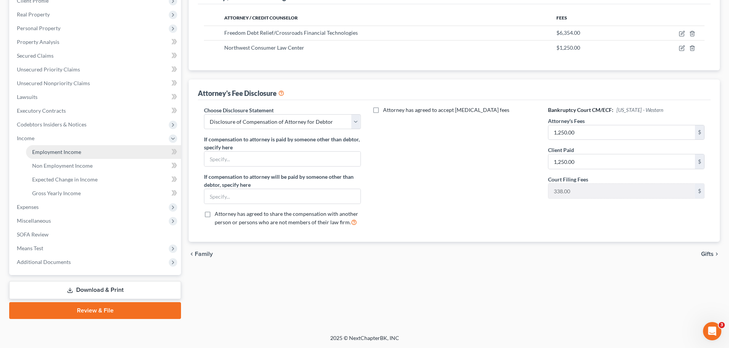
scroll to position [113, 0]
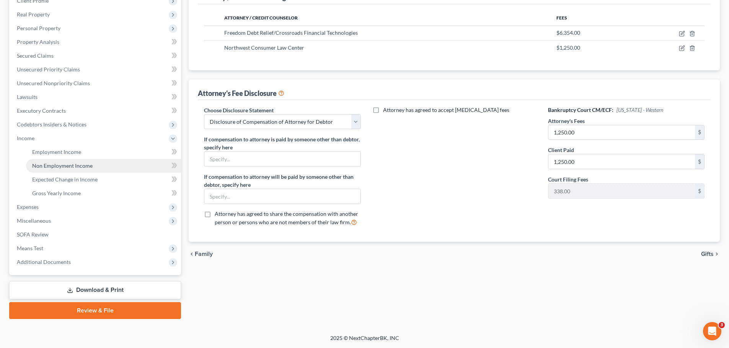
click at [116, 167] on link "Non Employment Income" at bounding box center [103, 166] width 155 height 14
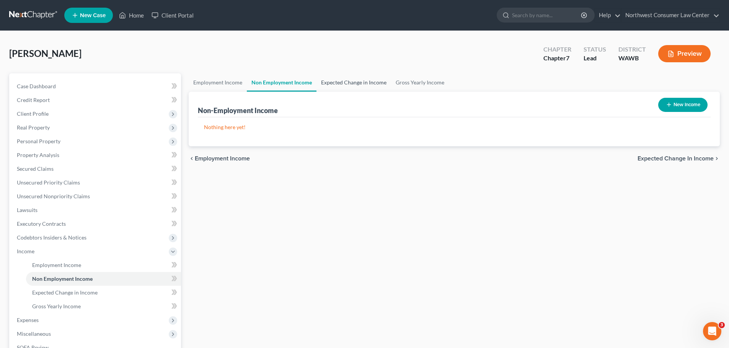
click at [333, 81] on link "Expected Change in Income" at bounding box center [353, 82] width 75 height 18
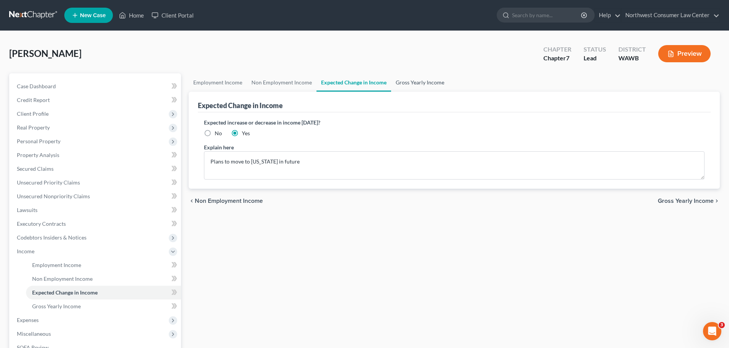
click at [417, 84] on link "Gross Yearly Income" at bounding box center [420, 82] width 58 height 18
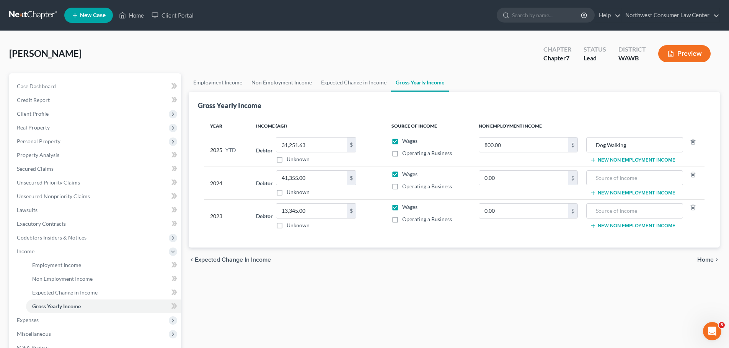
click at [209, 92] on div "Gross Yearly Income" at bounding box center [454, 102] width 513 height 21
click at [234, 81] on link "Employment Income" at bounding box center [218, 82] width 58 height 18
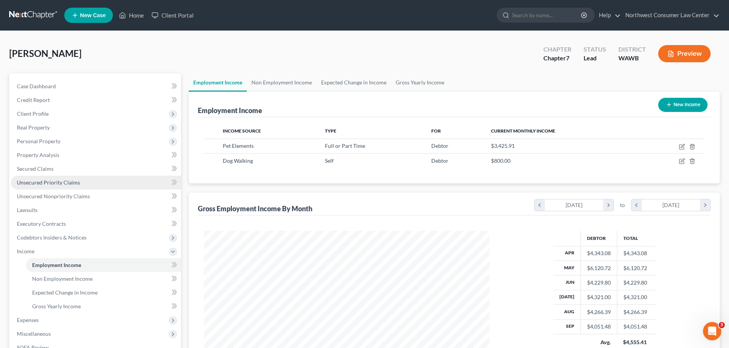
scroll to position [143, 301]
click at [138, 181] on link "Unsecured Priority Claims" at bounding box center [96, 183] width 170 height 14
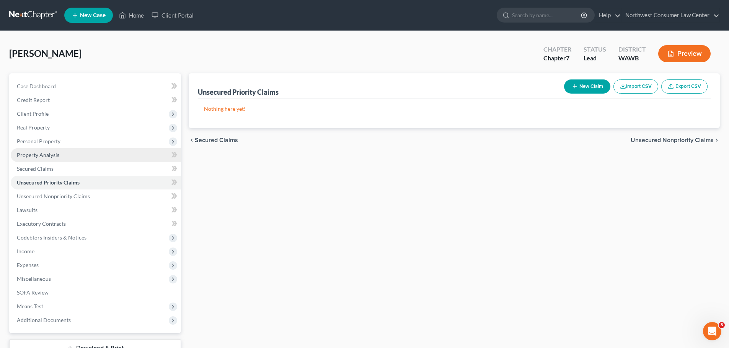
click at [139, 148] on link "Property Analysis" at bounding box center [96, 155] width 170 height 14
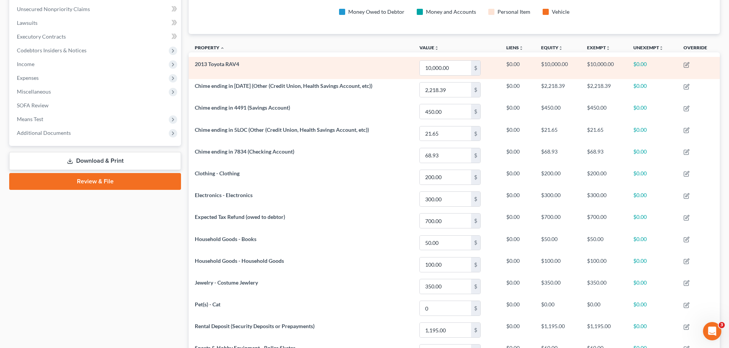
scroll to position [76, 0]
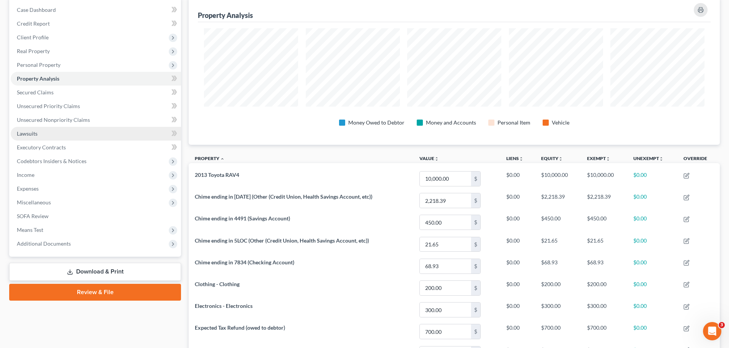
click at [101, 135] on link "Lawsuits" at bounding box center [96, 134] width 170 height 14
